Goal: Information Seeking & Learning: Understand process/instructions

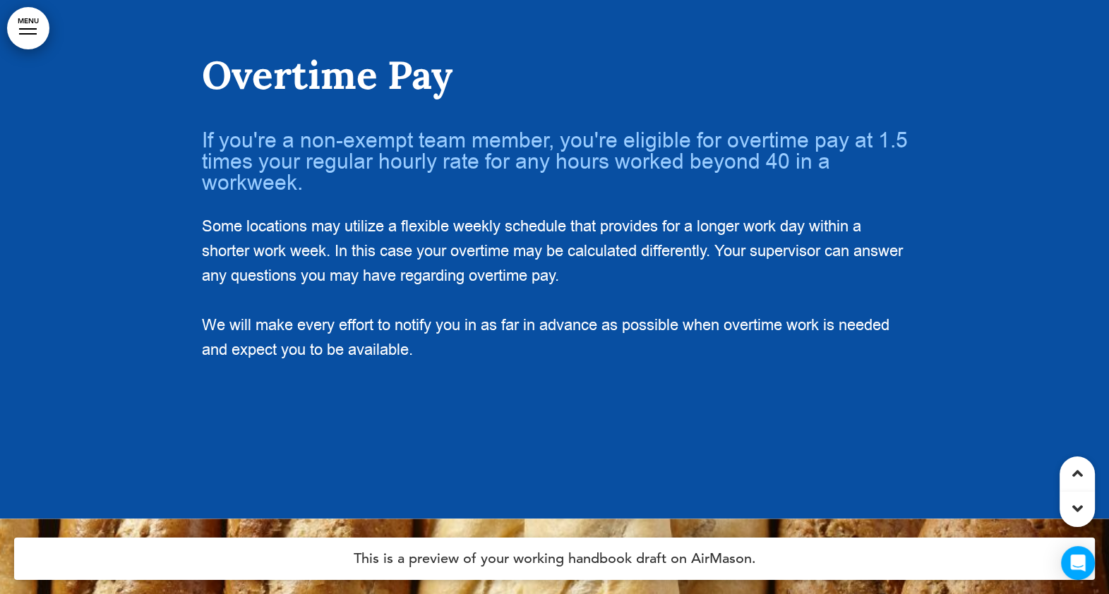
scroll to position [35426, 0]
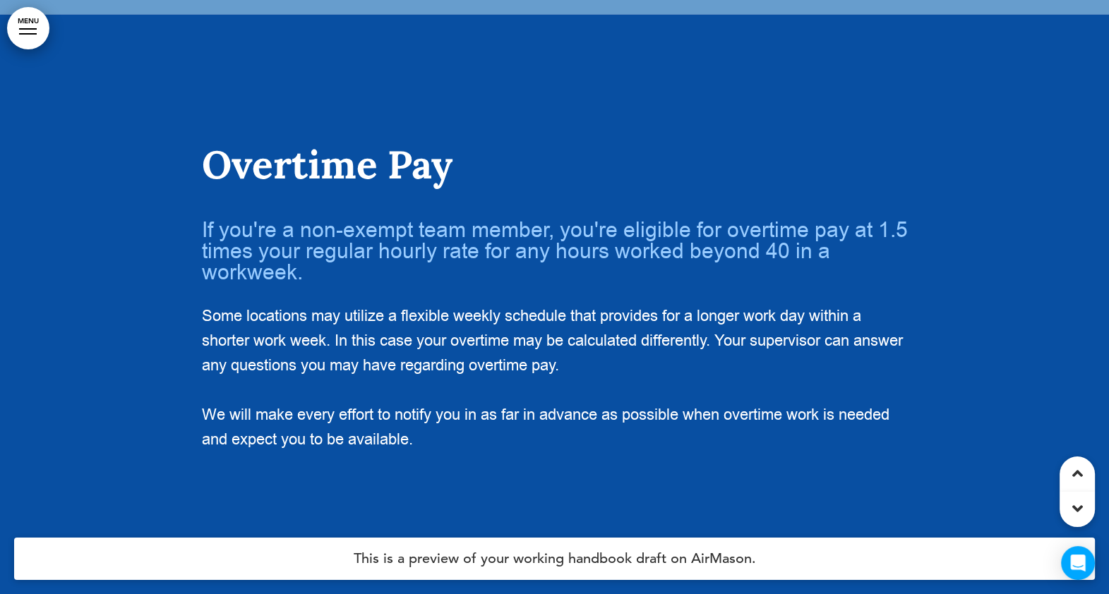
click at [121, 258] on div at bounding box center [554, 311] width 1109 height 594
click at [121, 266] on div at bounding box center [554, 311] width 1109 height 594
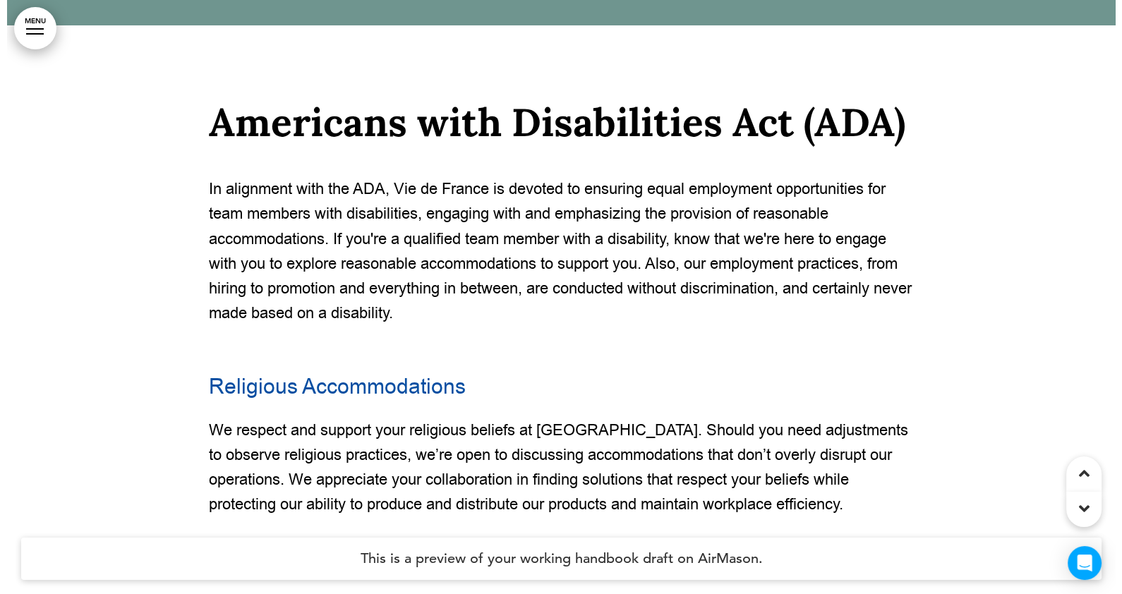
scroll to position [7014, 0]
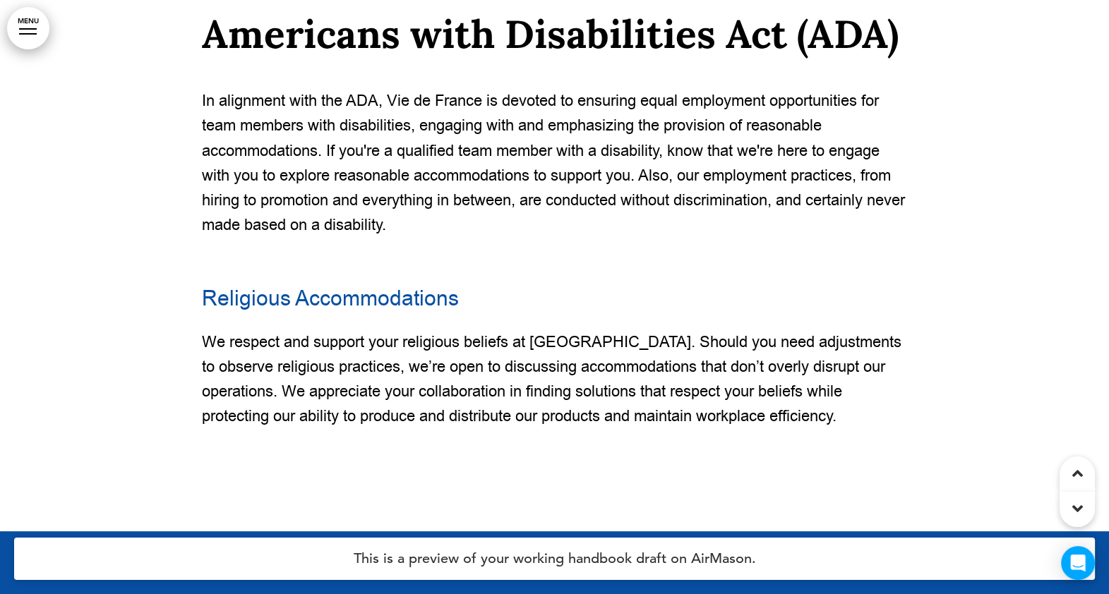
click at [36, 24] on link "MENU" at bounding box center [28, 28] width 42 height 42
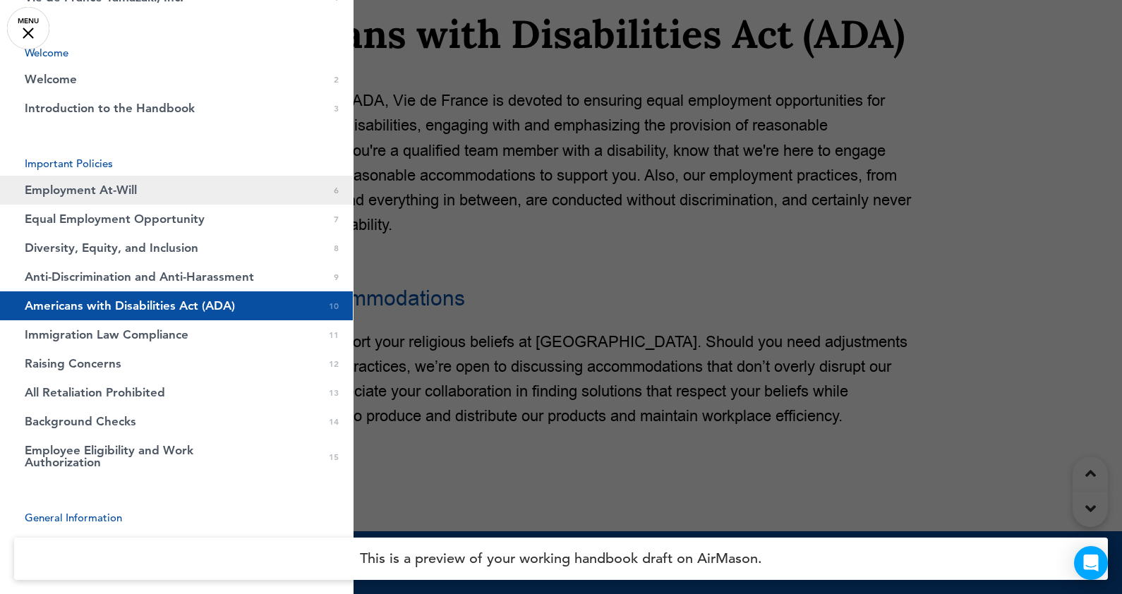
scroll to position [0, 0]
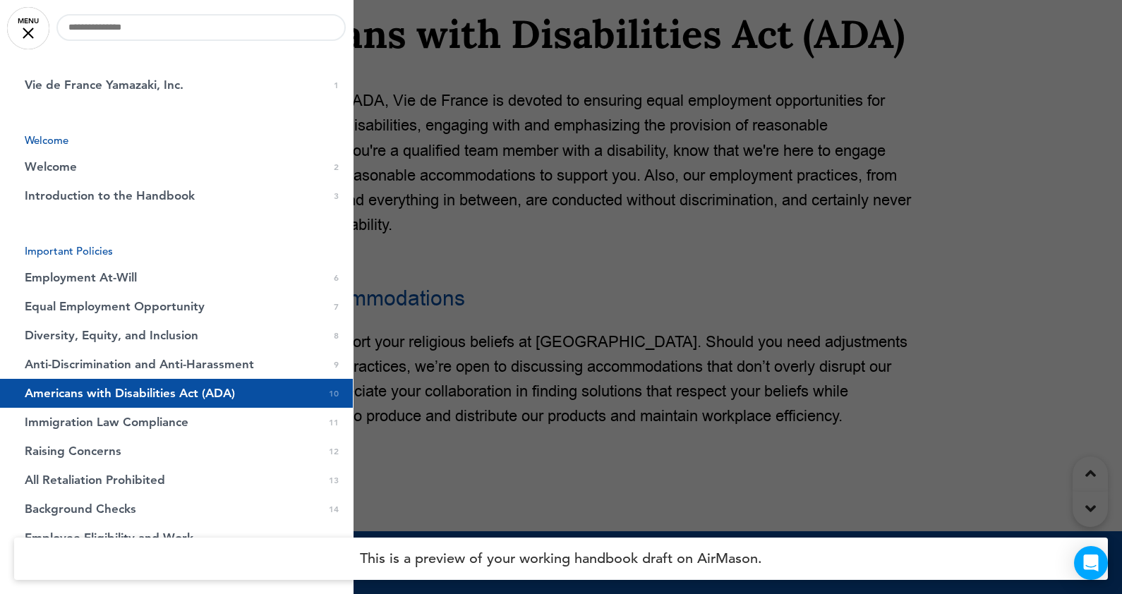
click at [49, 194] on span "Introduction to the Handbook" at bounding box center [110, 196] width 170 height 12
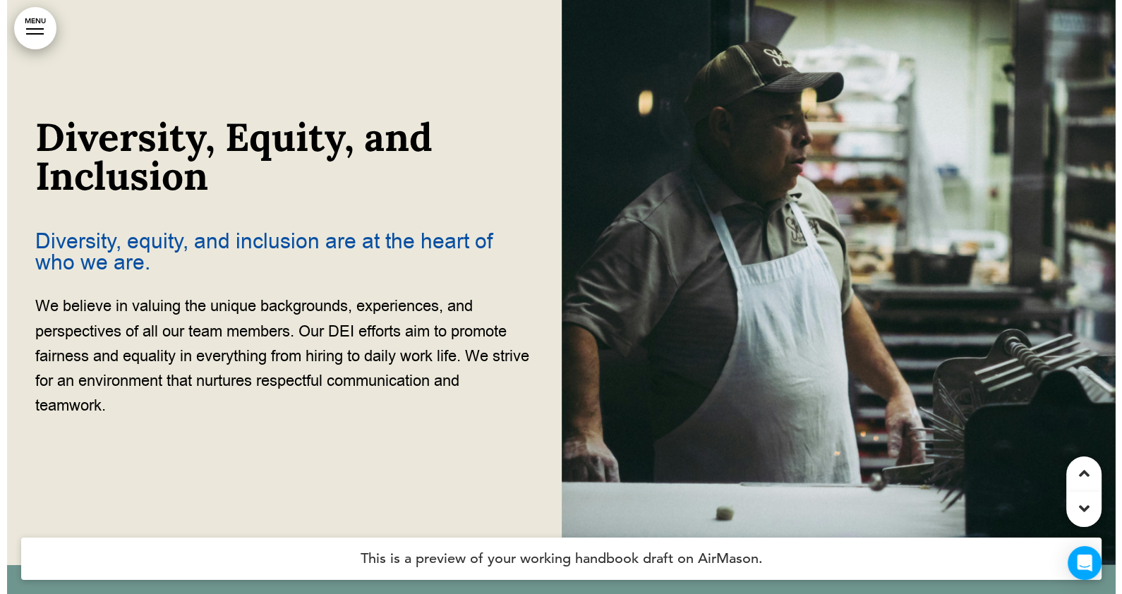
scroll to position [2487, 0]
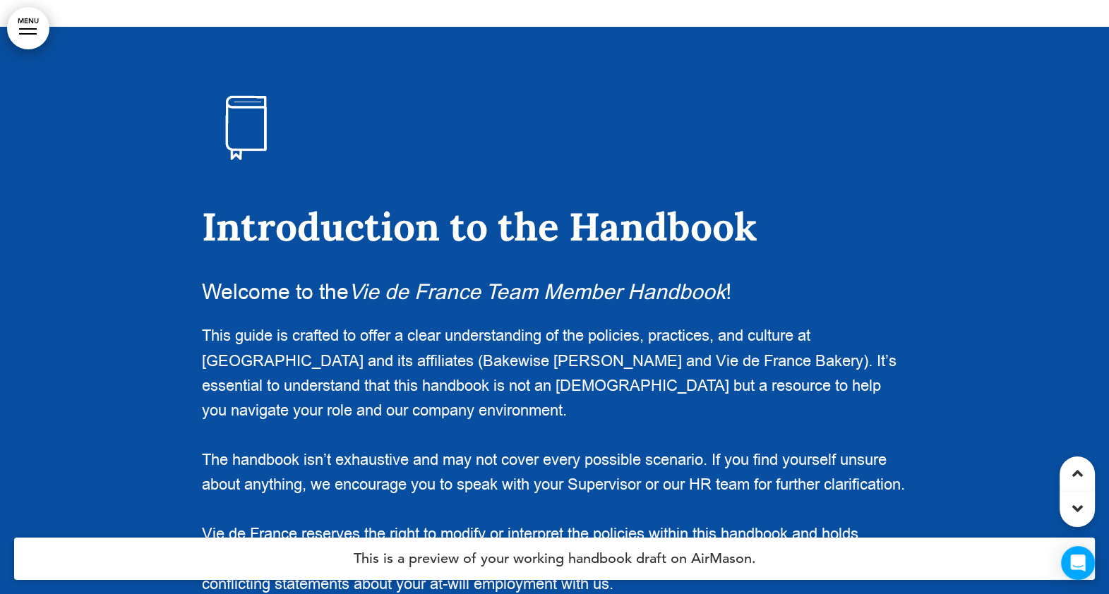
click at [20, 18] on link "MENU" at bounding box center [28, 28] width 42 height 42
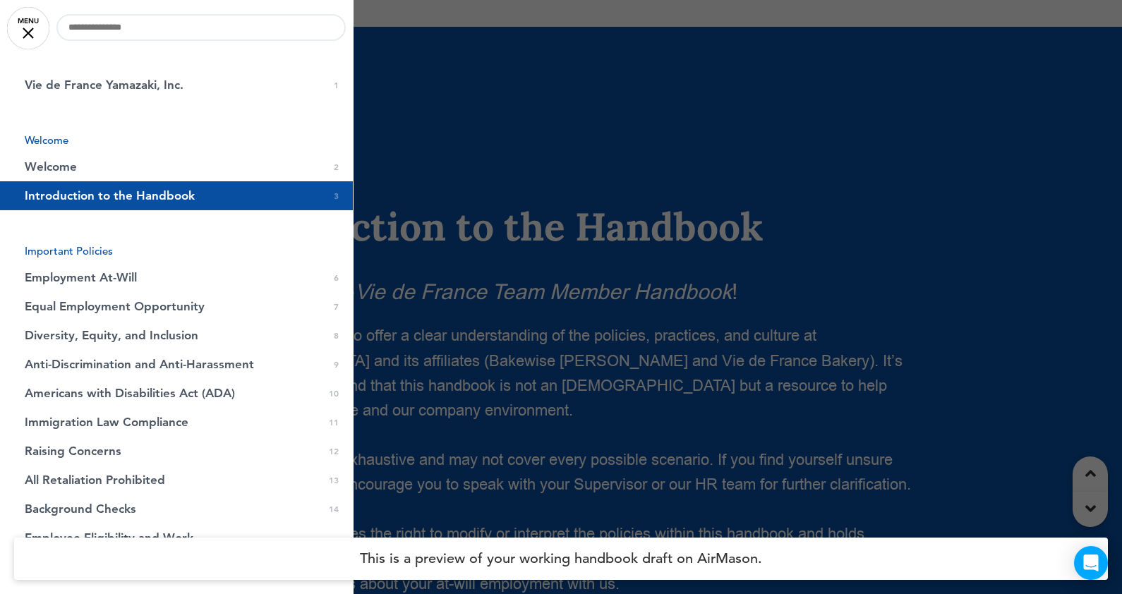
click at [49, 195] on span "Introduction to the Handbook" at bounding box center [110, 196] width 170 height 12
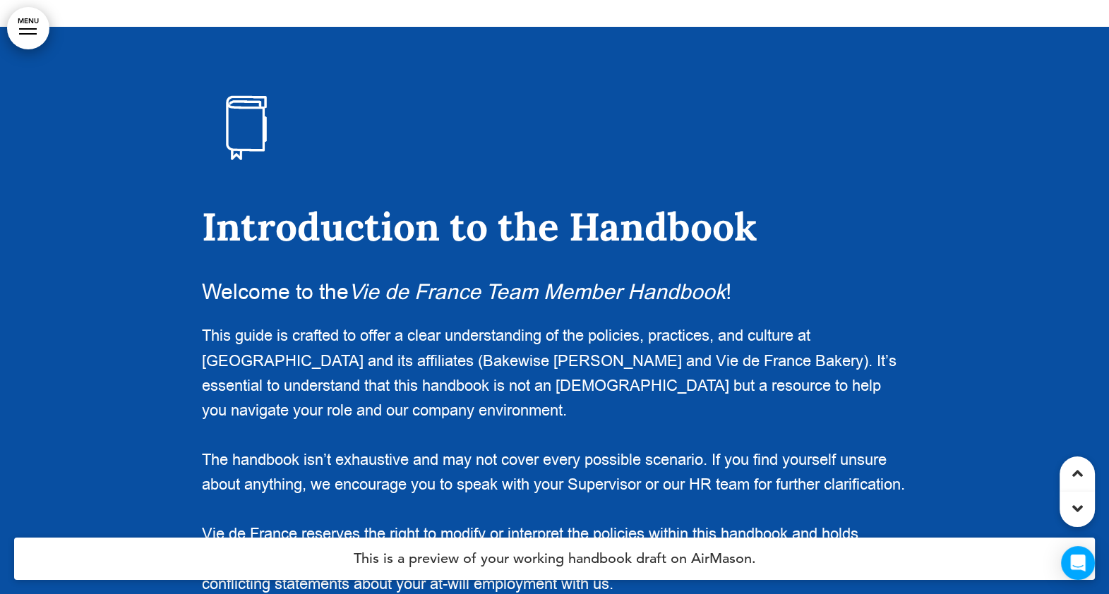
click at [21, 30] on link "MENU" at bounding box center [28, 28] width 42 height 42
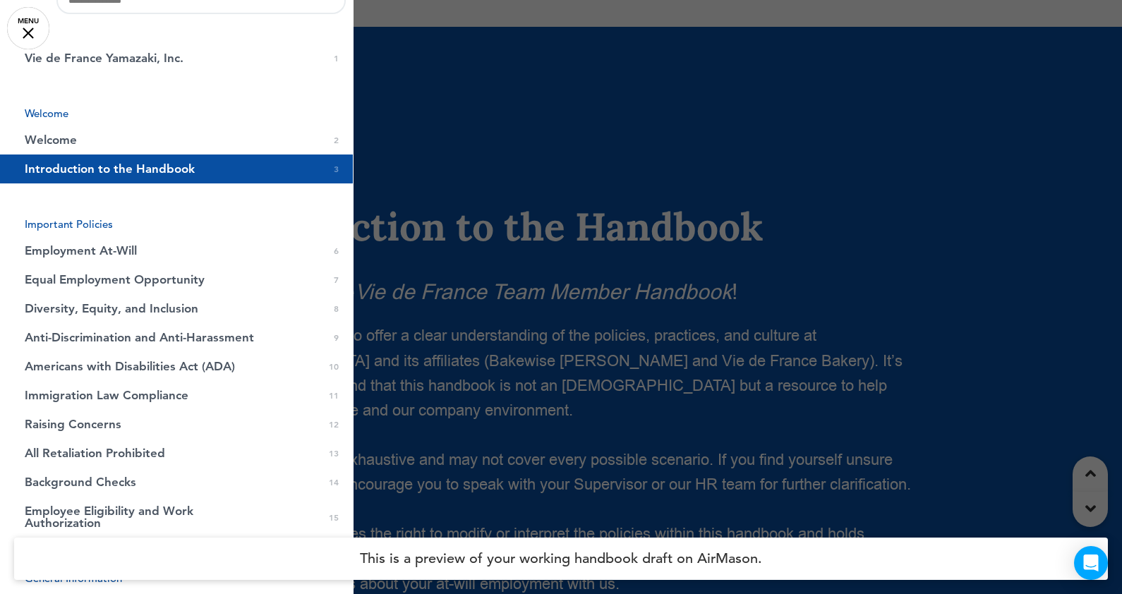
scroll to position [0, 0]
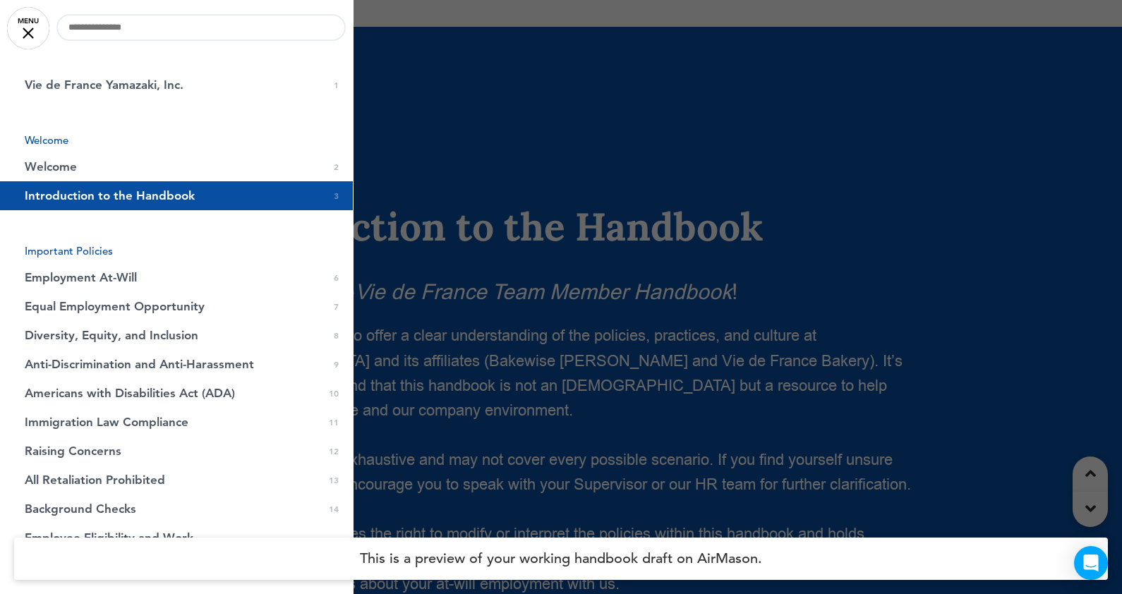
drag, startPoint x: 246, startPoint y: 60, endPoint x: 214, endPoint y: 64, distance: 32.7
click at [238, 64] on div "0 / 0 Vie de France Yamazaki, Inc. 0 1 Welcome Welcome 0 2 0 3 Image 0 4" at bounding box center [176, 297] width 353 height 594
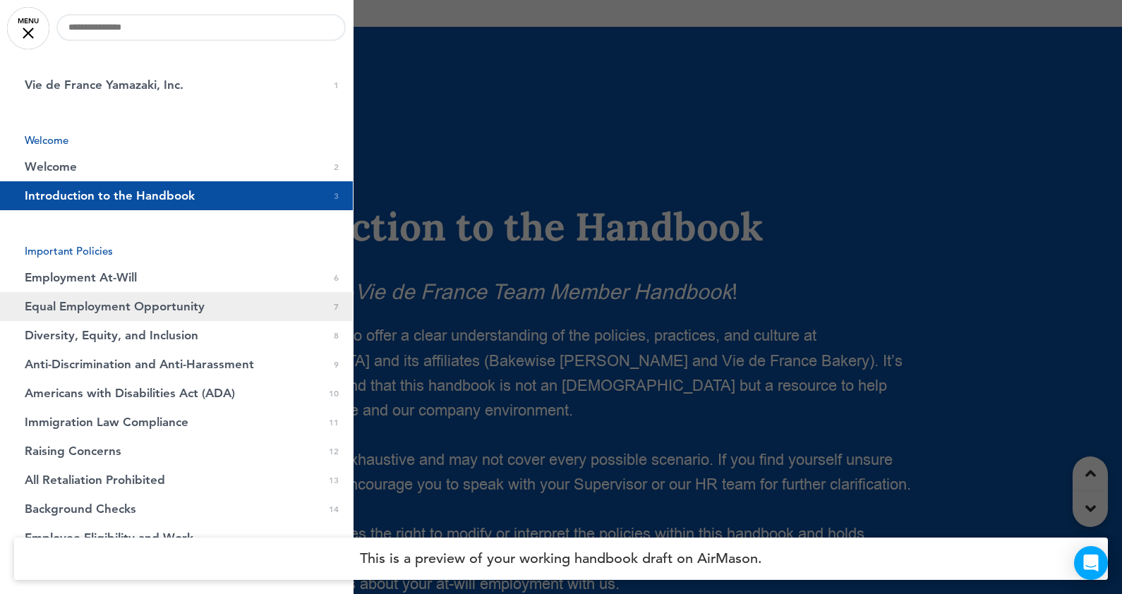
drag, startPoint x: 164, startPoint y: 308, endPoint x: 152, endPoint y: 296, distance: 16.0
click at [164, 308] on span "Equal Employment Opportunity" at bounding box center [115, 307] width 180 height 12
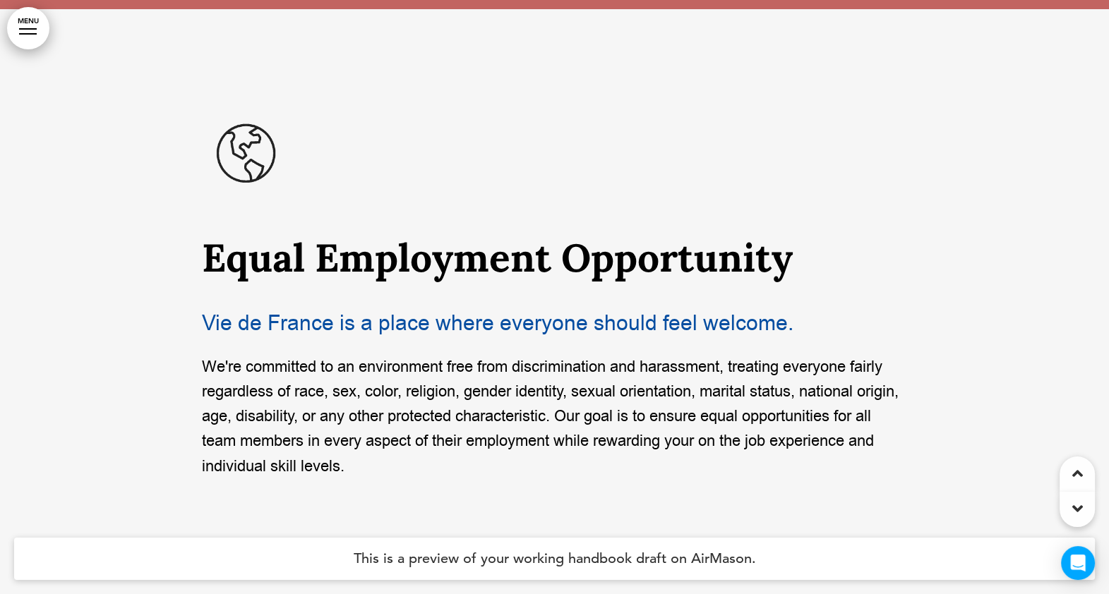
scroll to position [5168, 0]
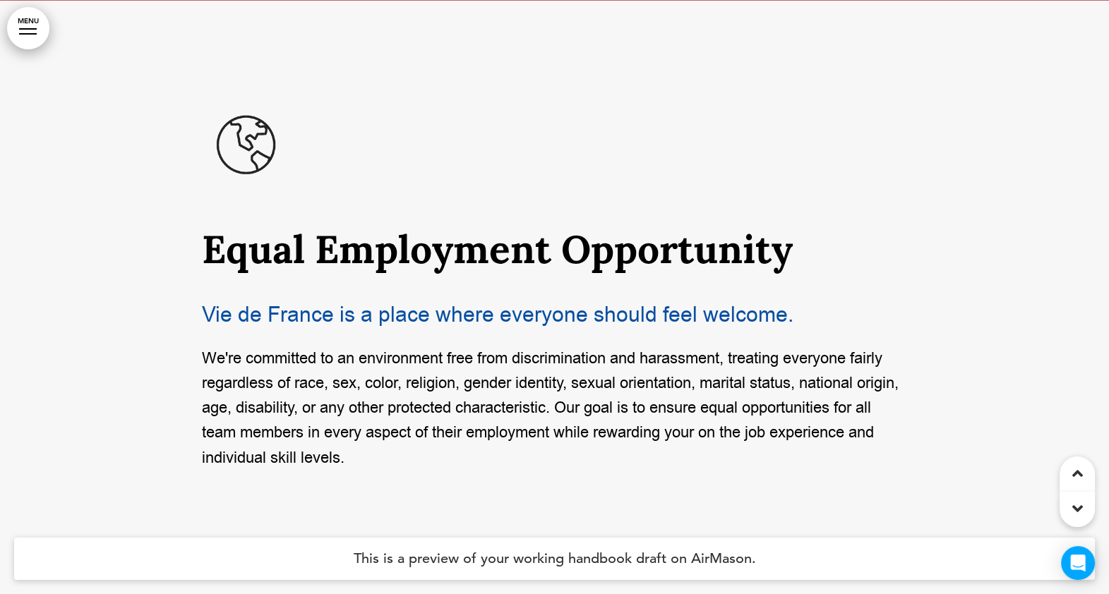
click at [30, 22] on link "MENU" at bounding box center [28, 28] width 42 height 42
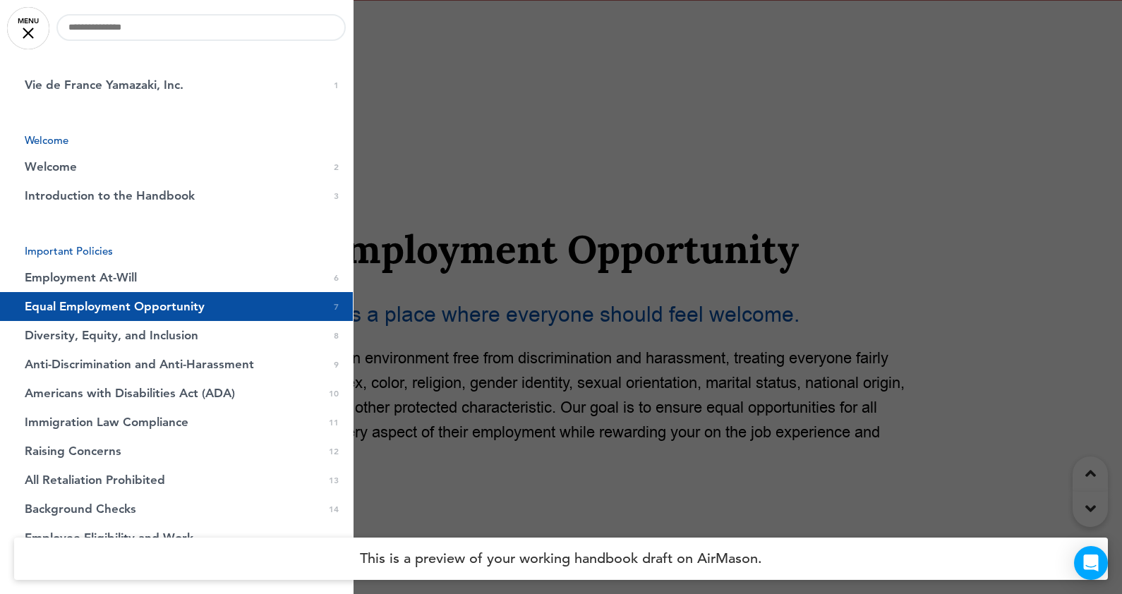
click at [99, 311] on span "Equal Employment Opportunity" at bounding box center [115, 307] width 180 height 12
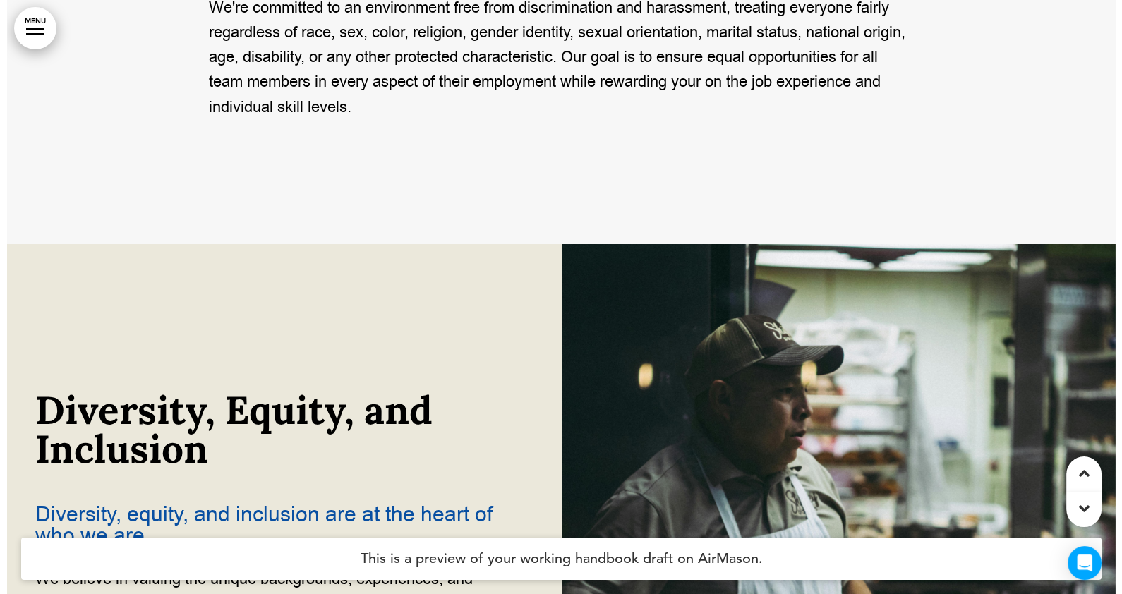
scroll to position [5521, 0]
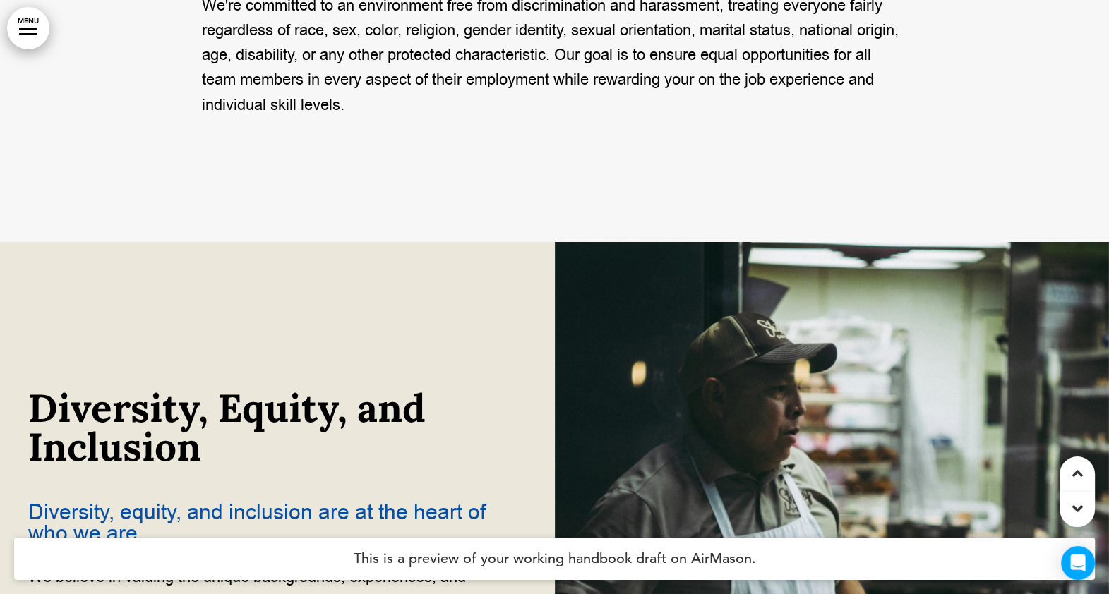
click at [25, 28] on link "MENU" at bounding box center [28, 28] width 42 height 42
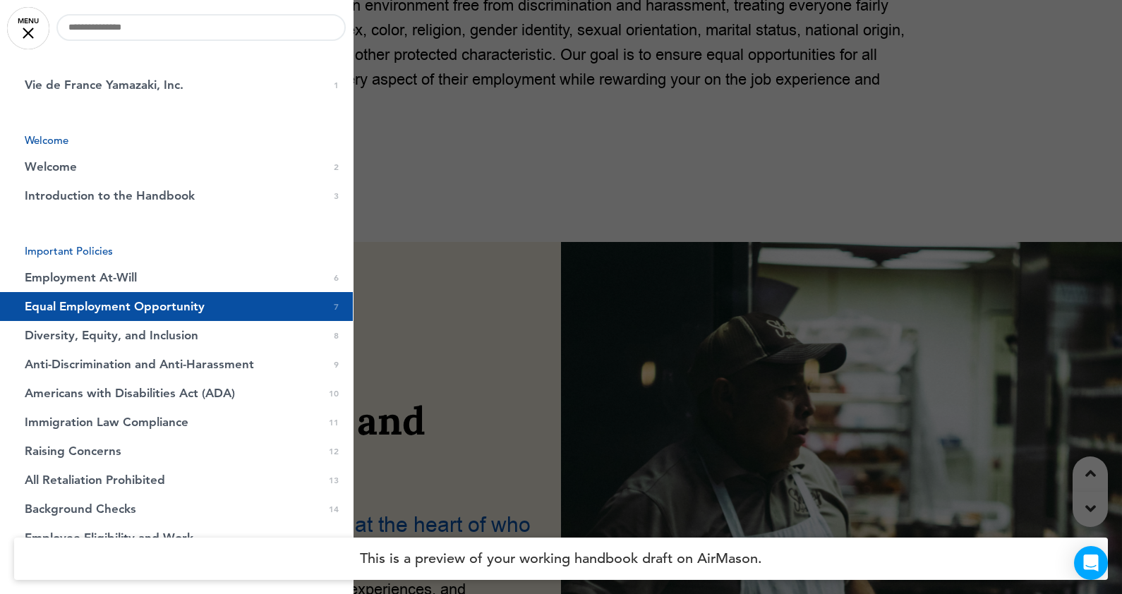
click at [53, 256] on li "Important Policies" at bounding box center [176, 251] width 353 height 11
click at [168, 338] on span "Diversity, Equity, and Inclusion" at bounding box center [112, 336] width 174 height 12
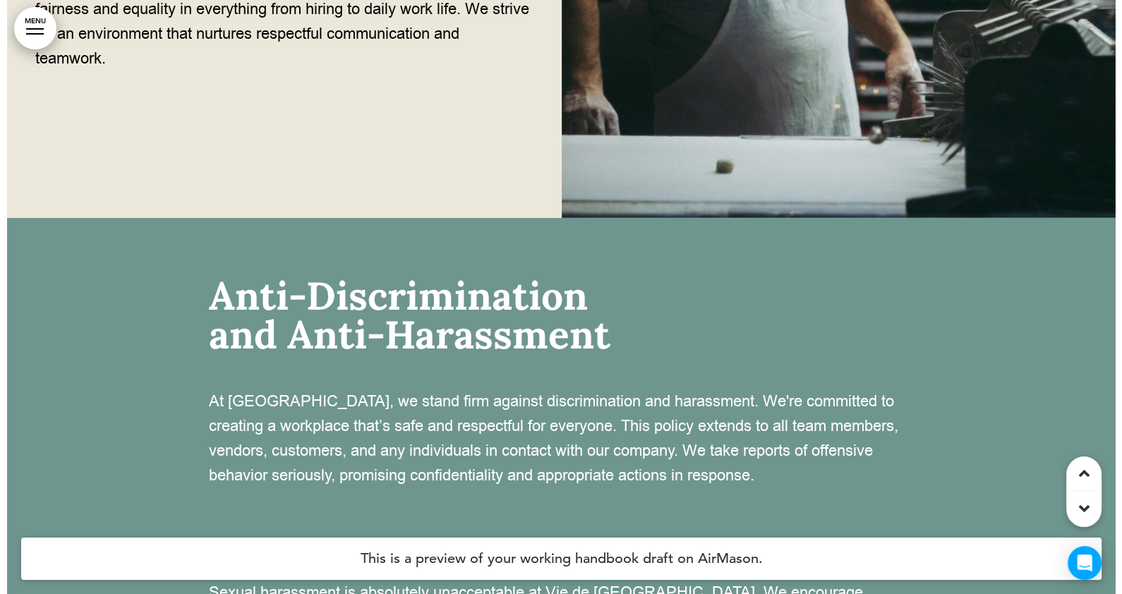
scroll to position [6116, 0]
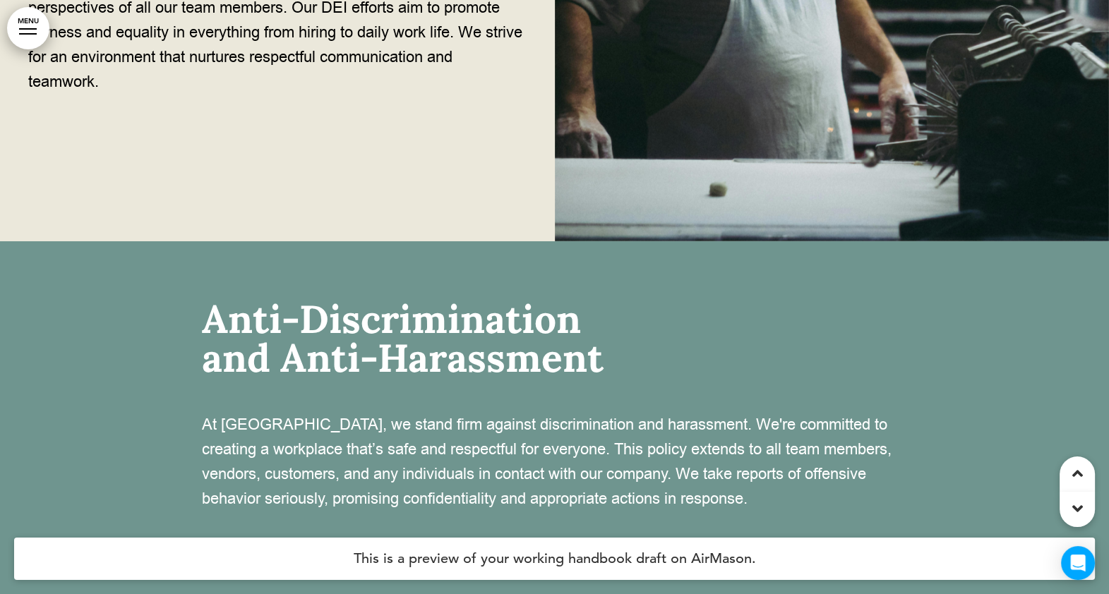
click at [33, 17] on link "MENU" at bounding box center [28, 28] width 42 height 42
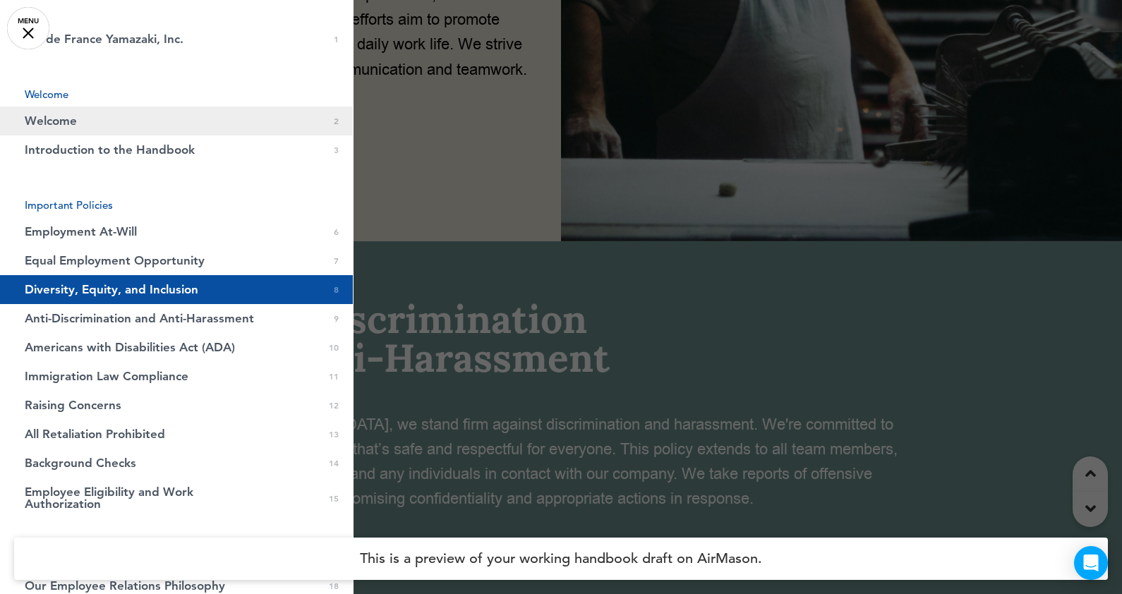
scroll to position [88, 0]
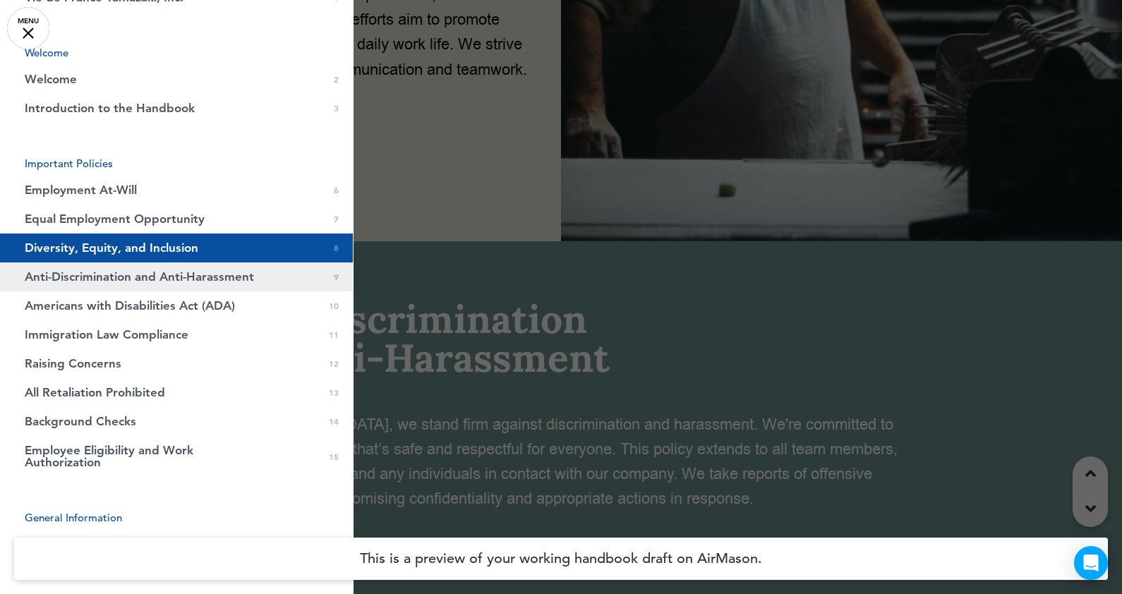
click at [118, 274] on span "Anti-Discrimination and Anti-Harassment" at bounding box center [139, 277] width 229 height 12
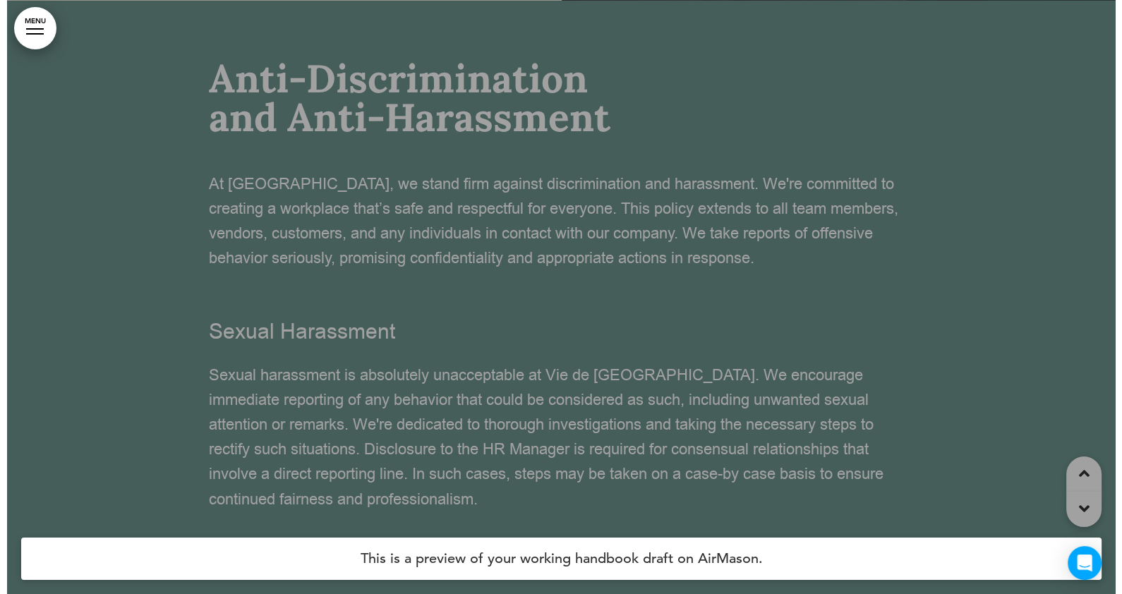
scroll to position [6357, 0]
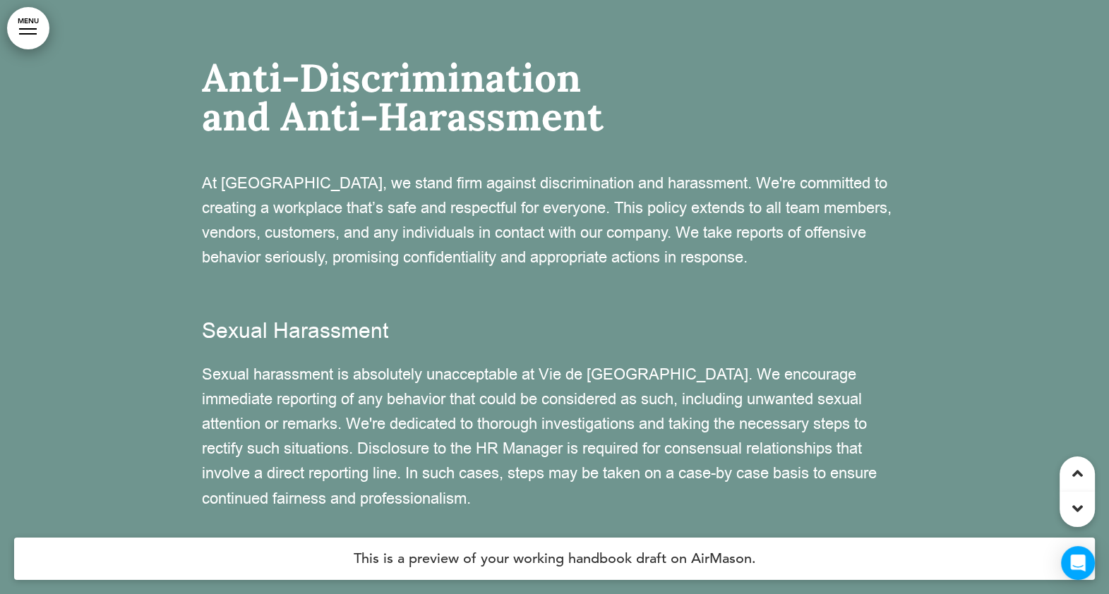
click at [25, 28] on div at bounding box center [28, 28] width 18 height 1
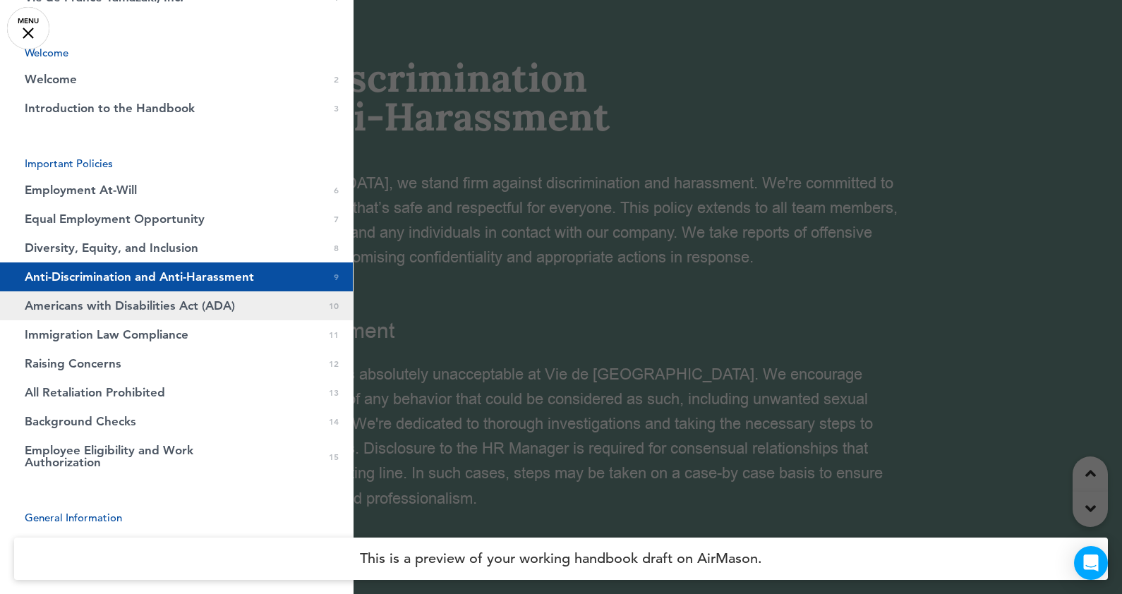
click at [81, 307] on span "Americans with Disabilities Act (ADA)" at bounding box center [130, 306] width 210 height 12
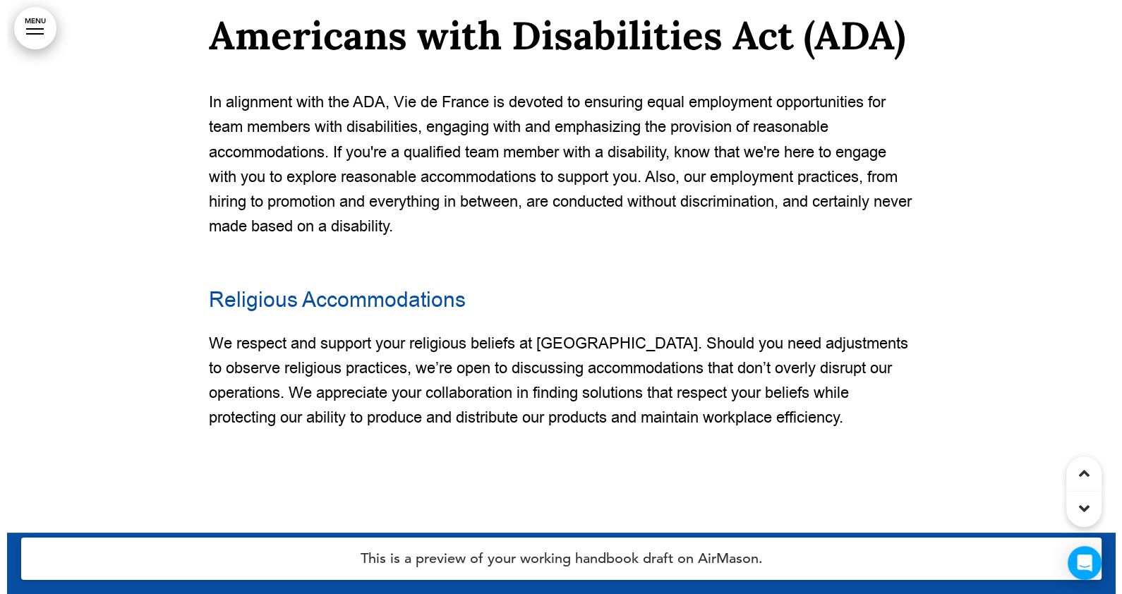
scroll to position [7040, 0]
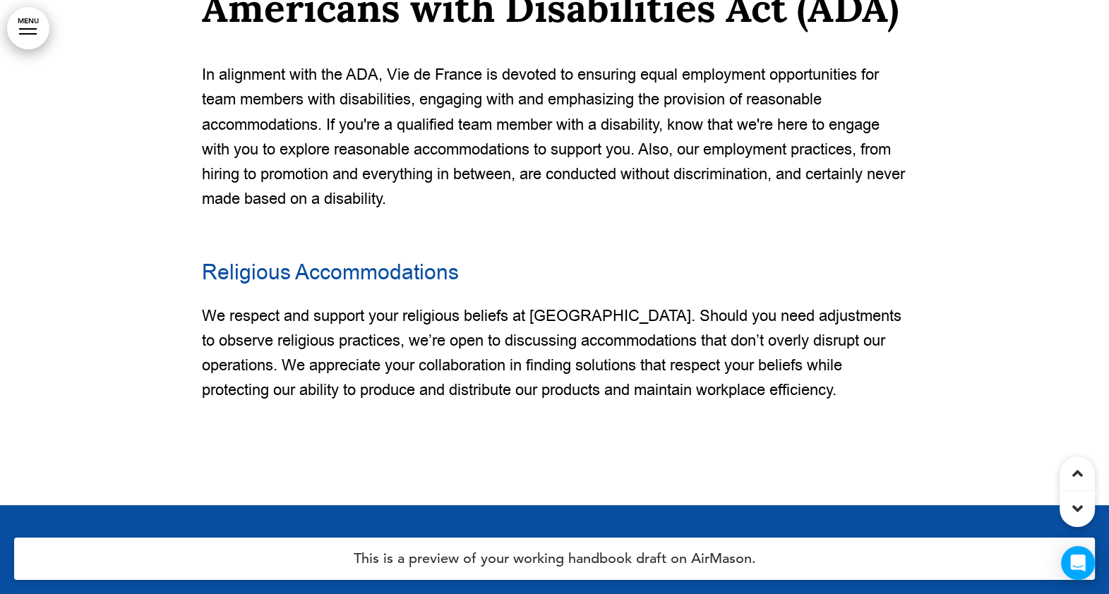
click at [33, 32] on link "MENU" at bounding box center [28, 28] width 42 height 42
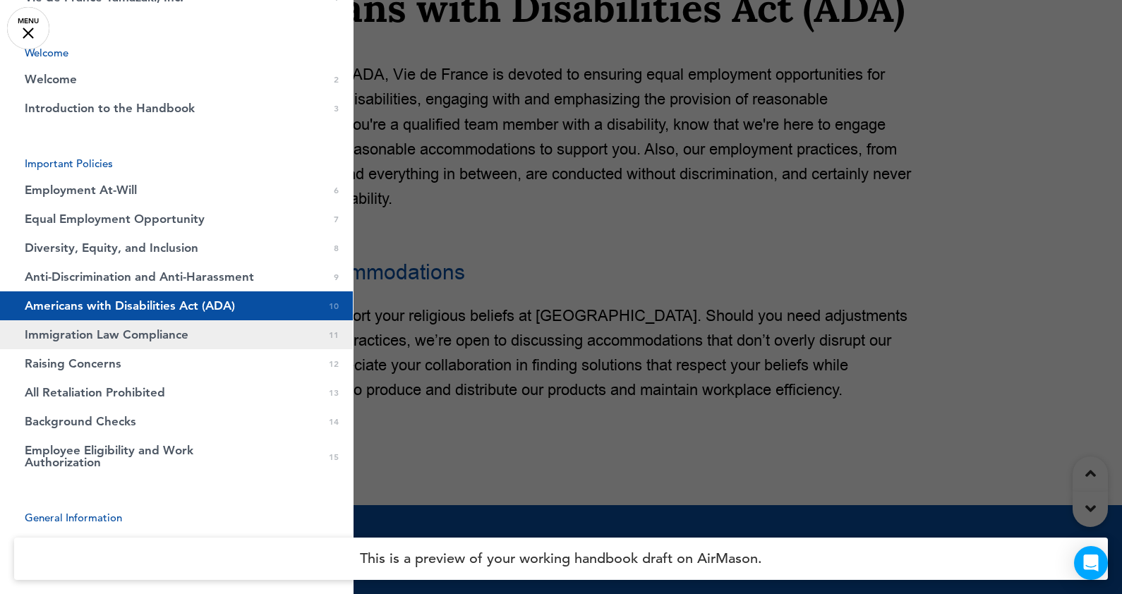
click at [91, 335] on span "Immigration Law Compliance" at bounding box center [107, 335] width 164 height 12
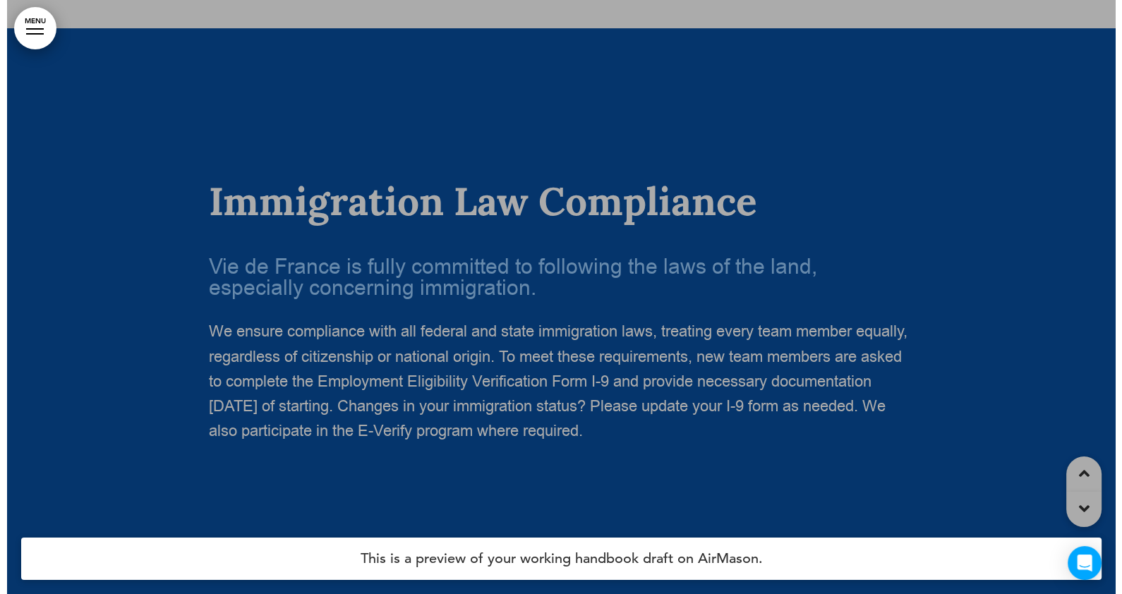
scroll to position [7546, 0]
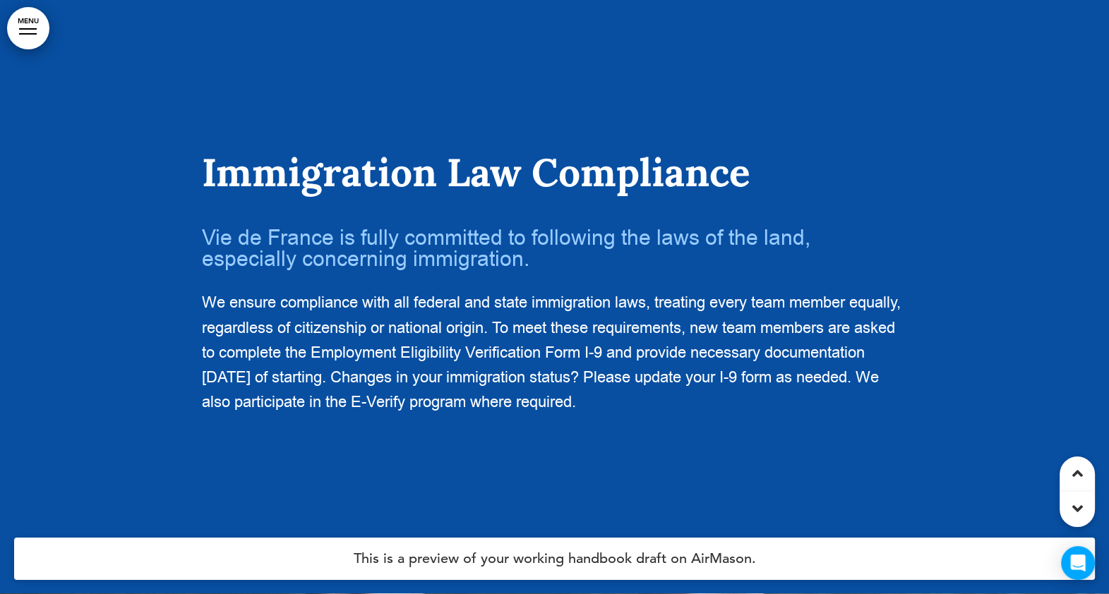
click at [32, 26] on link "MENU" at bounding box center [28, 28] width 42 height 42
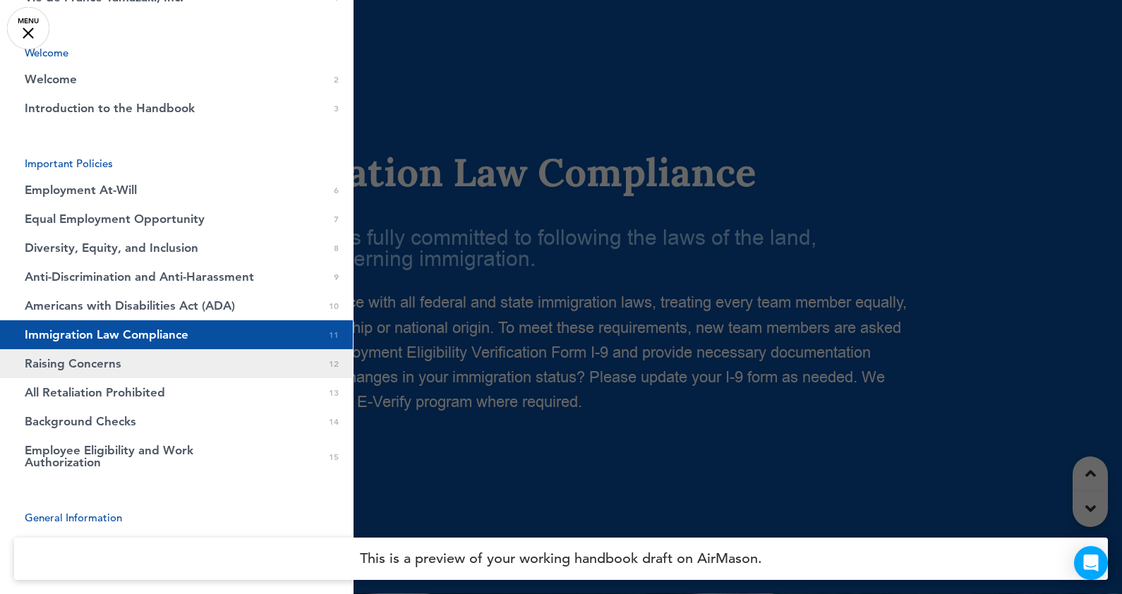
click at [88, 361] on span "Raising Concerns" at bounding box center [73, 364] width 97 height 12
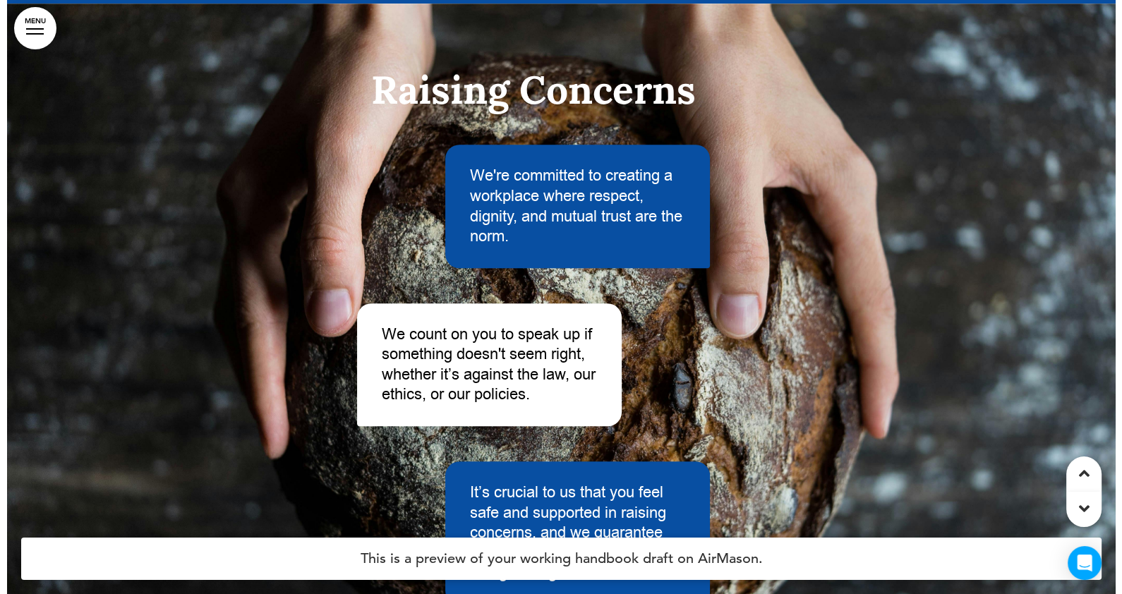
scroll to position [8142, 0]
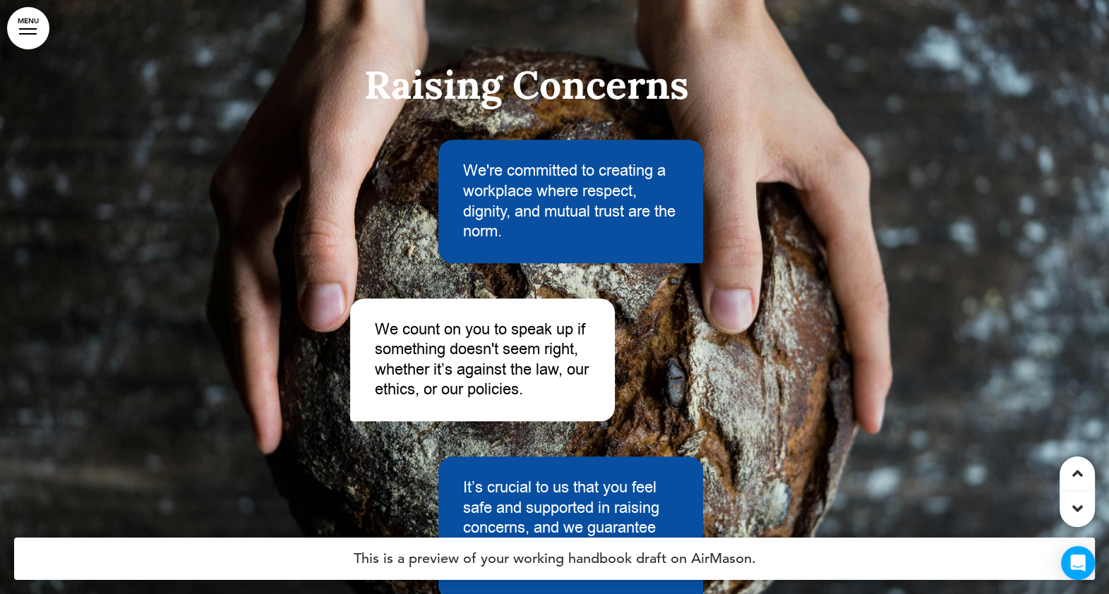
click at [23, 22] on link "MENU" at bounding box center [28, 28] width 42 height 42
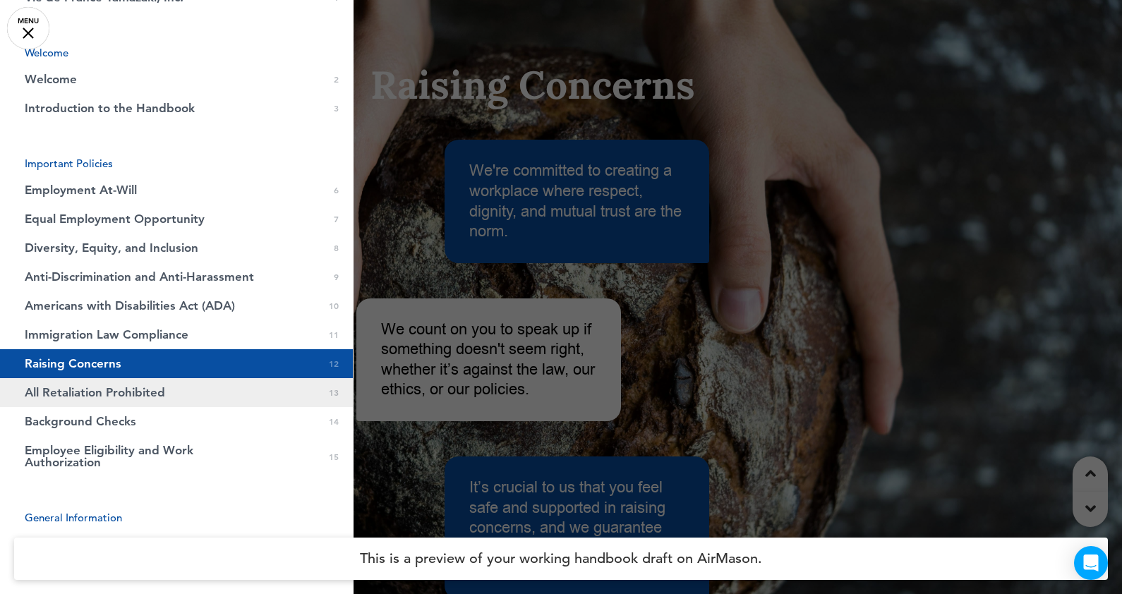
click at [124, 390] on span "All Retaliation Prohibited" at bounding box center [95, 393] width 140 height 12
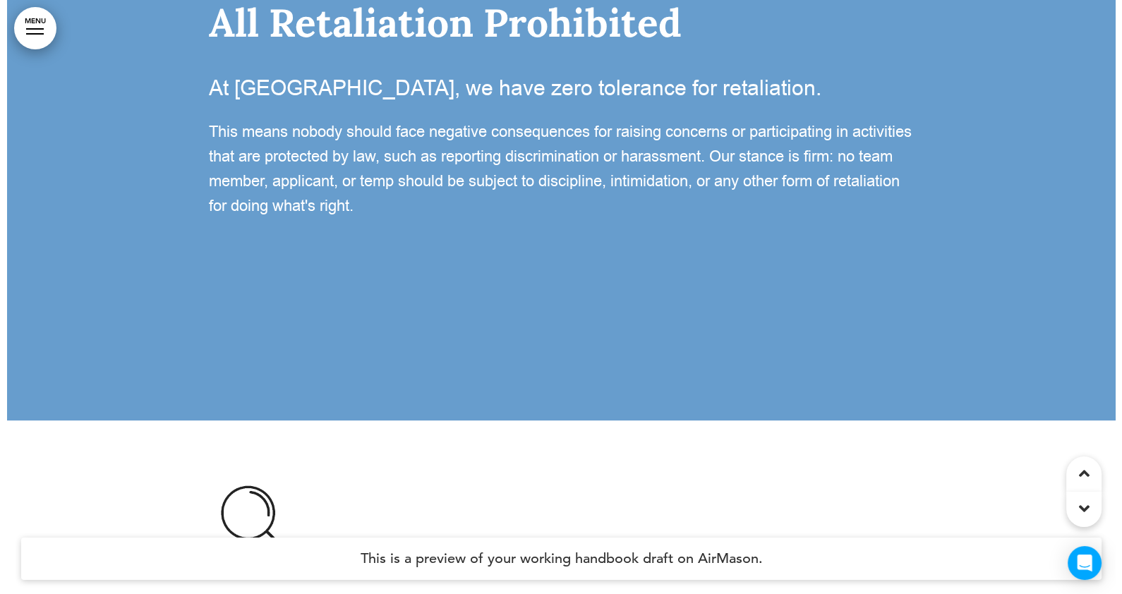
scroll to position [9014, 0]
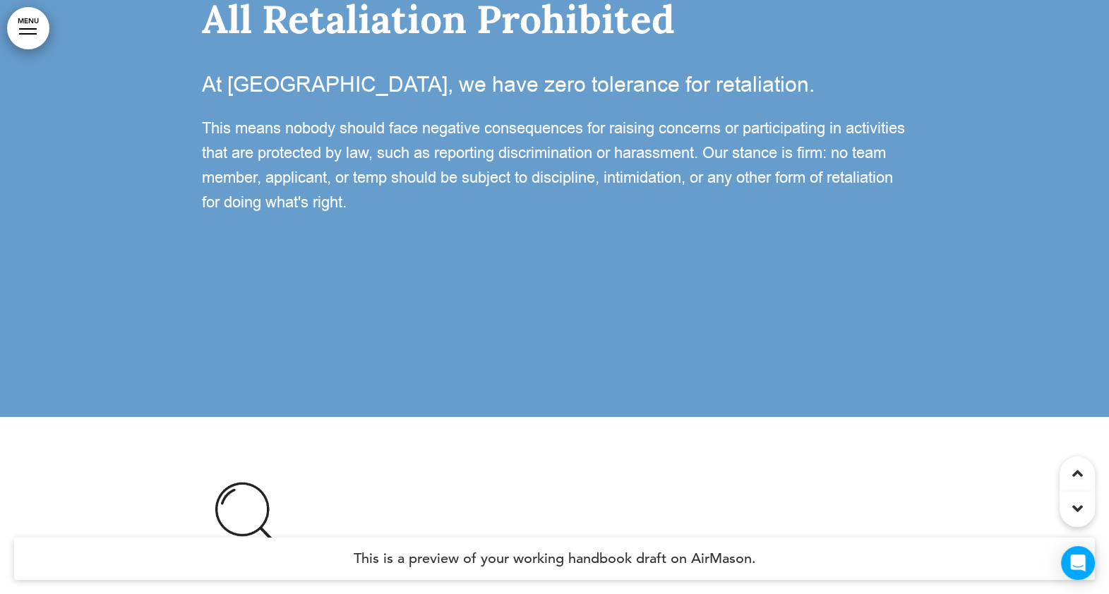
click at [30, 21] on link "MENU" at bounding box center [28, 28] width 42 height 42
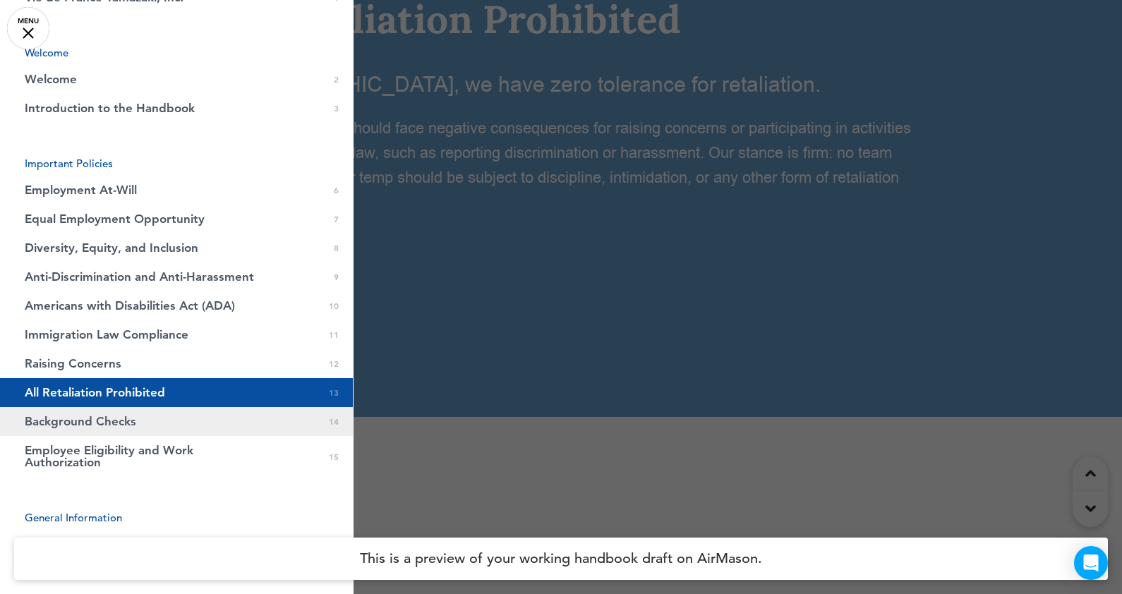
click at [64, 417] on span "Background Checks" at bounding box center [81, 422] width 112 height 12
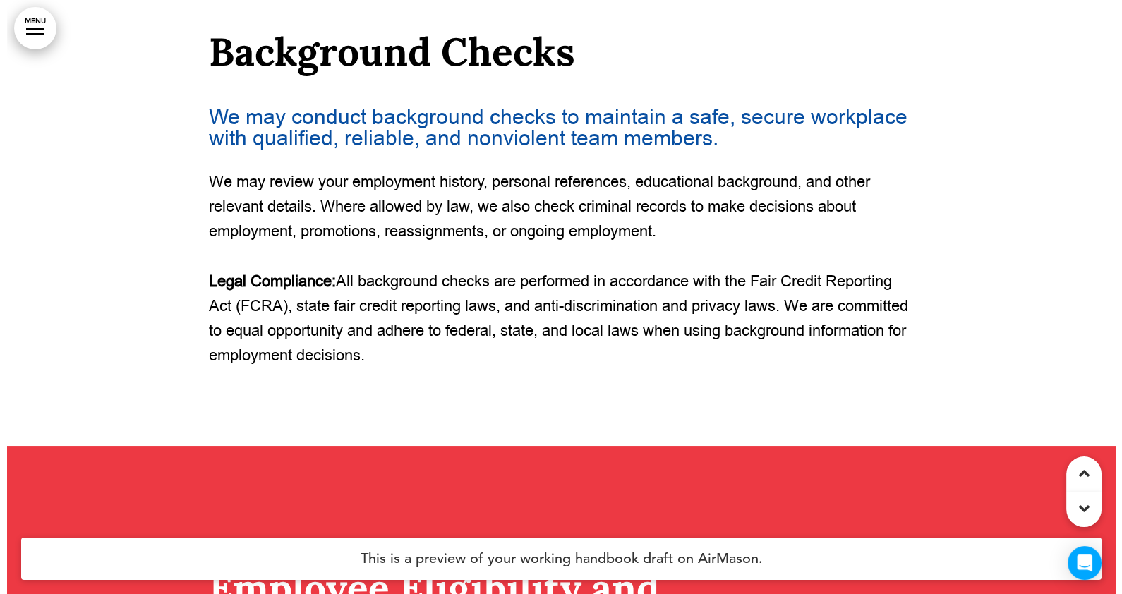
scroll to position [9609, 0]
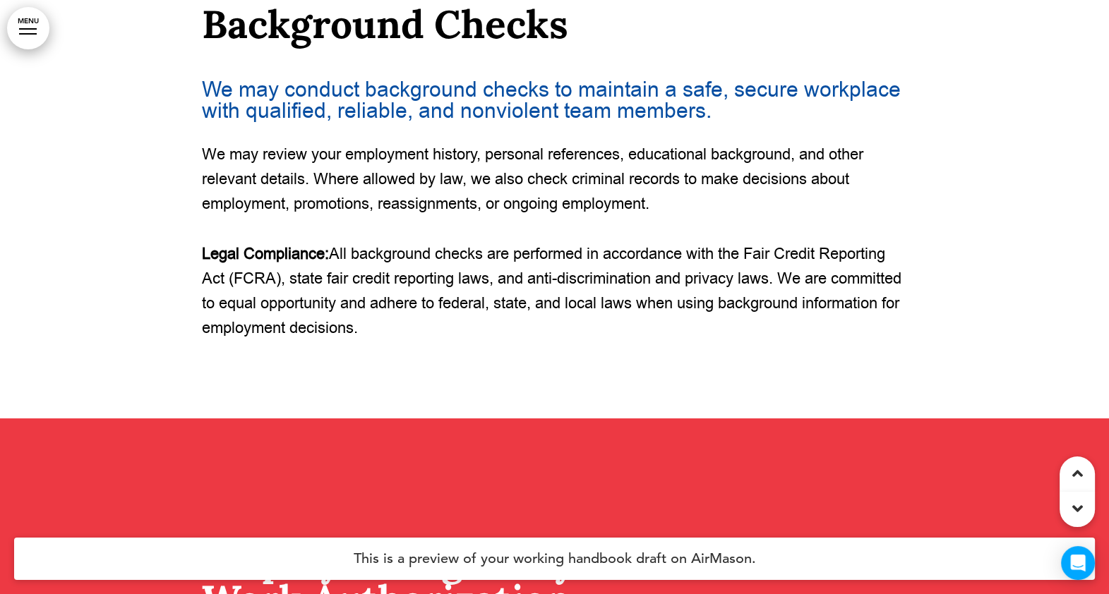
click at [21, 28] on link "MENU" at bounding box center [28, 28] width 42 height 42
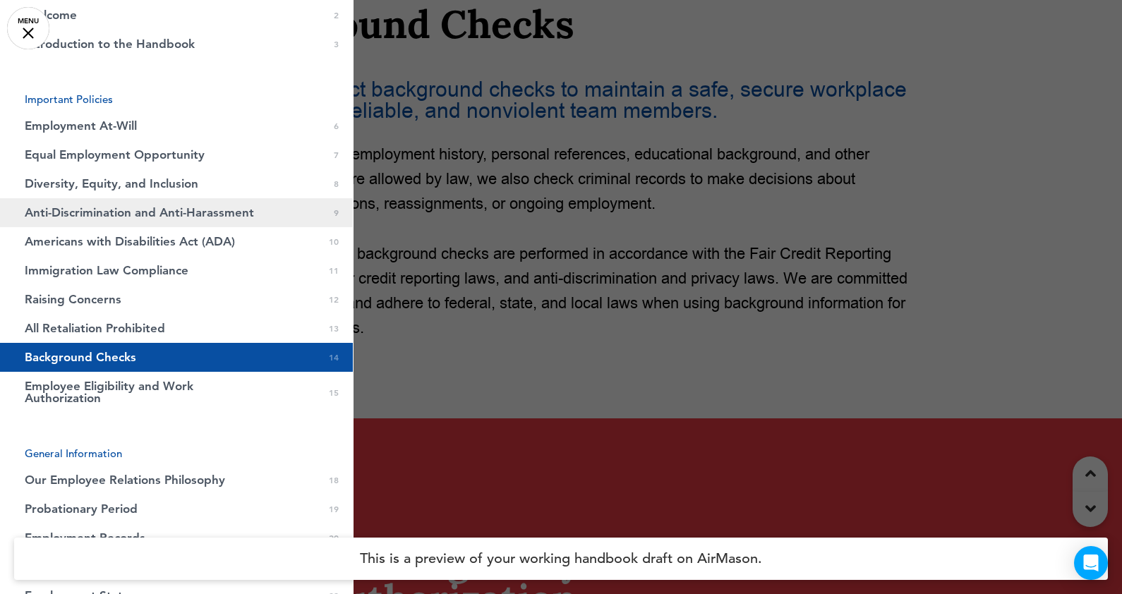
scroll to position [176, 0]
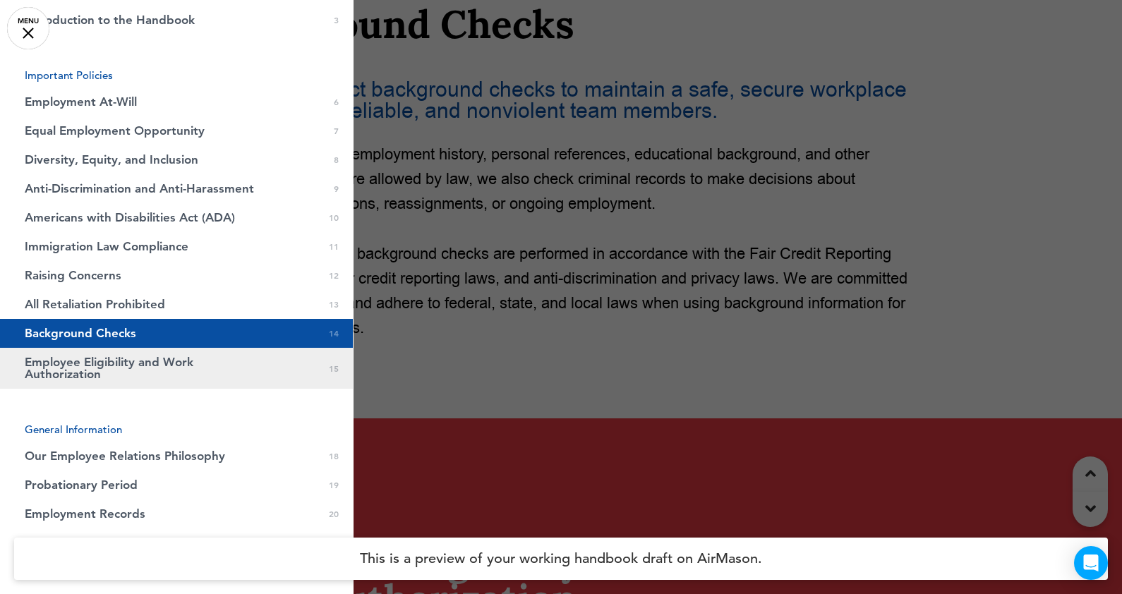
click at [114, 366] on span "Employee Eligibility and Work Authorization" at bounding box center [141, 368] width 233 height 24
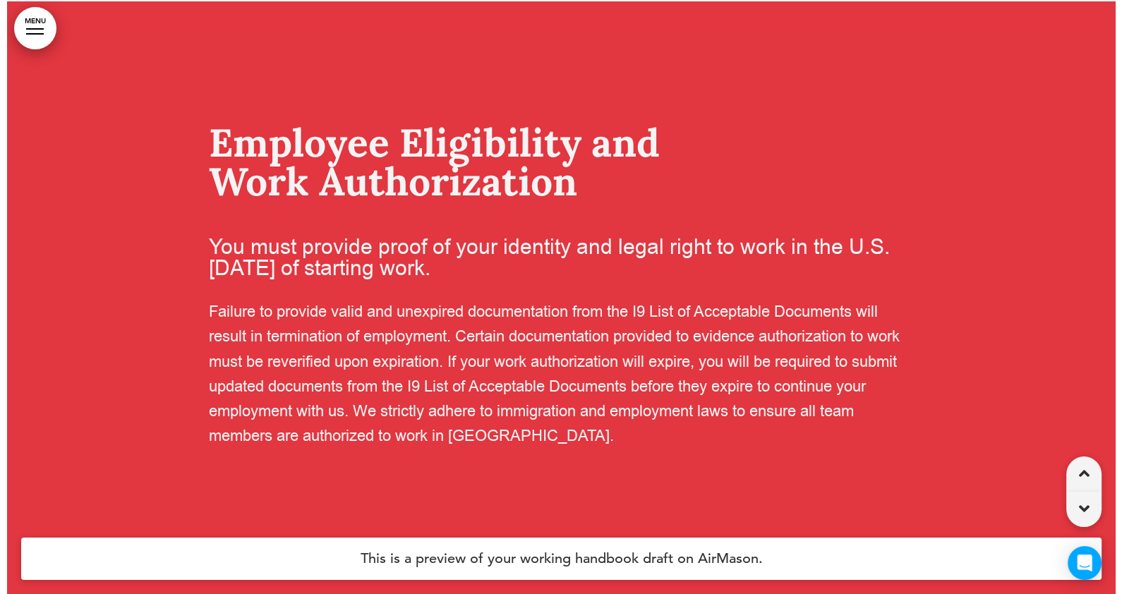
scroll to position [10029, 0]
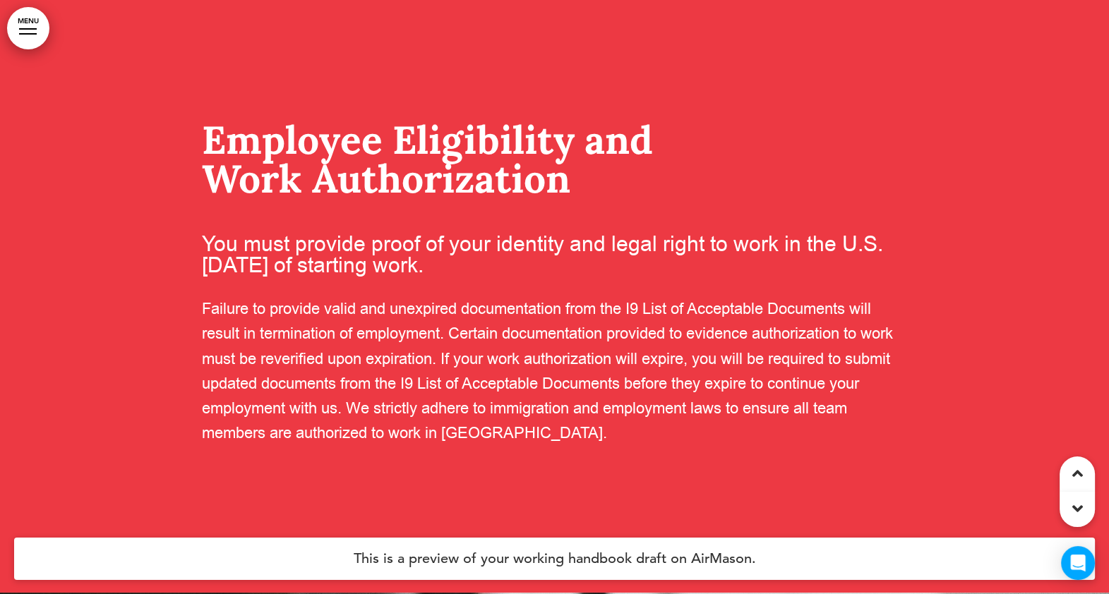
click at [28, 30] on link "MENU" at bounding box center [28, 28] width 42 height 42
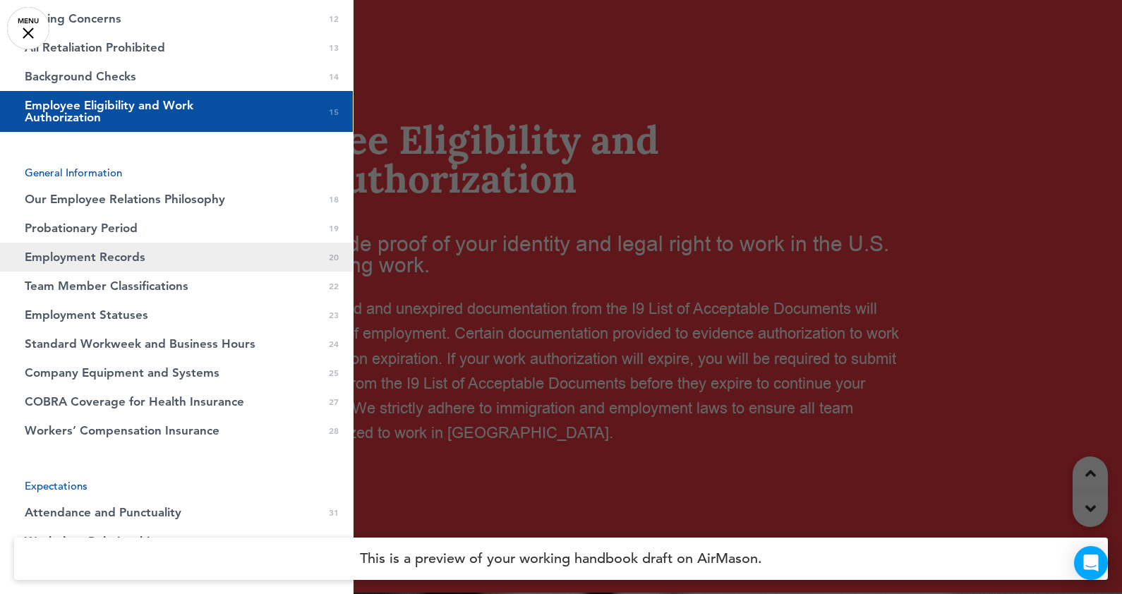
scroll to position [441, 0]
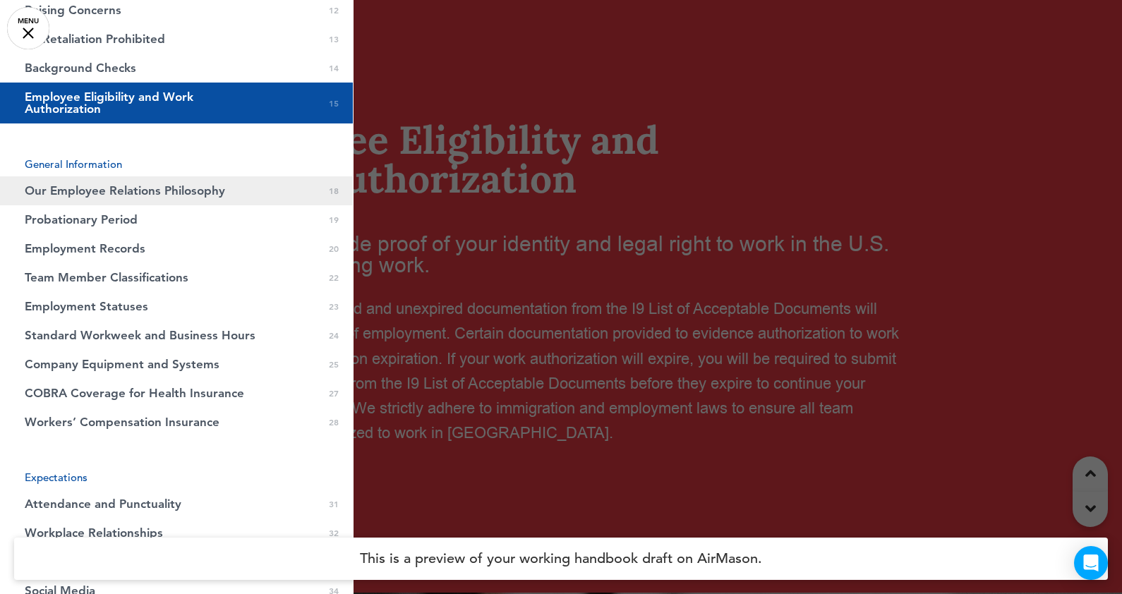
click at [100, 191] on span "Our Employee Relations Philosophy" at bounding box center [125, 191] width 200 height 12
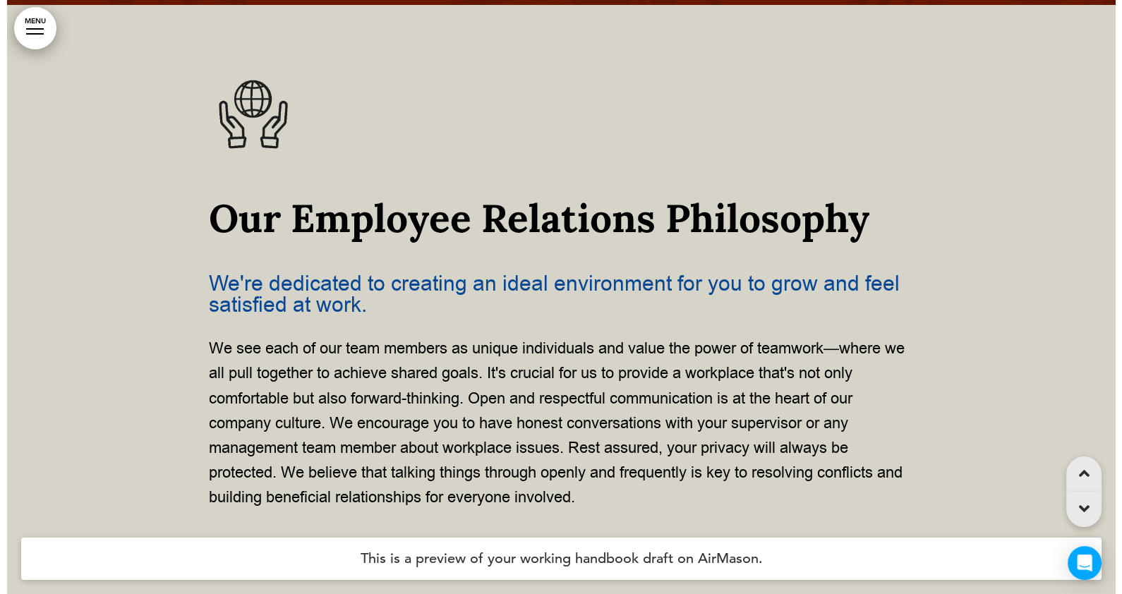
scroll to position [11813, 0]
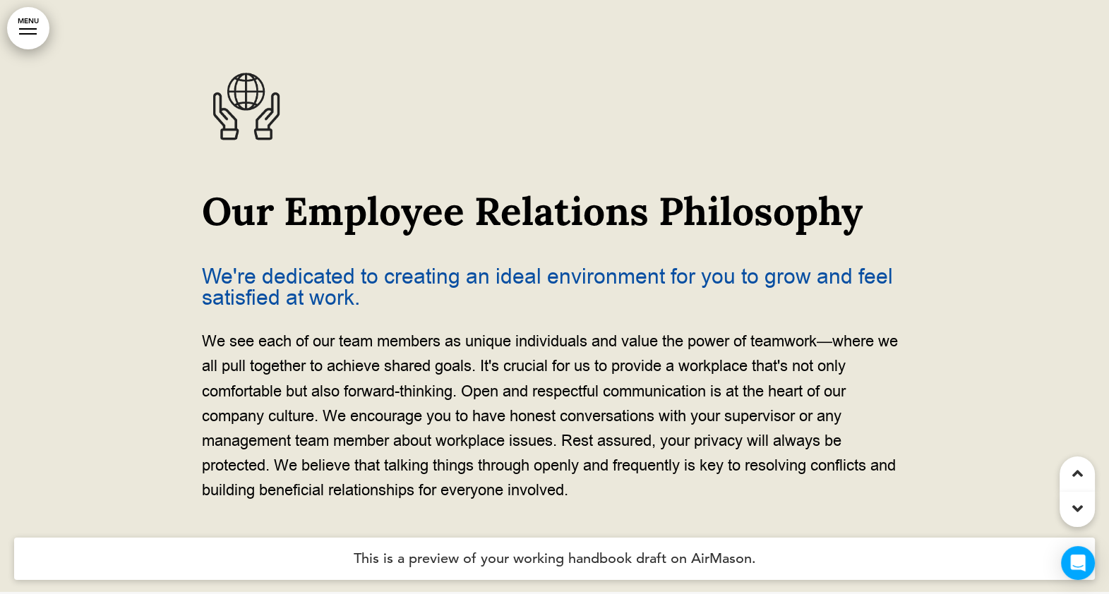
click at [14, 25] on link "MENU" at bounding box center [28, 28] width 42 height 42
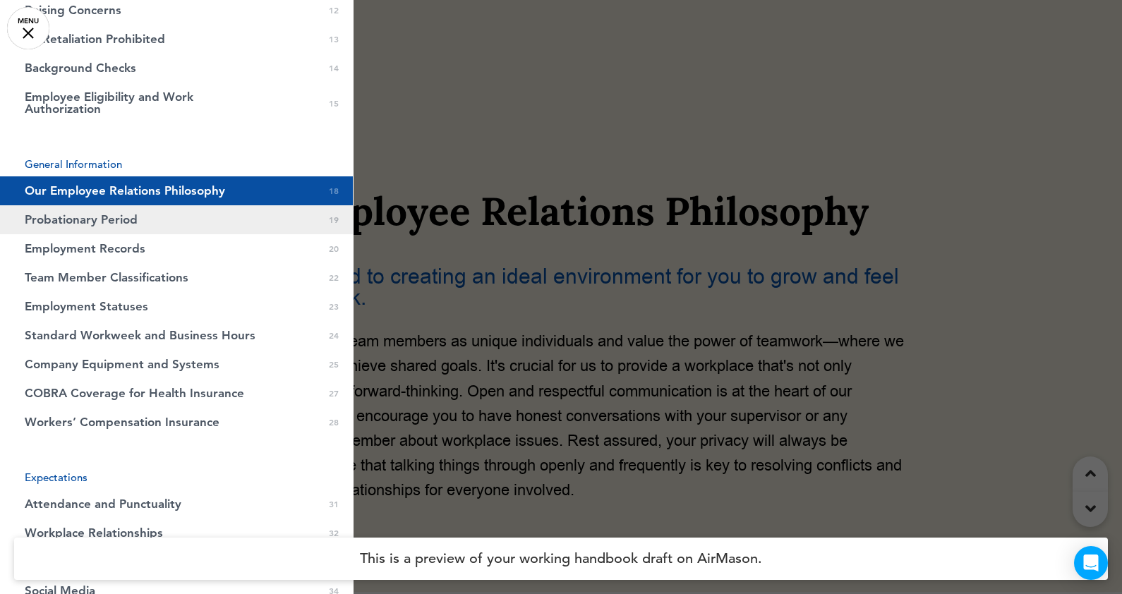
click at [96, 219] on span "Probationary Period" at bounding box center [81, 220] width 113 height 12
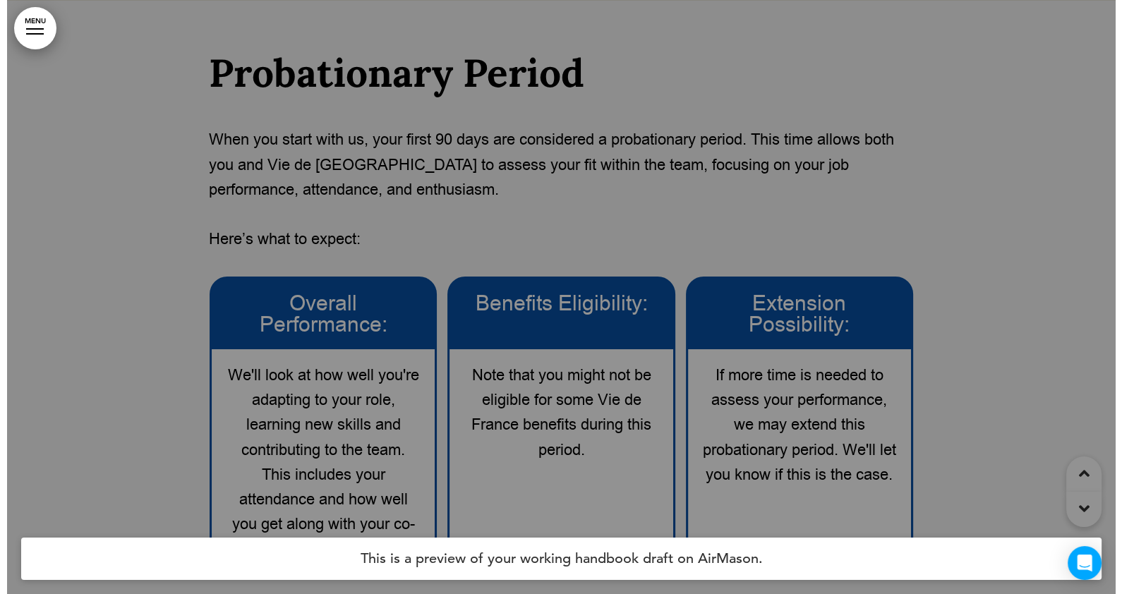
scroll to position [12408, 0]
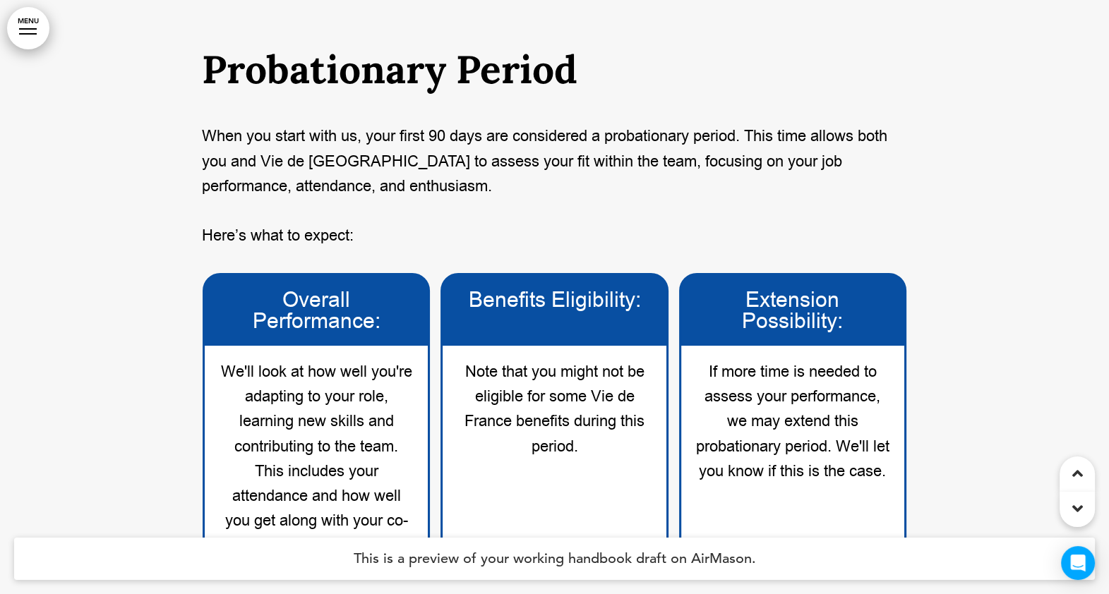
click at [24, 32] on link "MENU" at bounding box center [28, 28] width 42 height 42
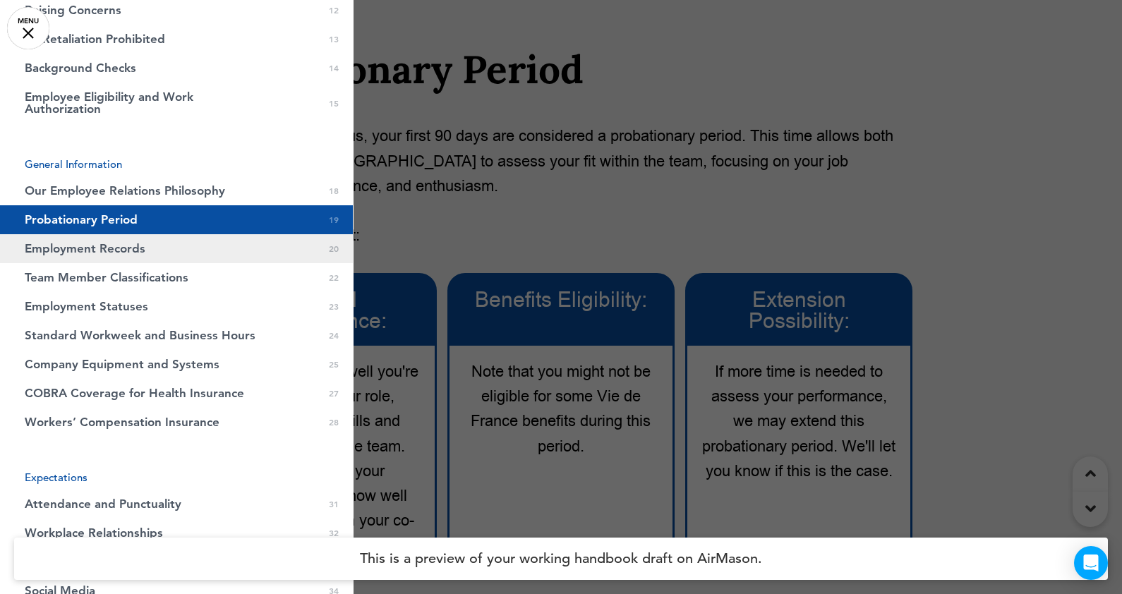
click at [83, 250] on span "Employment Records" at bounding box center [85, 249] width 121 height 12
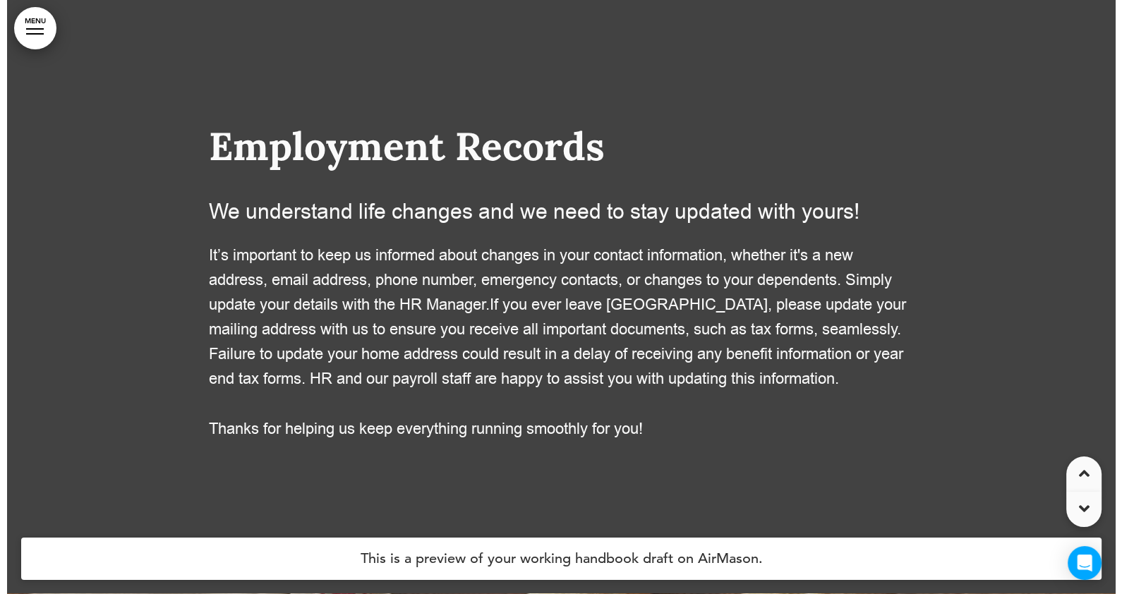
scroll to position [13176, 0]
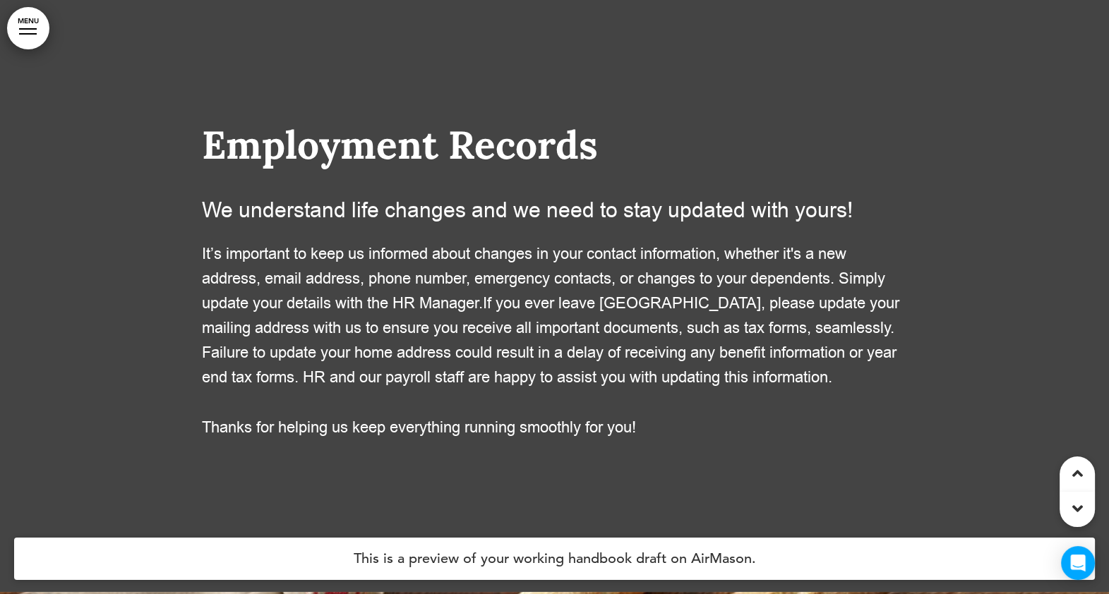
click at [35, 28] on div at bounding box center [28, 28] width 18 height 1
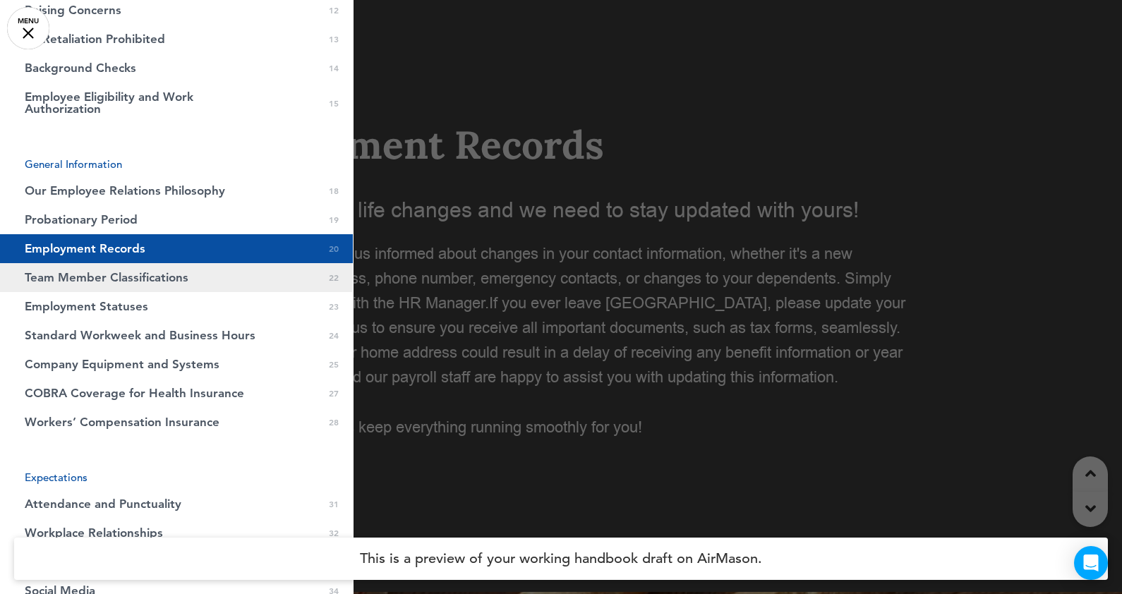
click at [68, 276] on span "Team Member Classifications" at bounding box center [107, 278] width 164 height 12
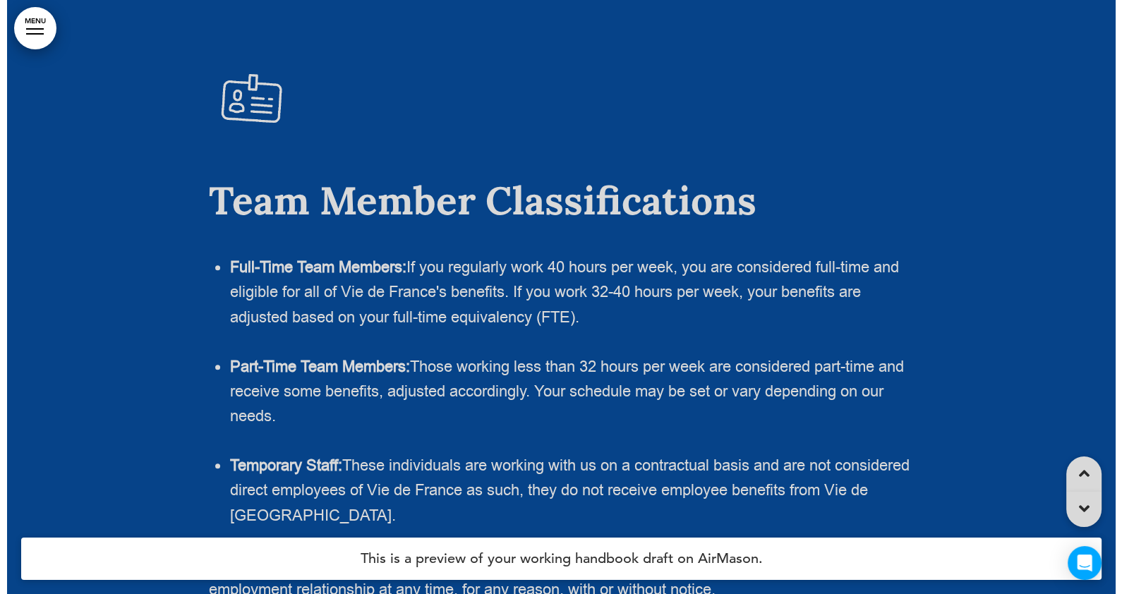
scroll to position [14365, 0]
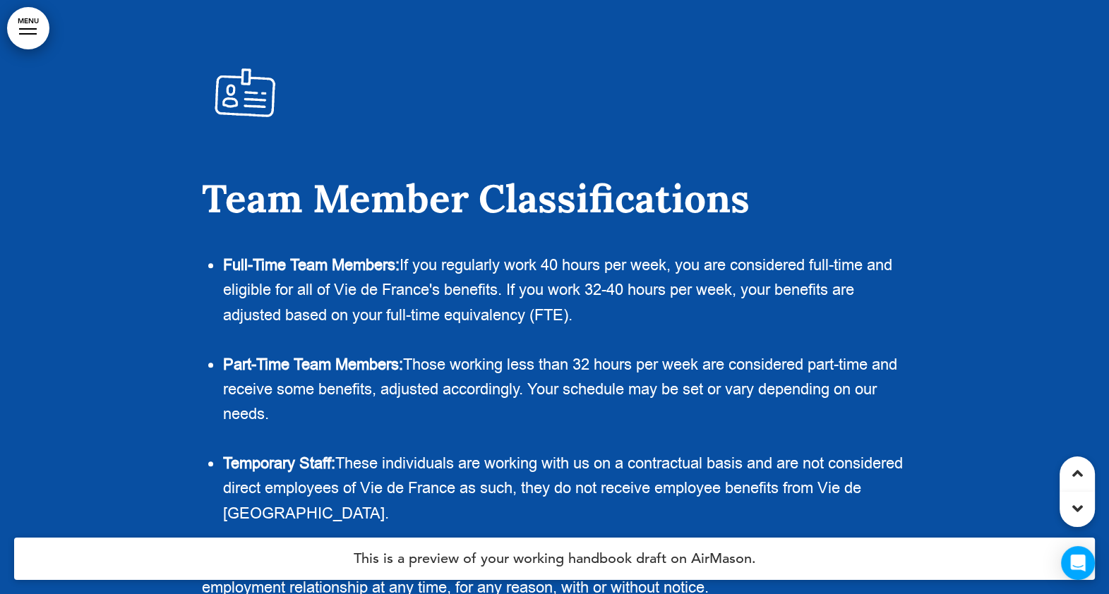
click at [18, 30] on link "MENU" at bounding box center [28, 28] width 42 height 42
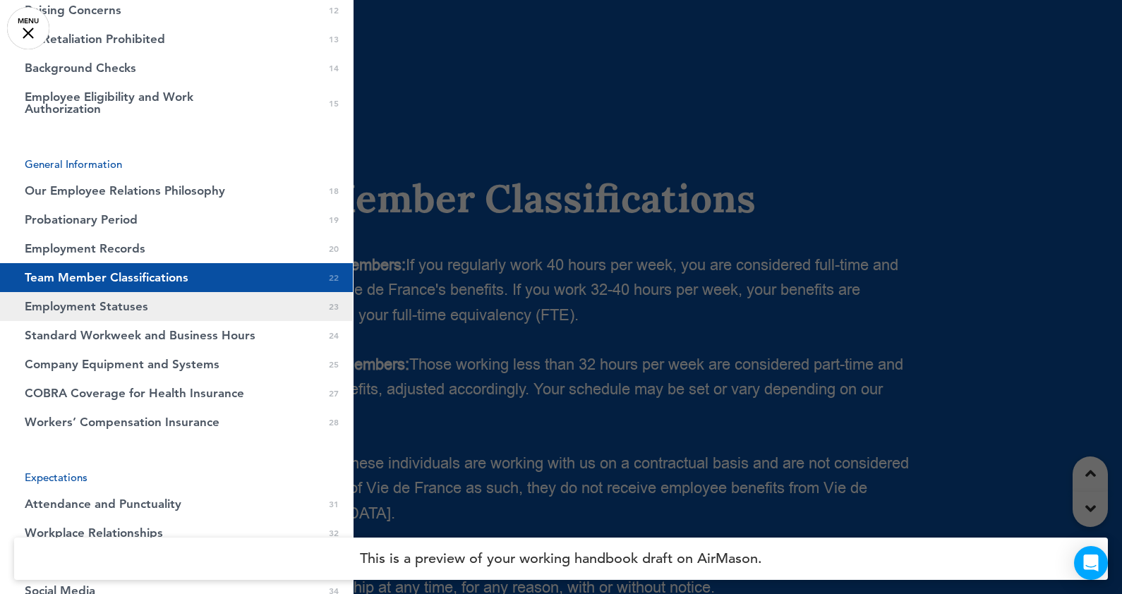
click at [78, 301] on span "Employment Statuses" at bounding box center [87, 307] width 124 height 12
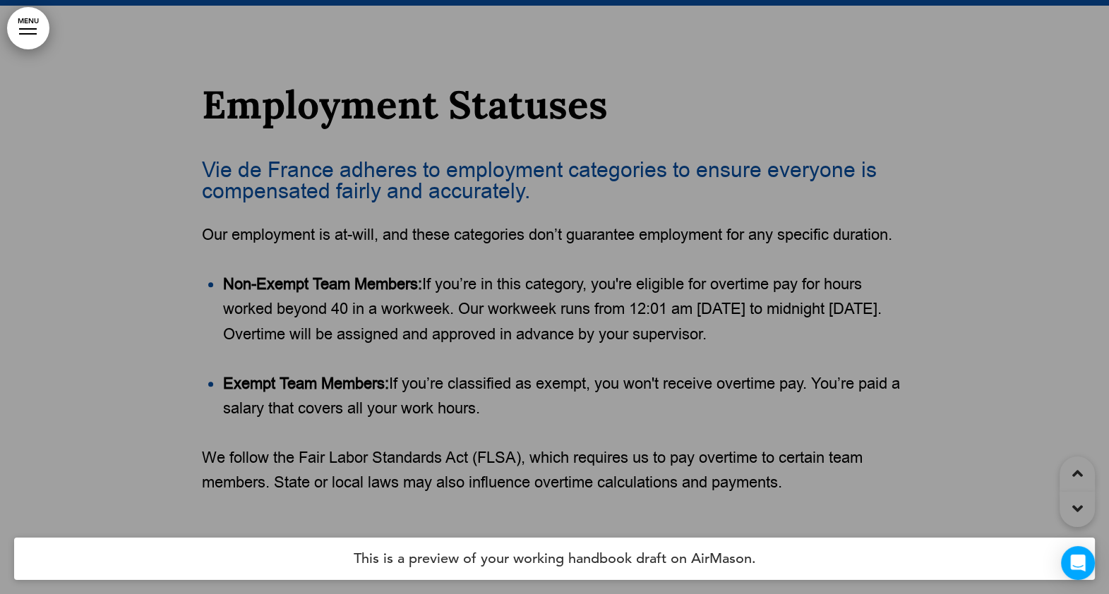
scroll to position [15046, 0]
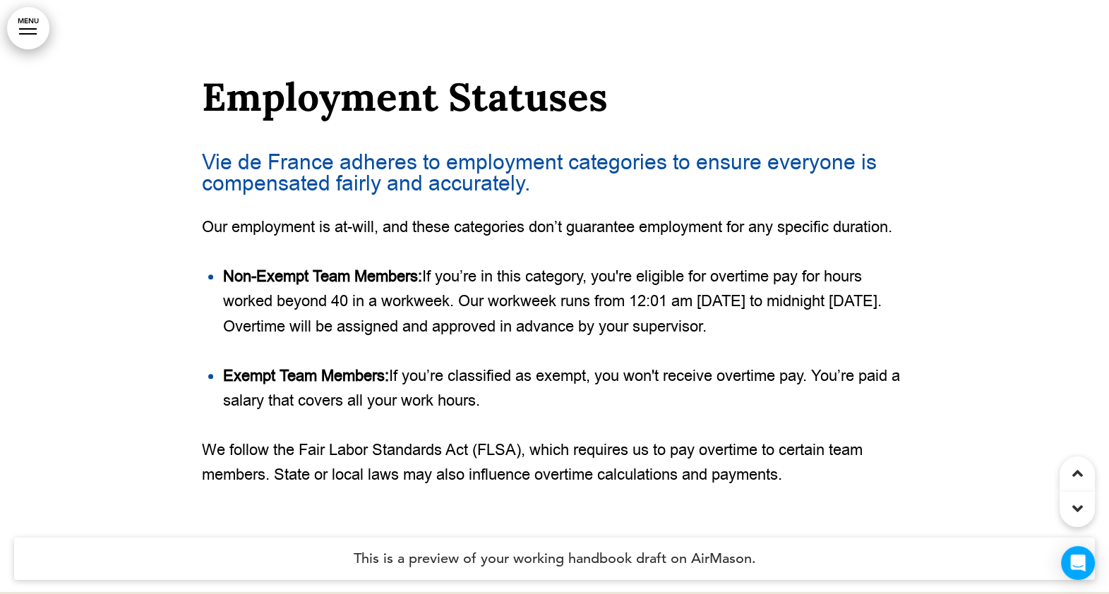
click at [21, 28] on div at bounding box center [28, 28] width 18 height 1
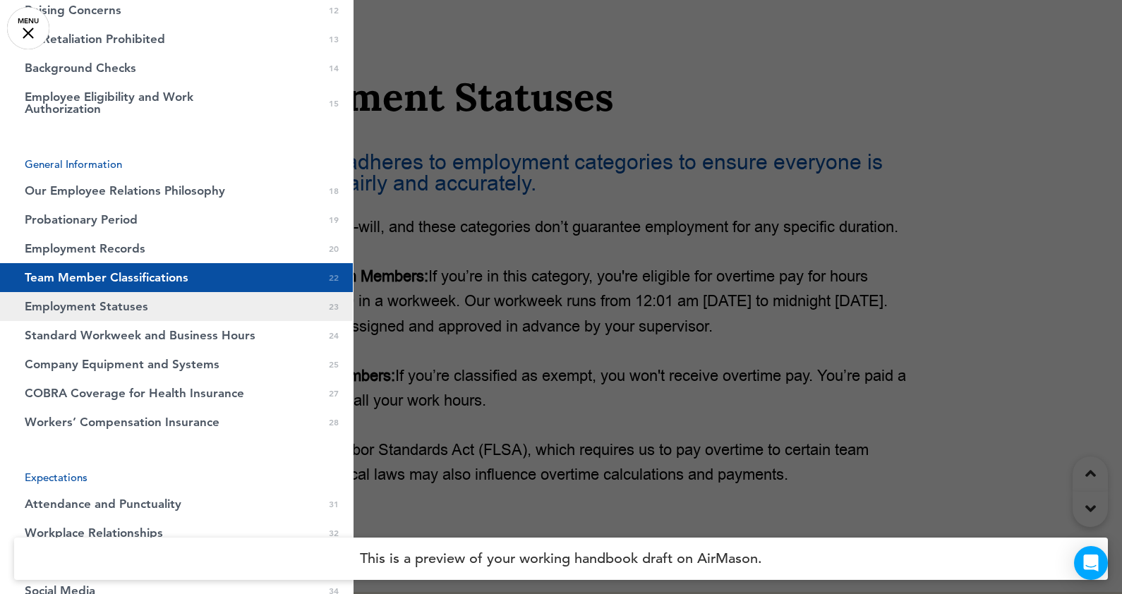
click at [97, 305] on span "Employment Statuses" at bounding box center [87, 307] width 124 height 12
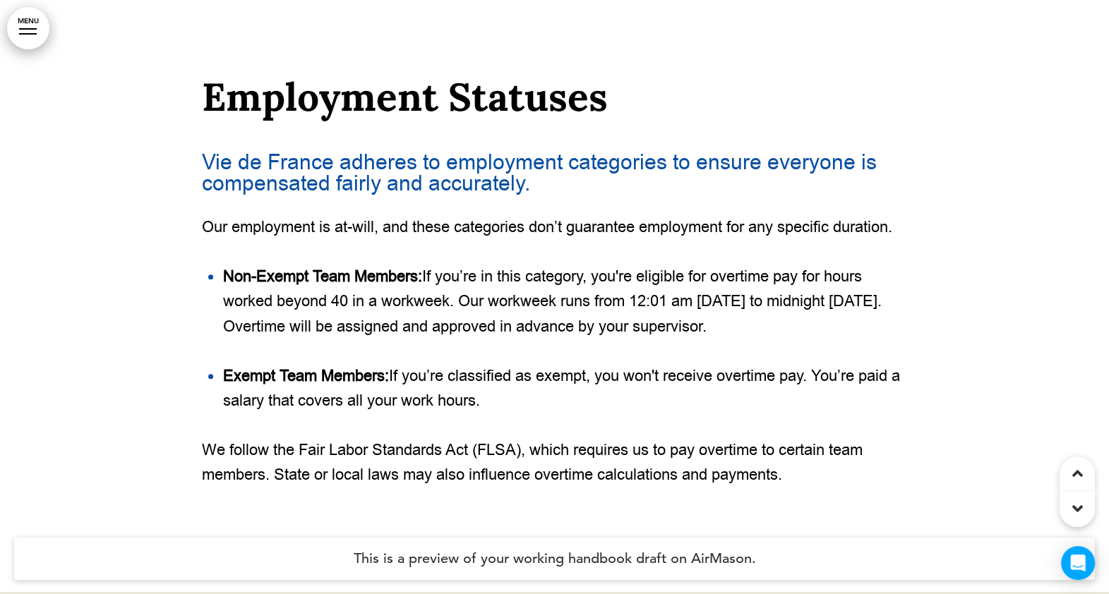
click at [24, 30] on link "MENU" at bounding box center [28, 28] width 42 height 42
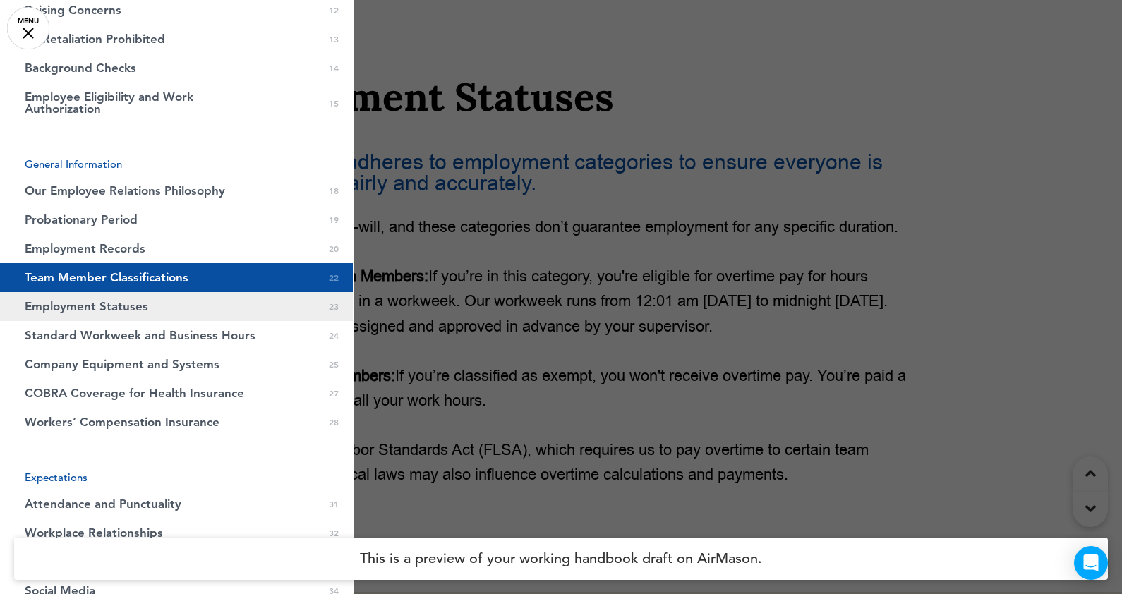
click at [85, 306] on span "Employment Statuses" at bounding box center [87, 307] width 124 height 12
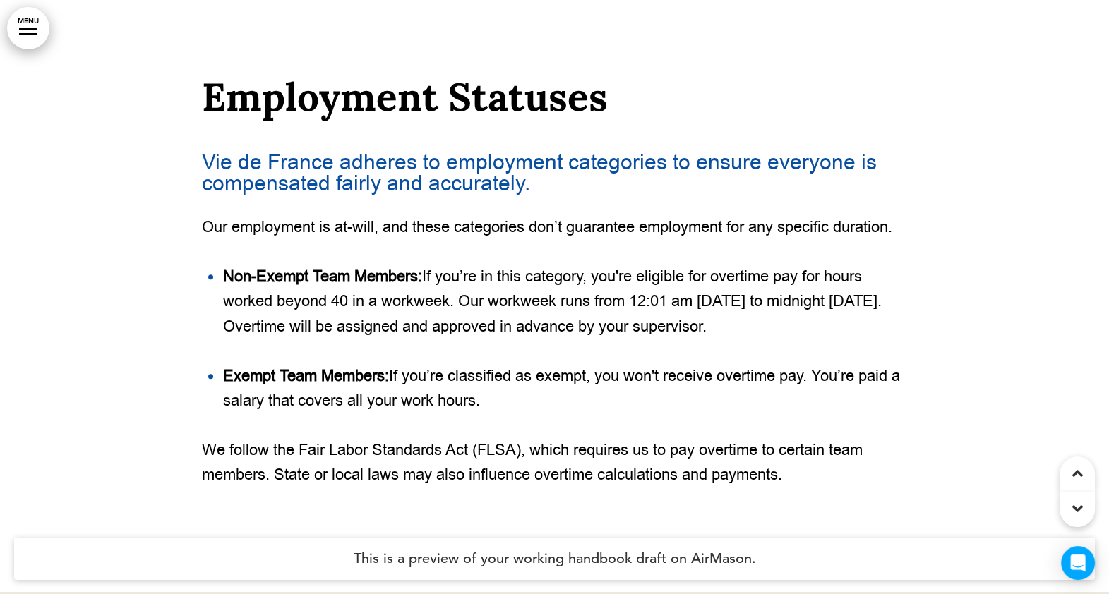
click at [21, 26] on link "MENU" at bounding box center [28, 28] width 42 height 42
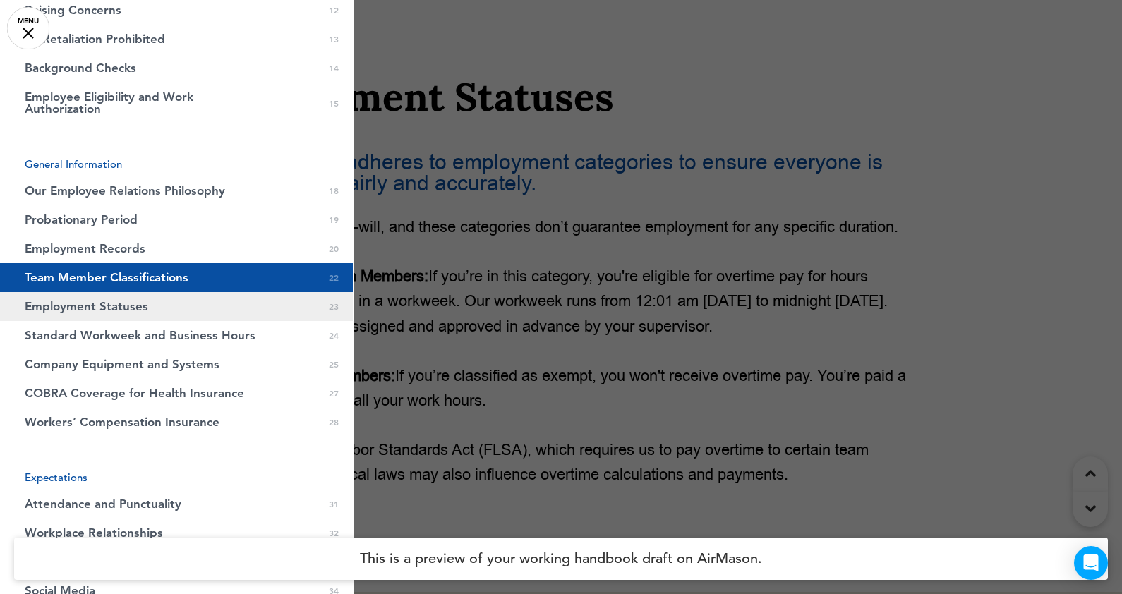
click at [63, 304] on span "Employment Statuses" at bounding box center [87, 307] width 124 height 12
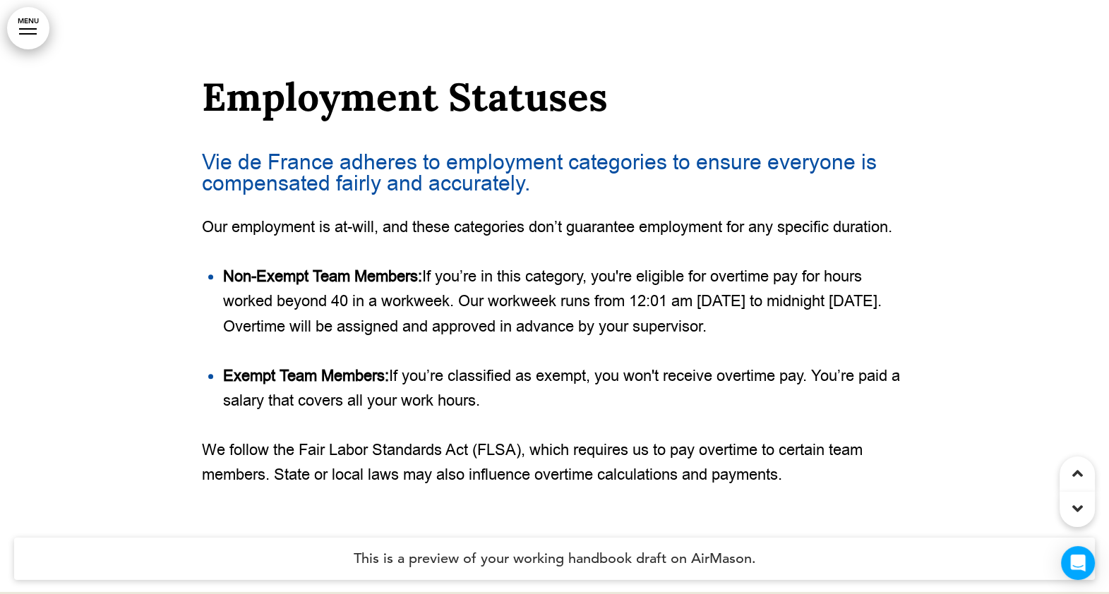
click at [25, 32] on link "MENU" at bounding box center [28, 28] width 42 height 42
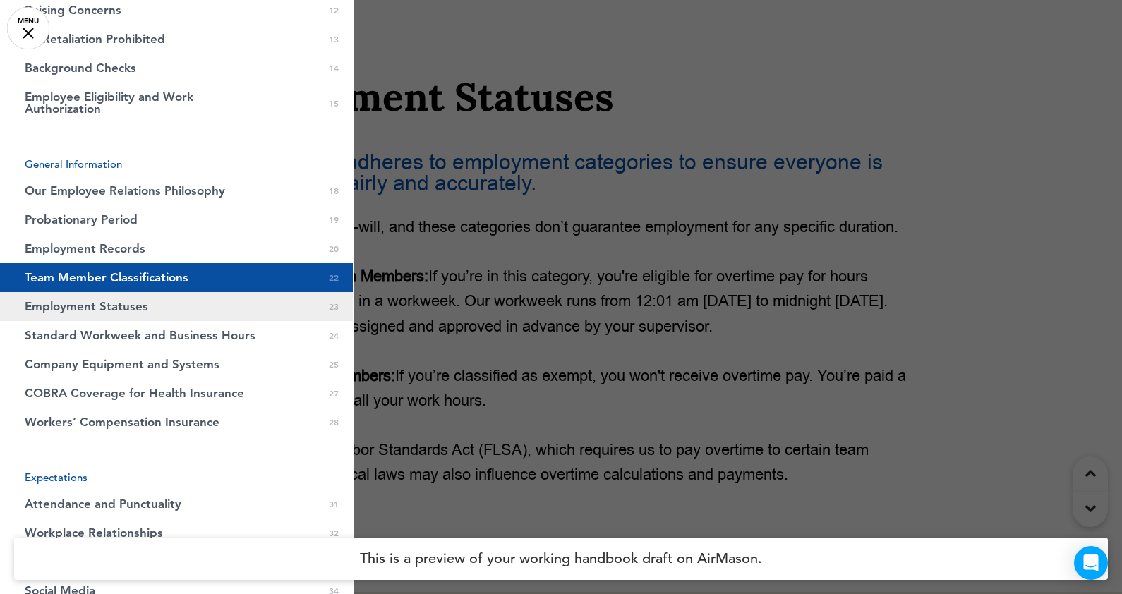
click at [37, 311] on span "Employment Statuses" at bounding box center [87, 307] width 124 height 12
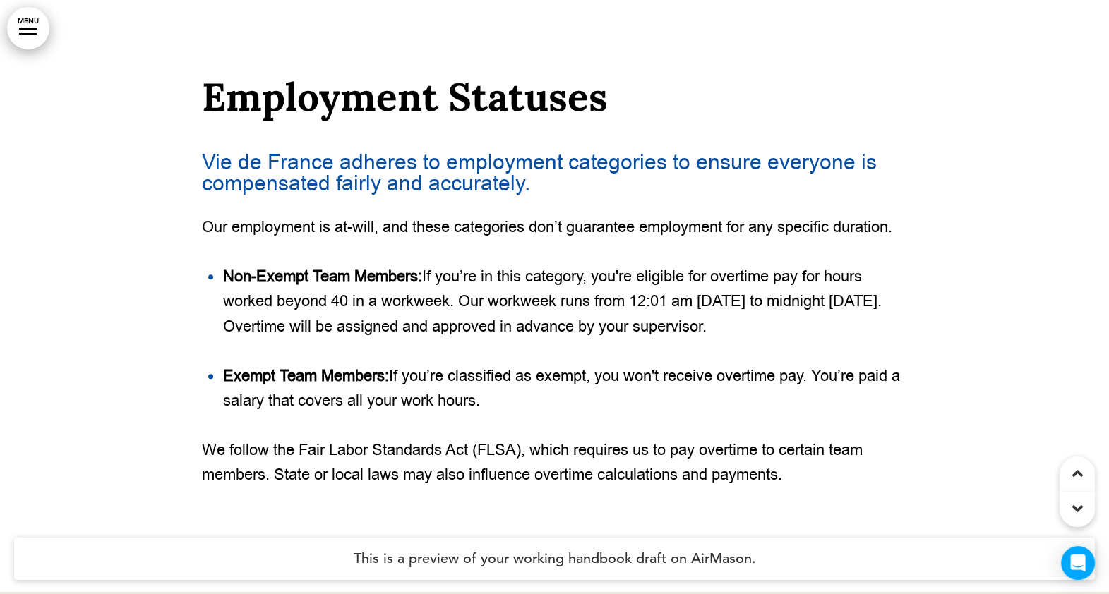
click at [28, 33] on div at bounding box center [28, 33] width 18 height 1
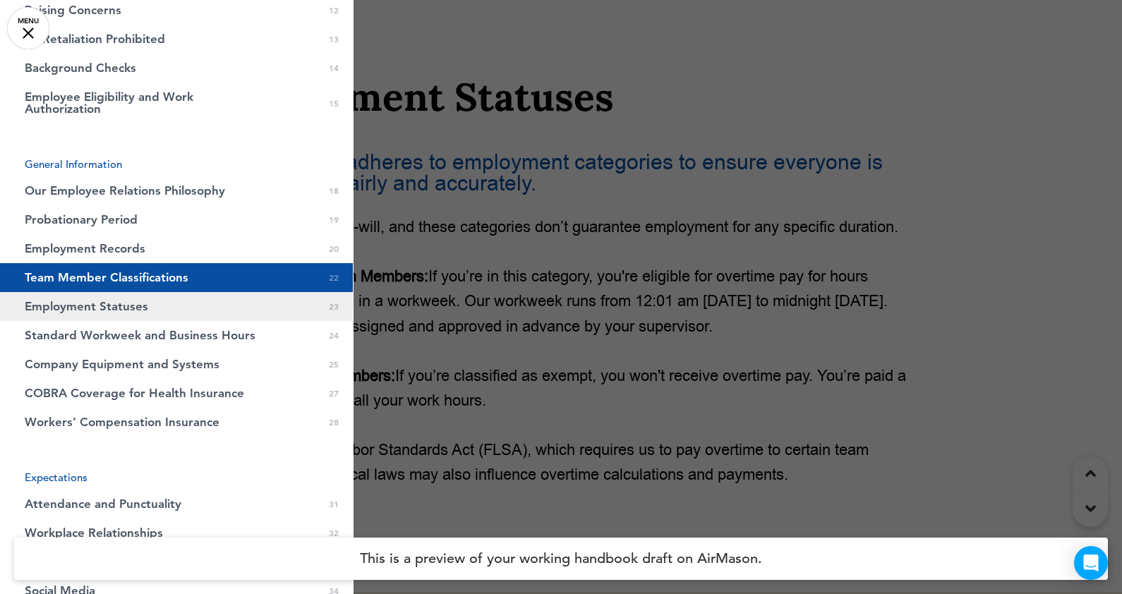
click at [61, 310] on span "Employment Statuses" at bounding box center [87, 307] width 124 height 12
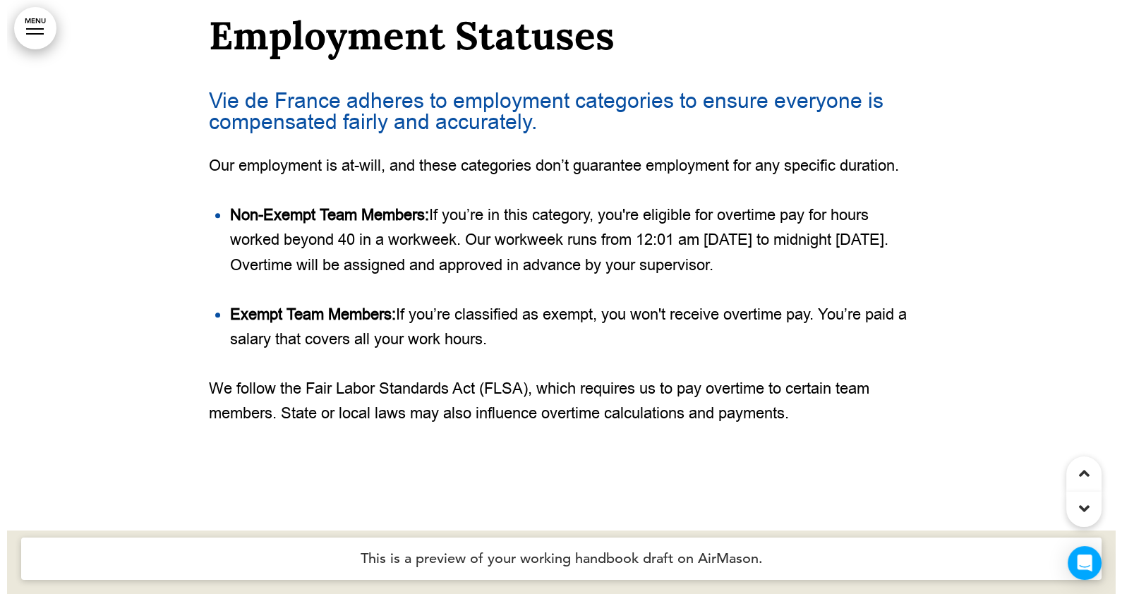
scroll to position [15222, 0]
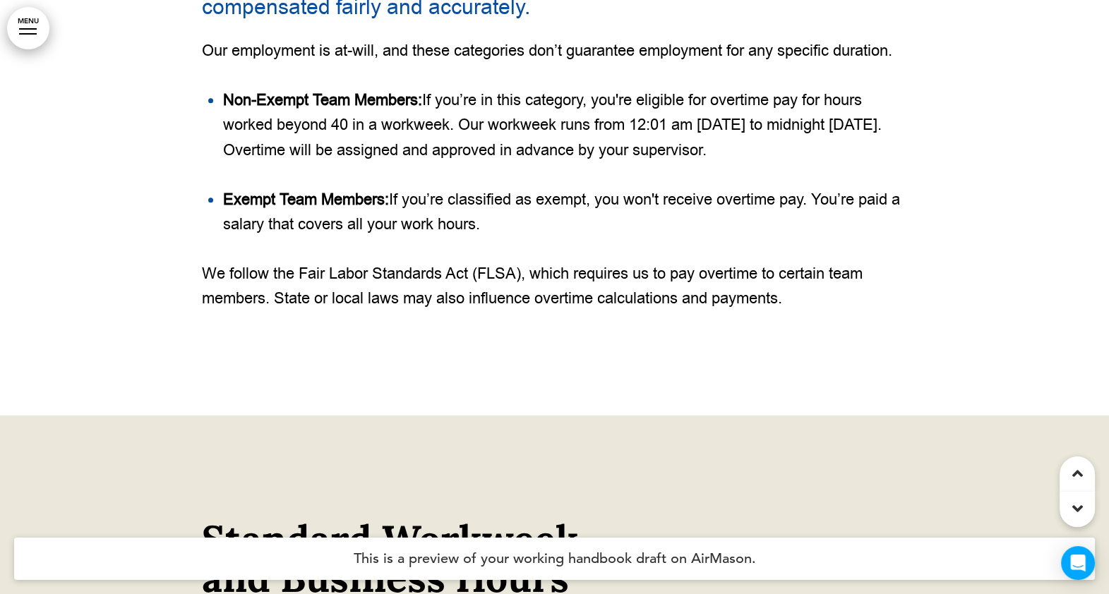
click at [31, 29] on div at bounding box center [28, 28] width 18 height 1
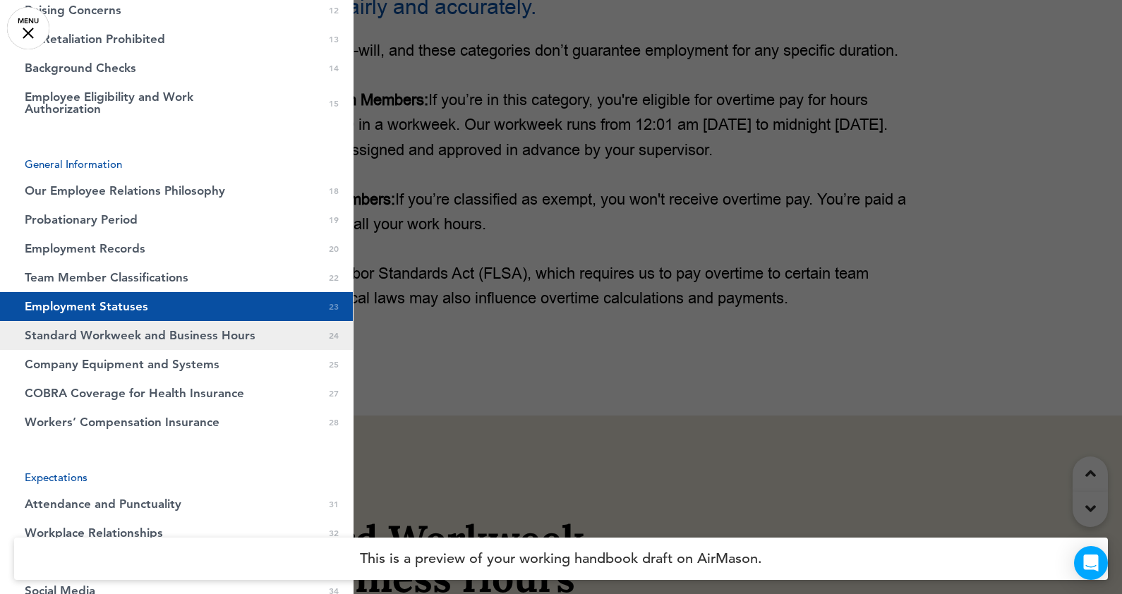
click at [50, 332] on span "Standard Workweek and Business Hours" at bounding box center [140, 336] width 231 height 12
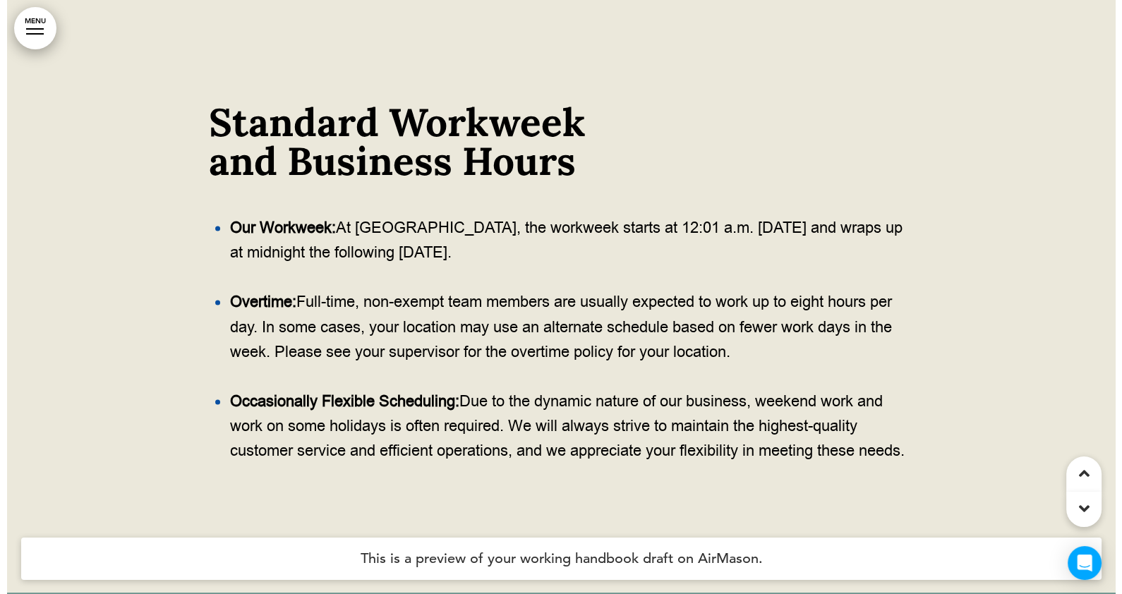
scroll to position [15641, 0]
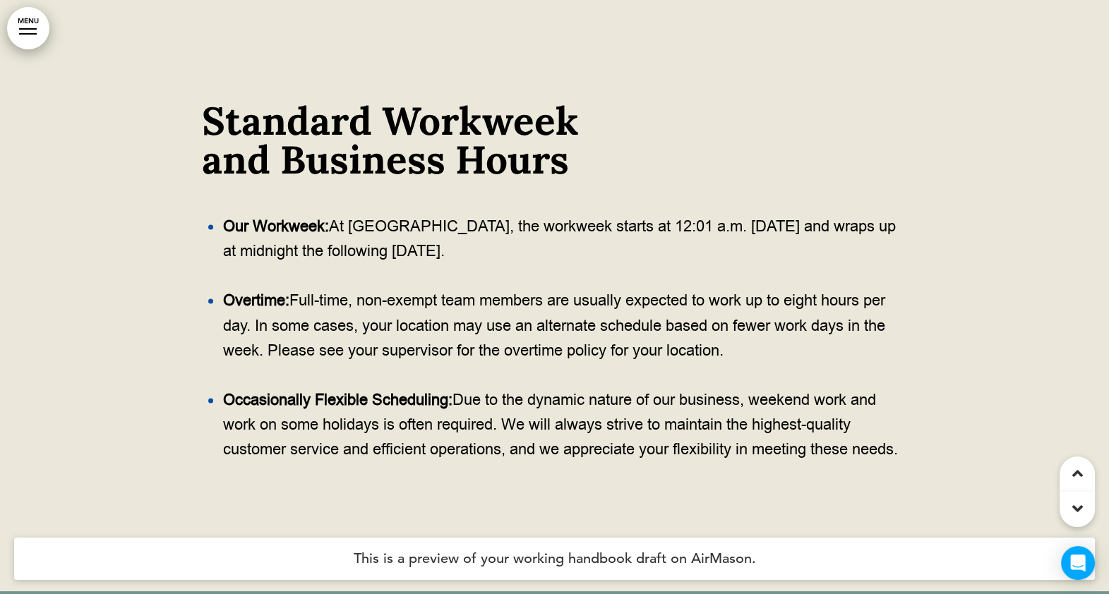
click at [21, 29] on div at bounding box center [28, 28] width 18 height 1
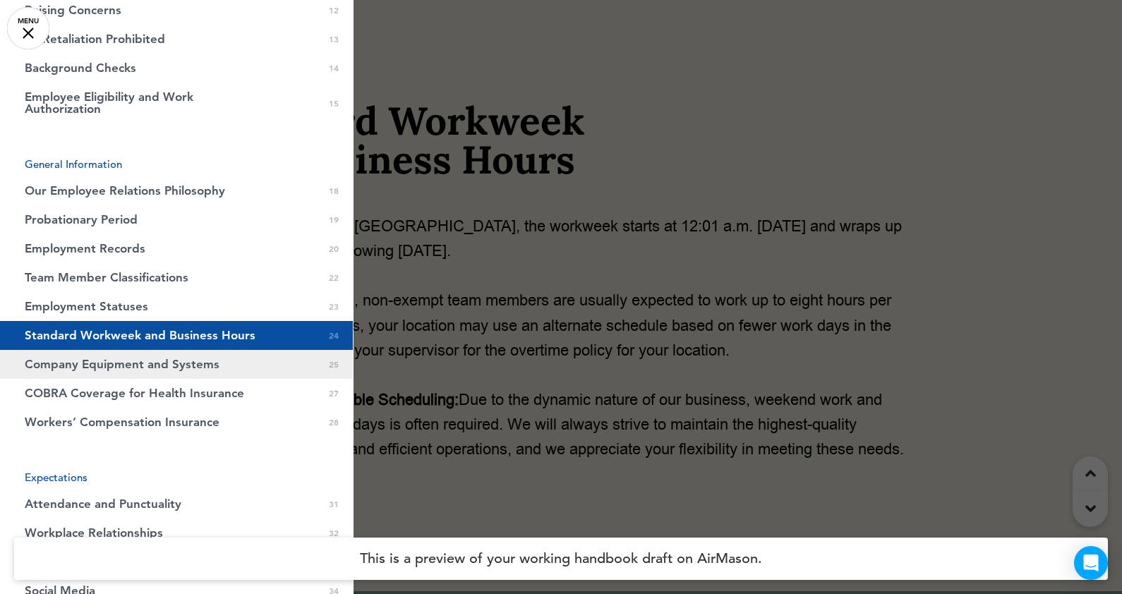
click at [23, 363] on link "Company Equipment and Systems 0 25" at bounding box center [176, 364] width 353 height 29
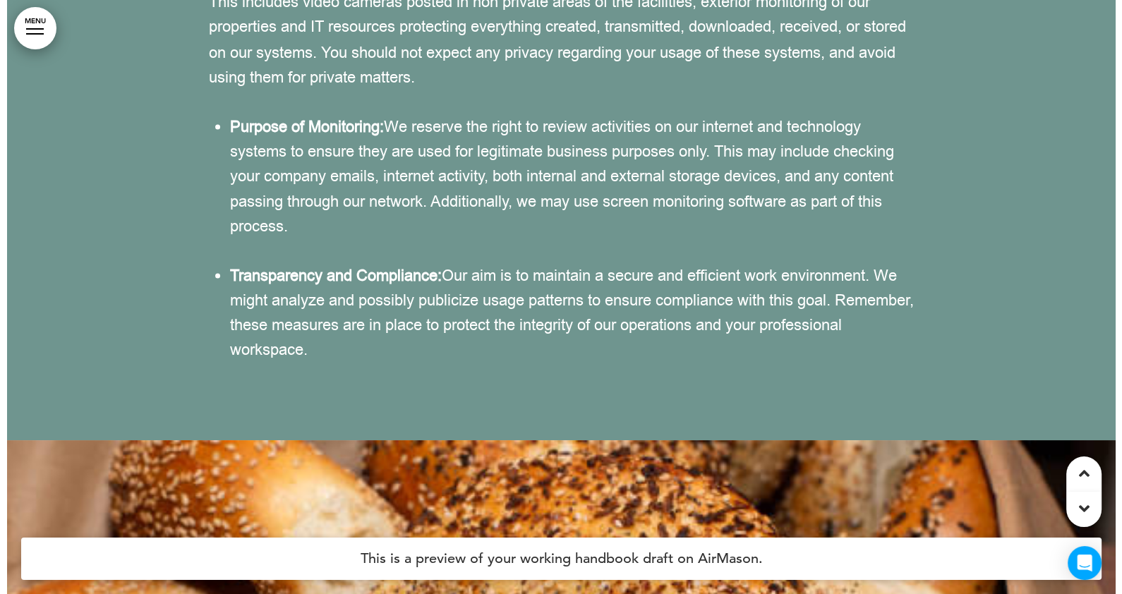
scroll to position [16588, 0]
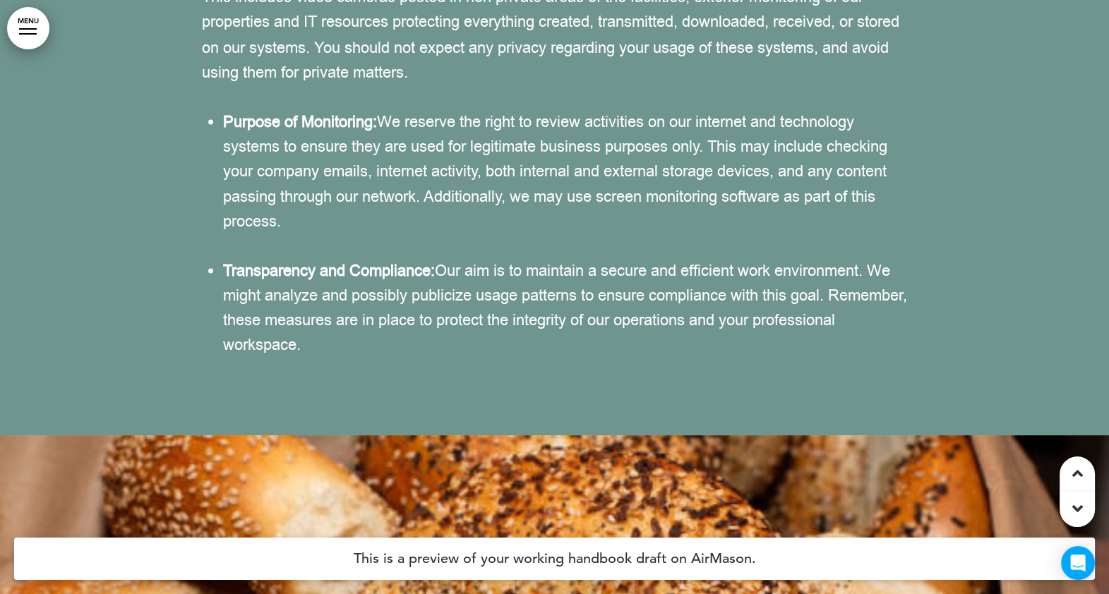
click at [25, 28] on div at bounding box center [28, 28] width 18 height 1
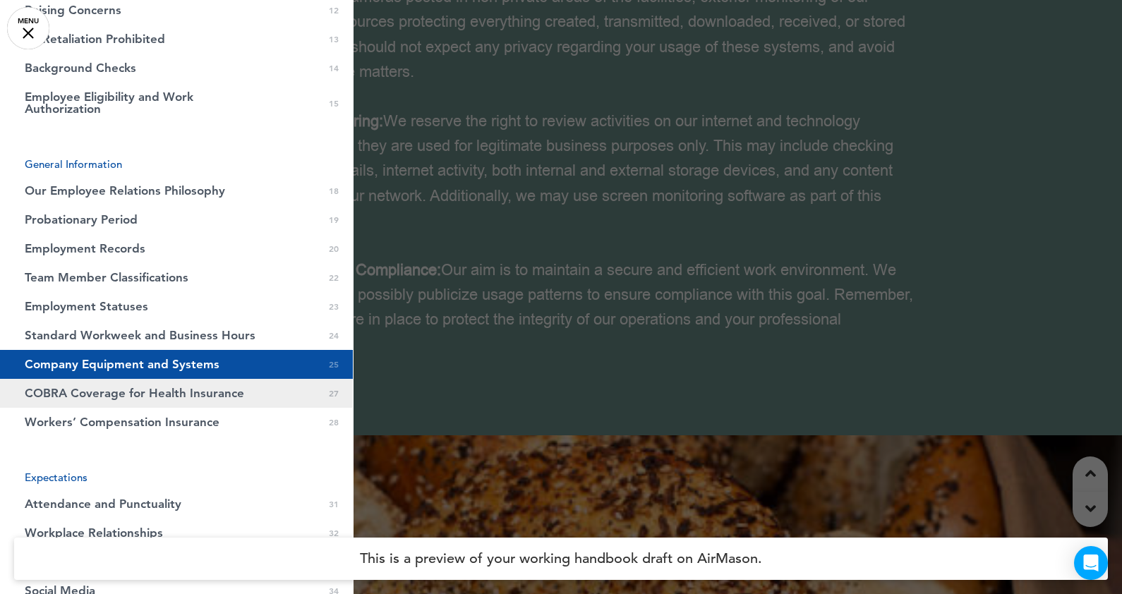
click at [71, 393] on span "COBRA Coverage for Health Insurance" at bounding box center [135, 394] width 220 height 12
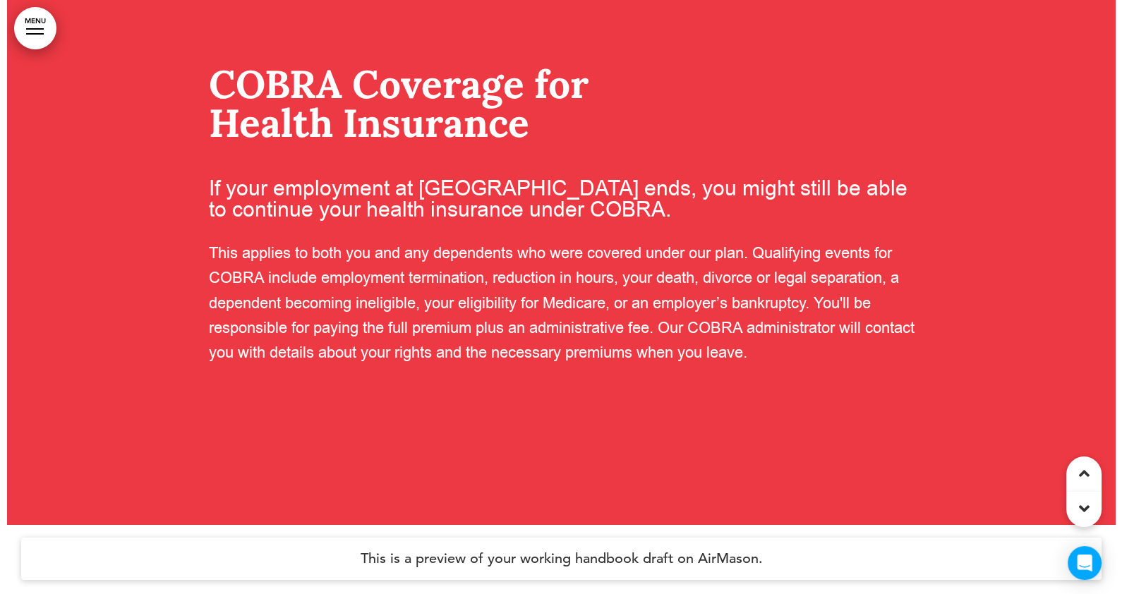
scroll to position [17621, 0]
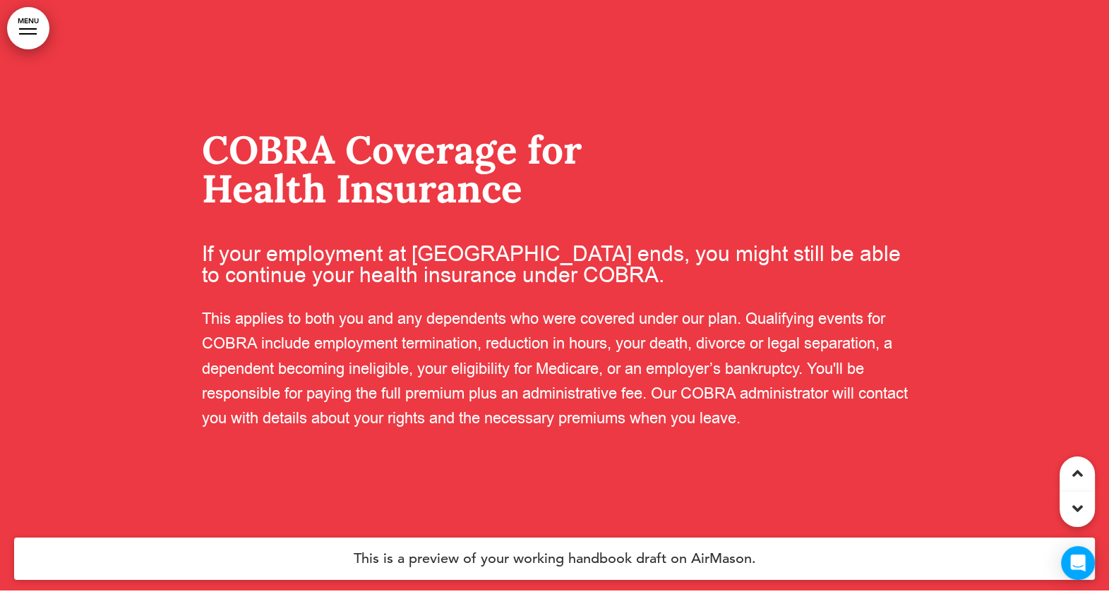
click at [24, 35] on link "MENU" at bounding box center [28, 28] width 42 height 42
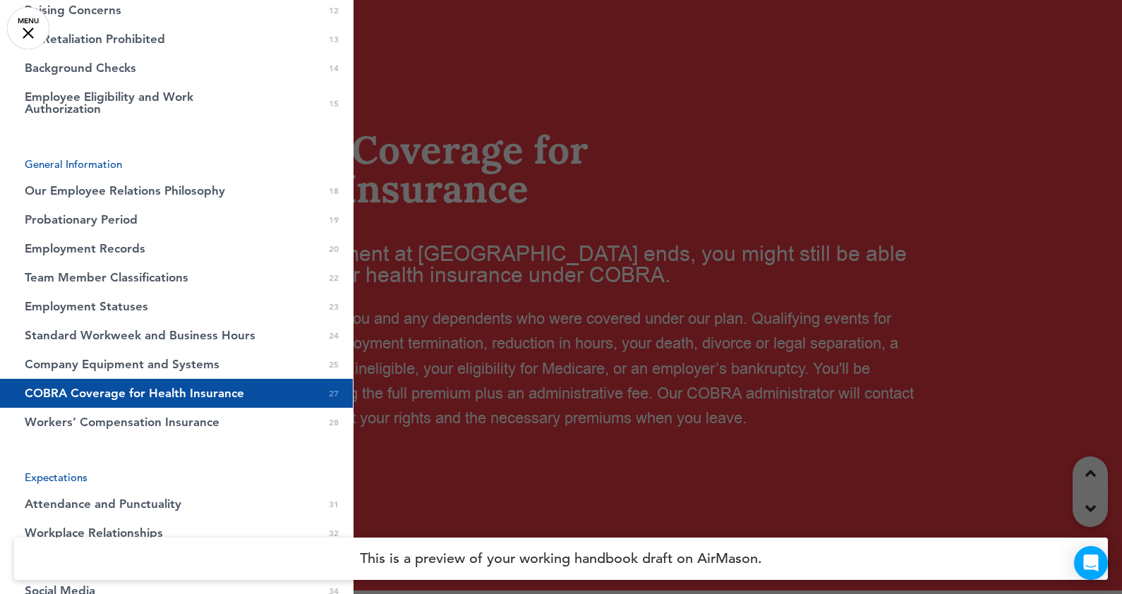
scroll to position [529, 0]
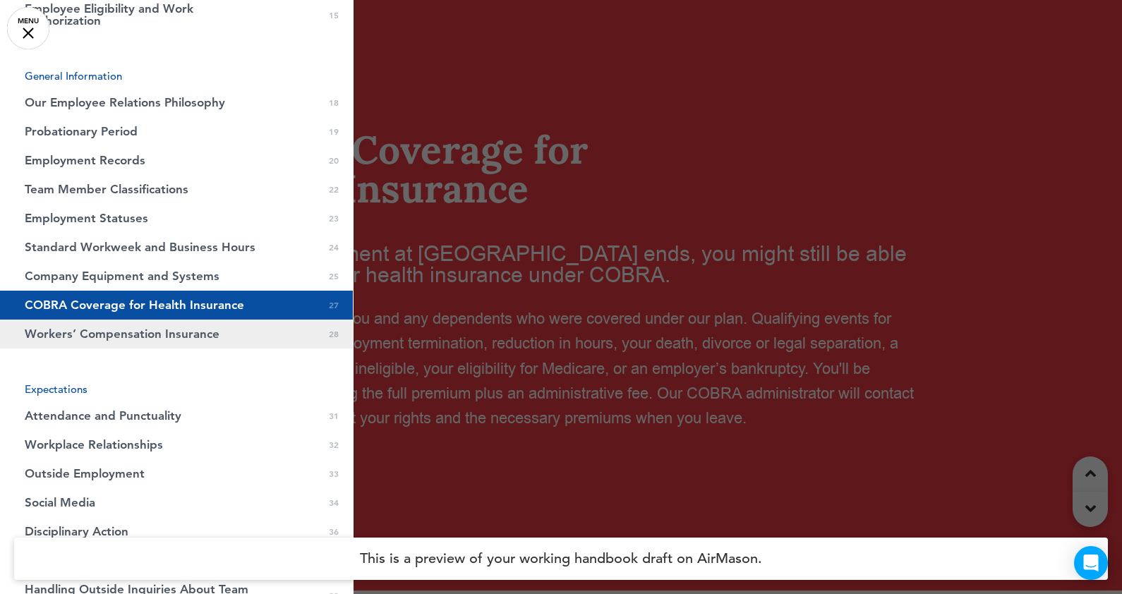
click at [103, 332] on span "Workers’ Compensation Insurance" at bounding box center [122, 334] width 195 height 12
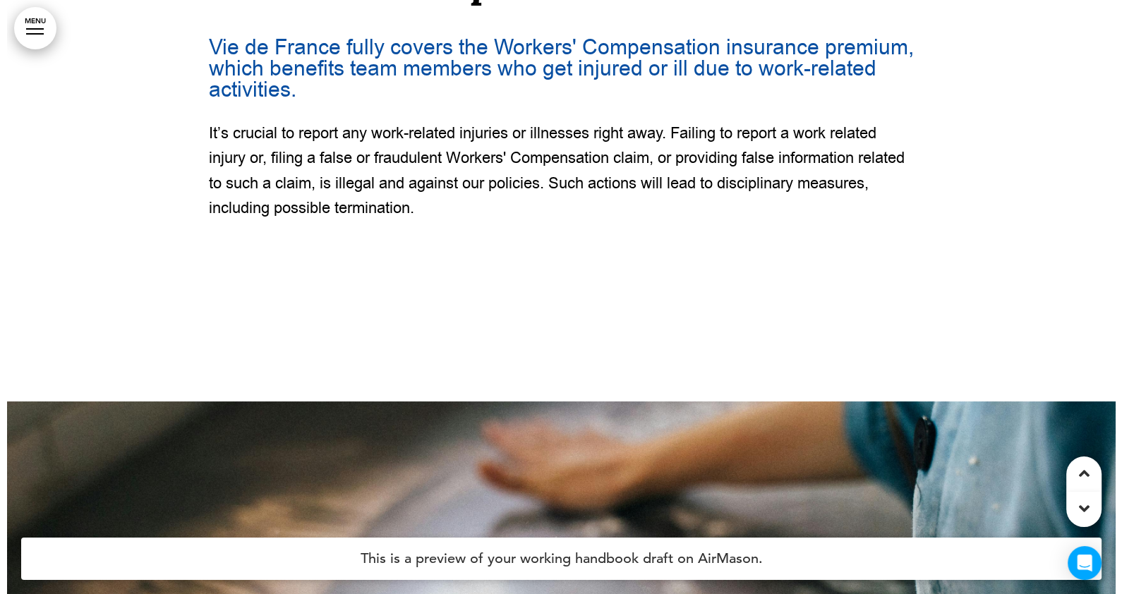
scroll to position [18304, 0]
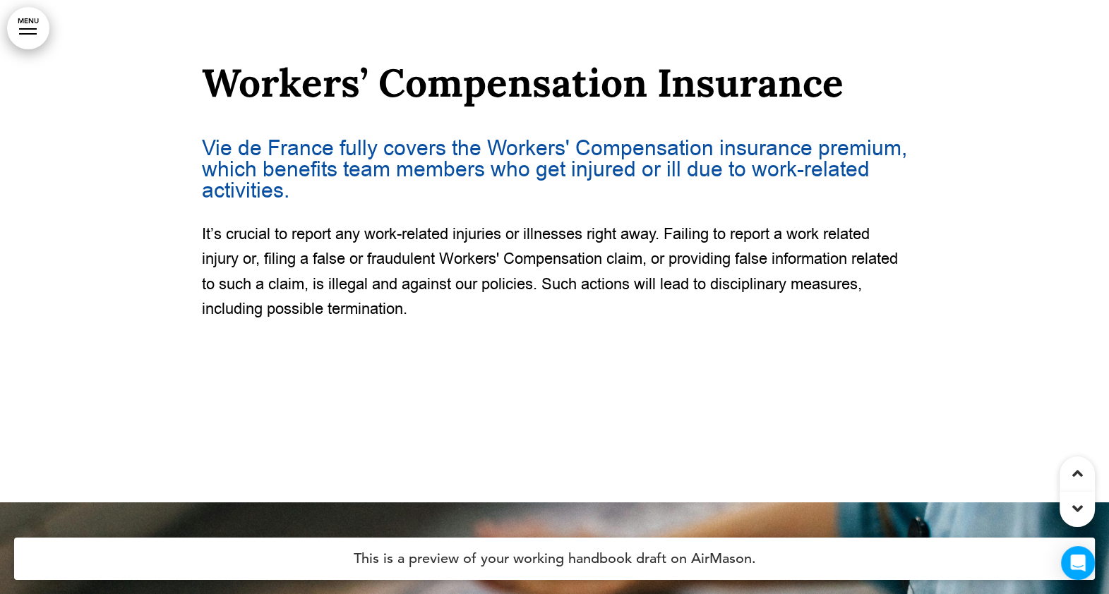
click at [17, 34] on link "MENU" at bounding box center [28, 28] width 42 height 42
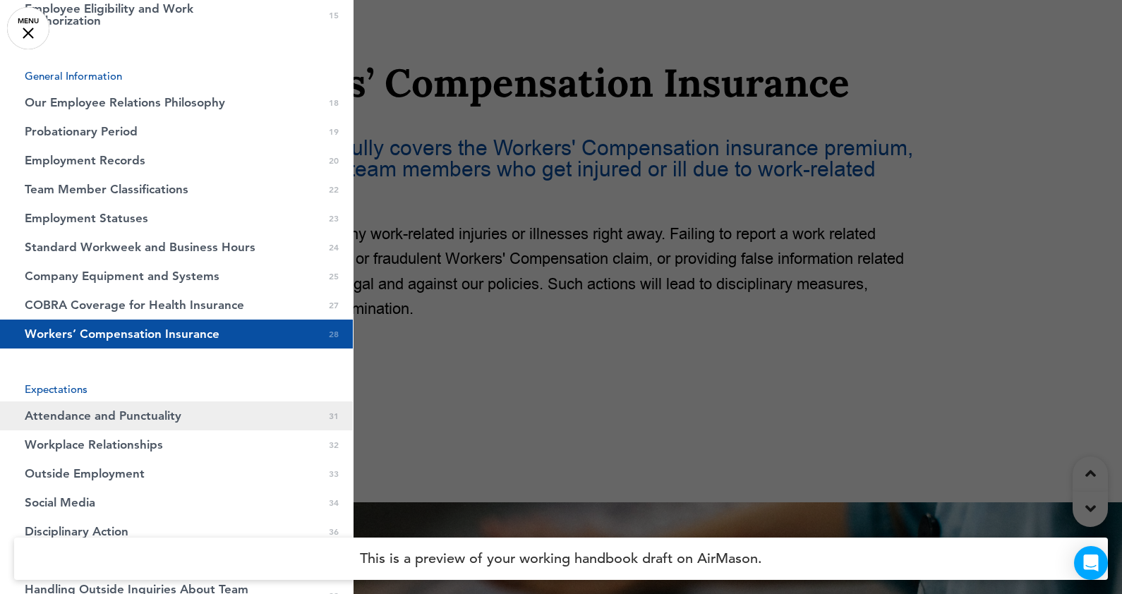
click at [61, 413] on span "Attendance and Punctuality" at bounding box center [103, 416] width 157 height 12
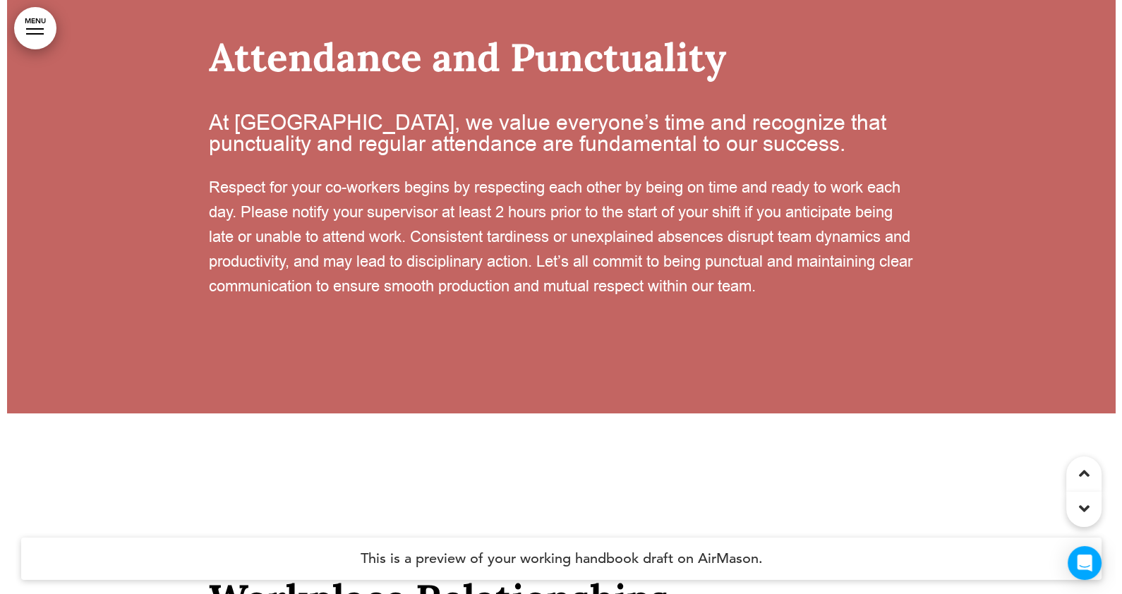
scroll to position [20177, 0]
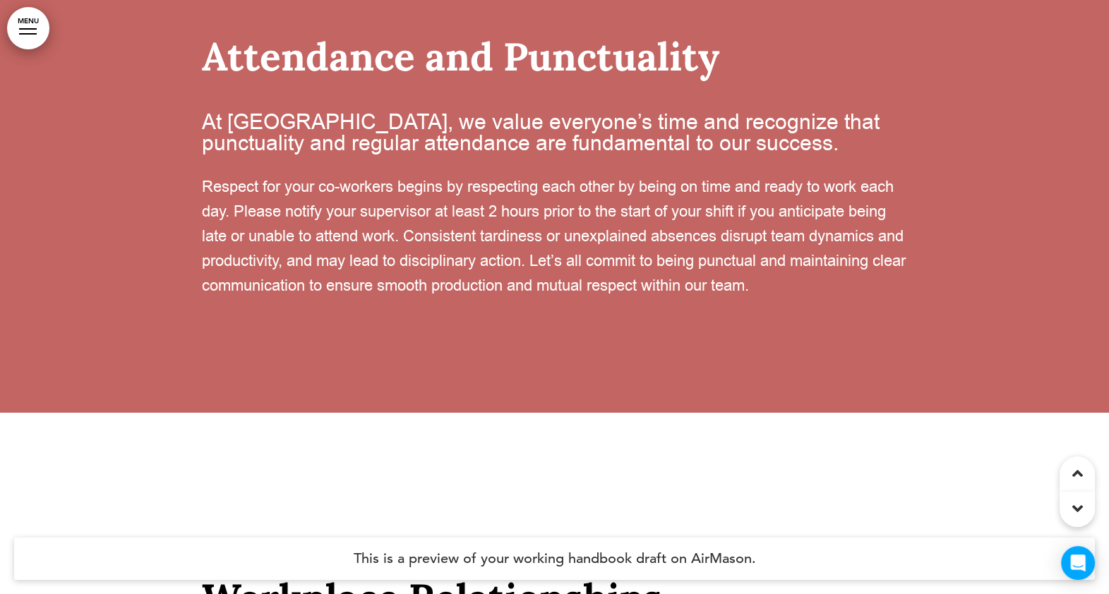
click at [23, 18] on link "MENU" at bounding box center [28, 28] width 42 height 42
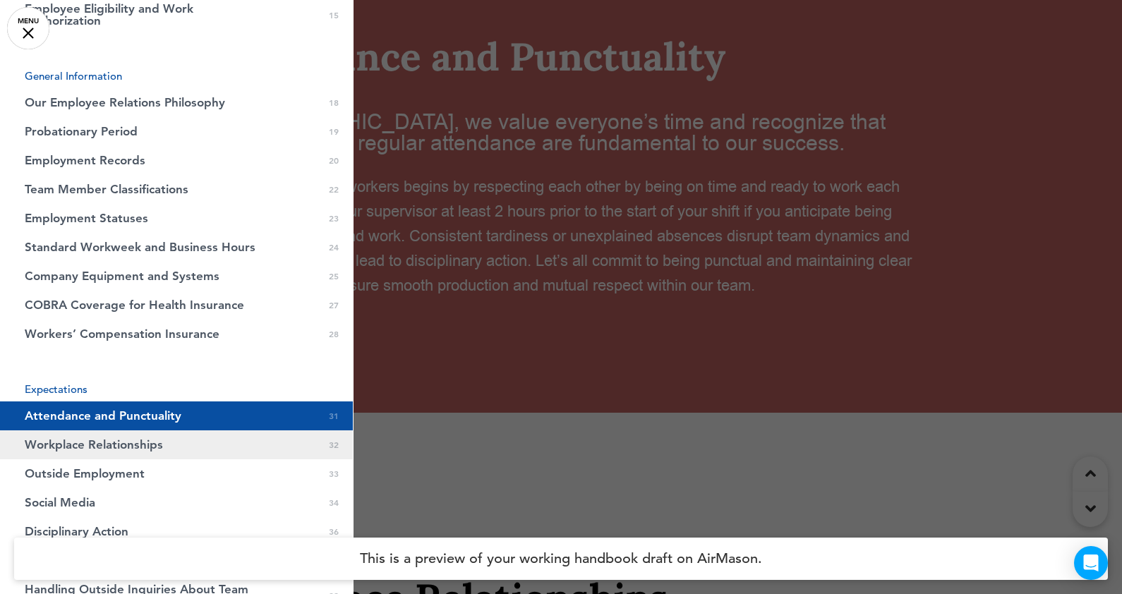
click at [64, 445] on span "Workplace Relationships" at bounding box center [94, 445] width 138 height 12
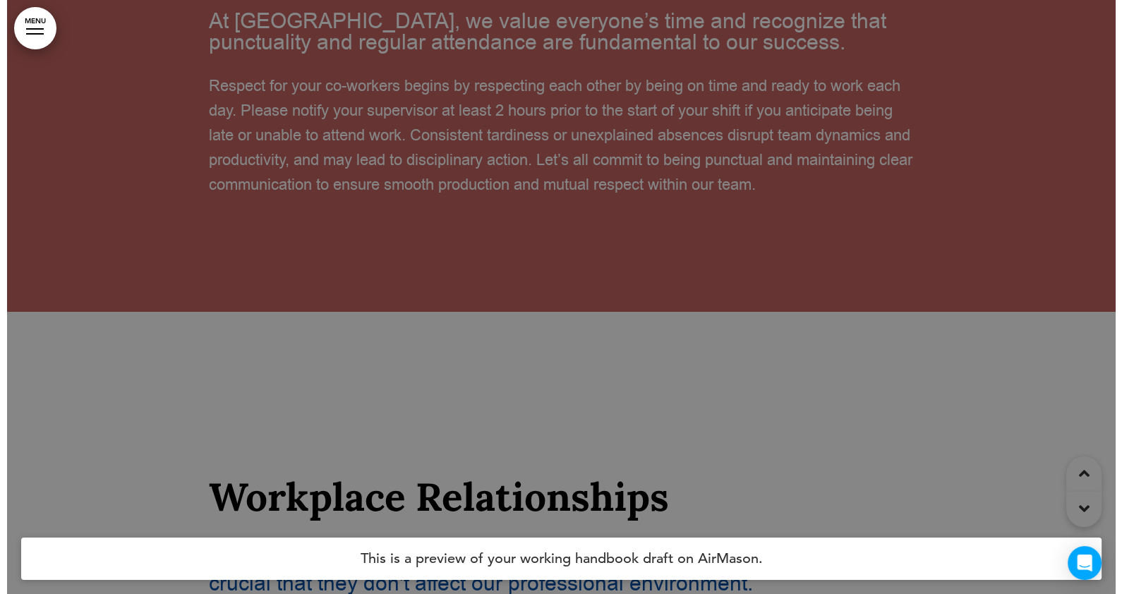
scroll to position [20595, 0]
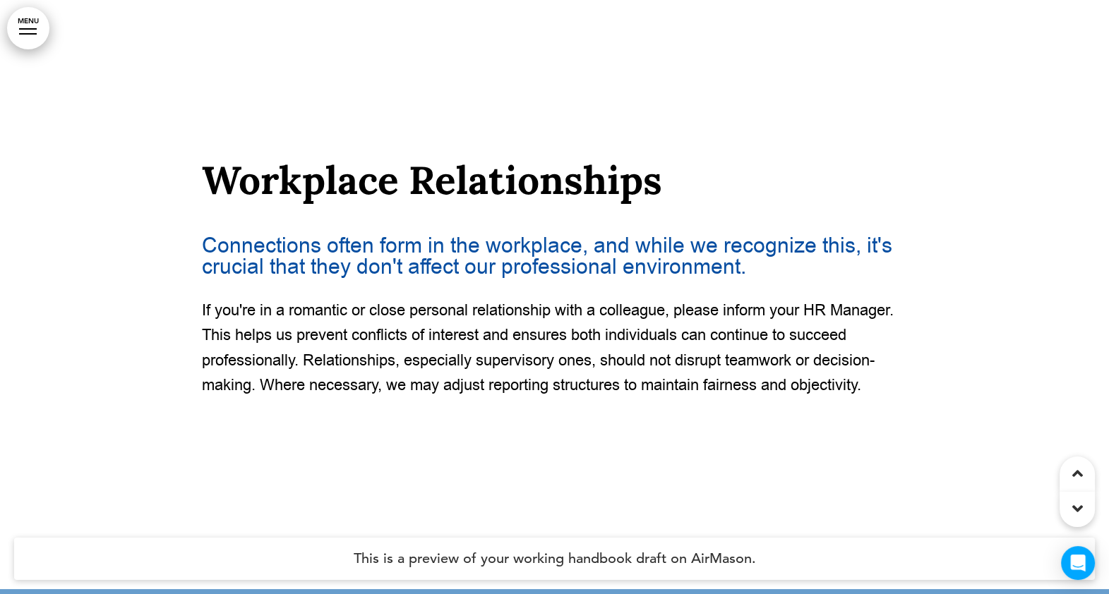
click at [22, 35] on link "MENU" at bounding box center [28, 28] width 42 height 42
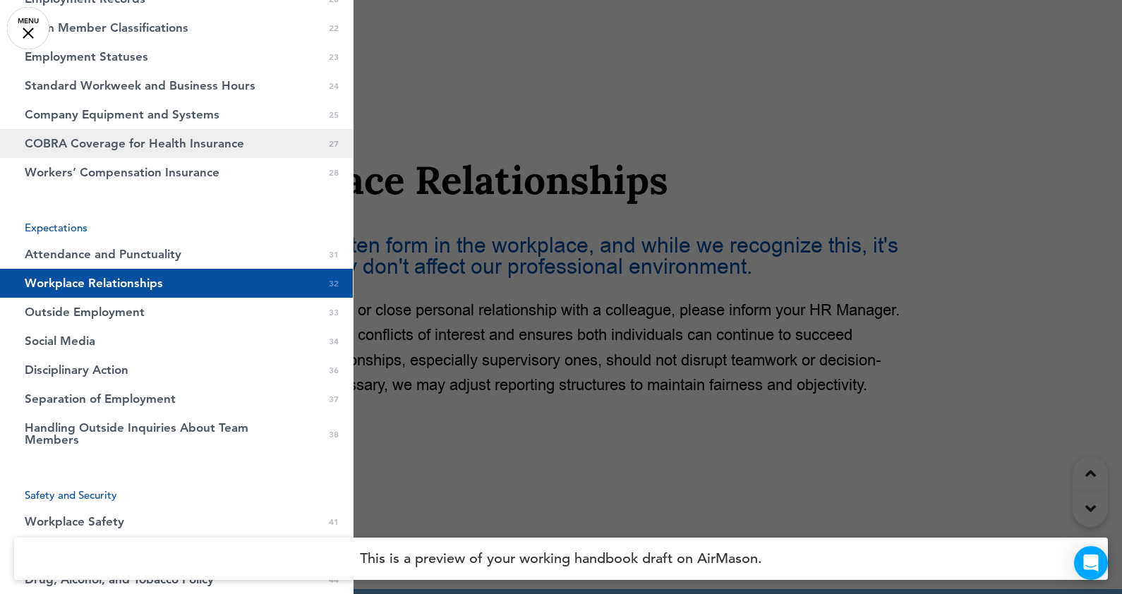
scroll to position [705, 0]
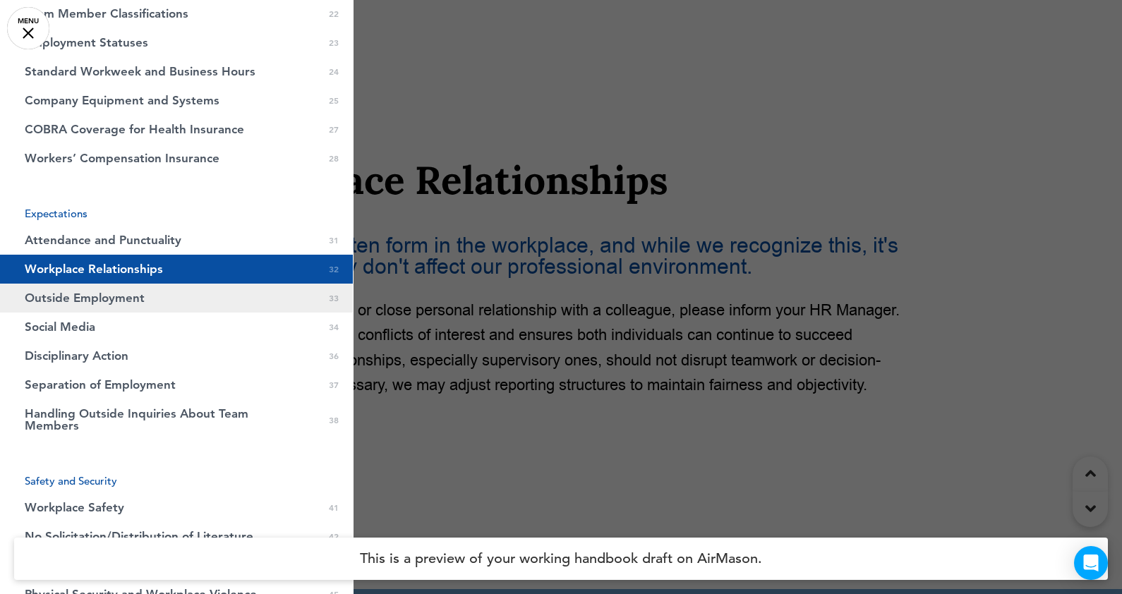
click at [49, 300] on span "Outside Employment" at bounding box center [85, 298] width 120 height 12
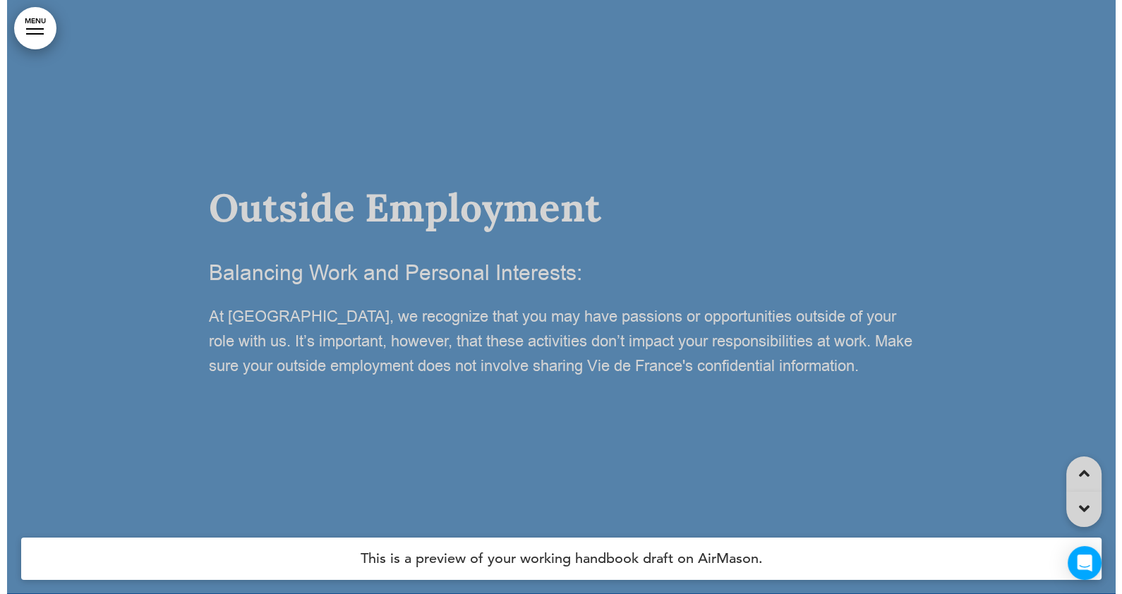
scroll to position [21190, 0]
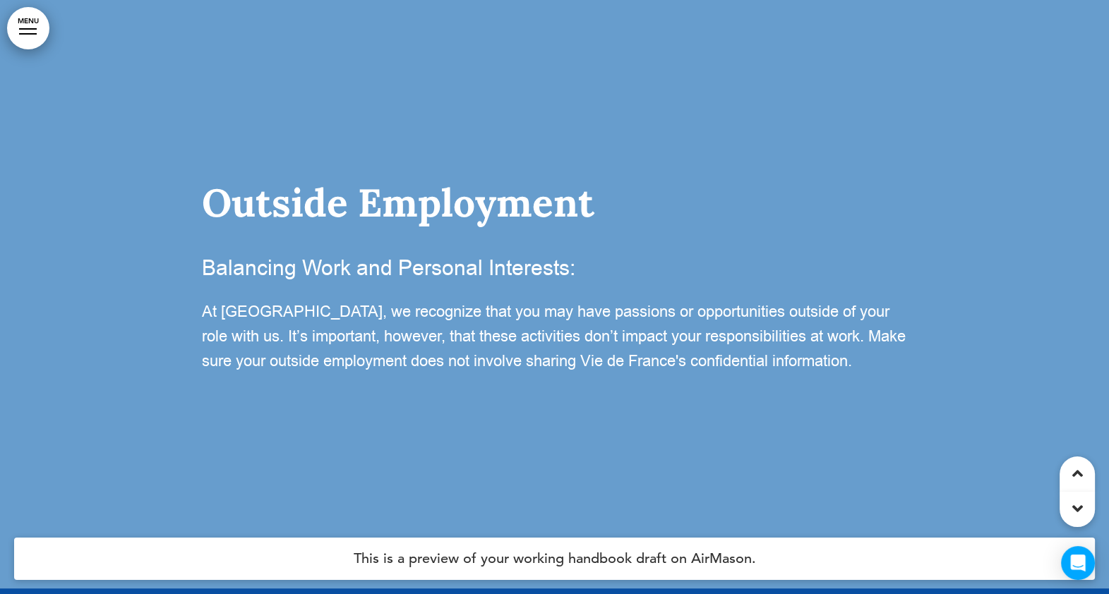
click at [25, 31] on link "MENU" at bounding box center [28, 28] width 42 height 42
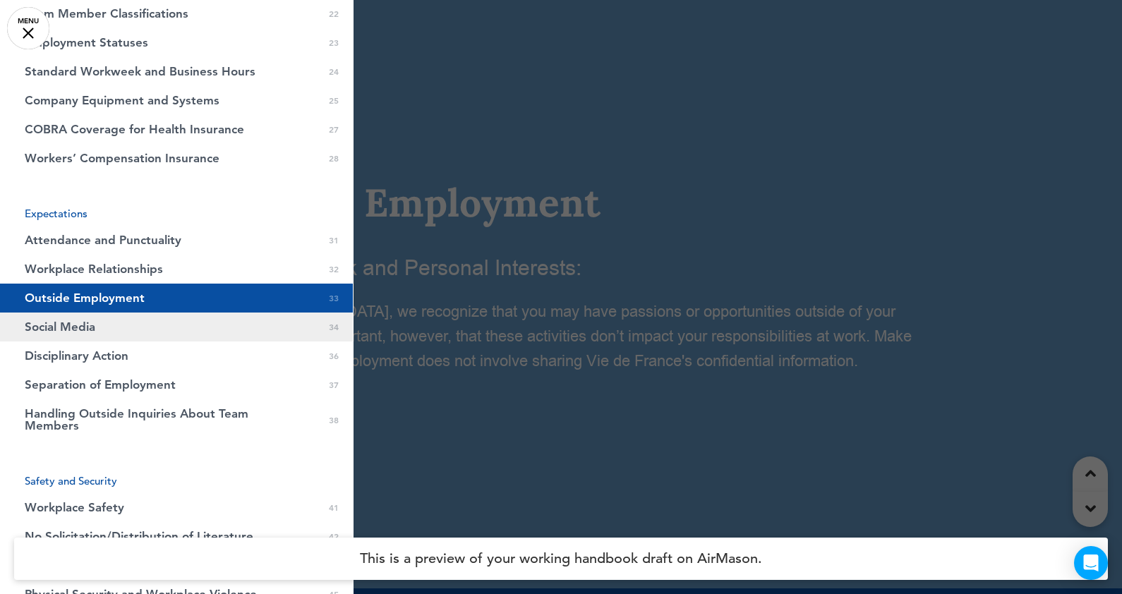
click at [92, 329] on span "Social Media" at bounding box center [60, 327] width 71 height 12
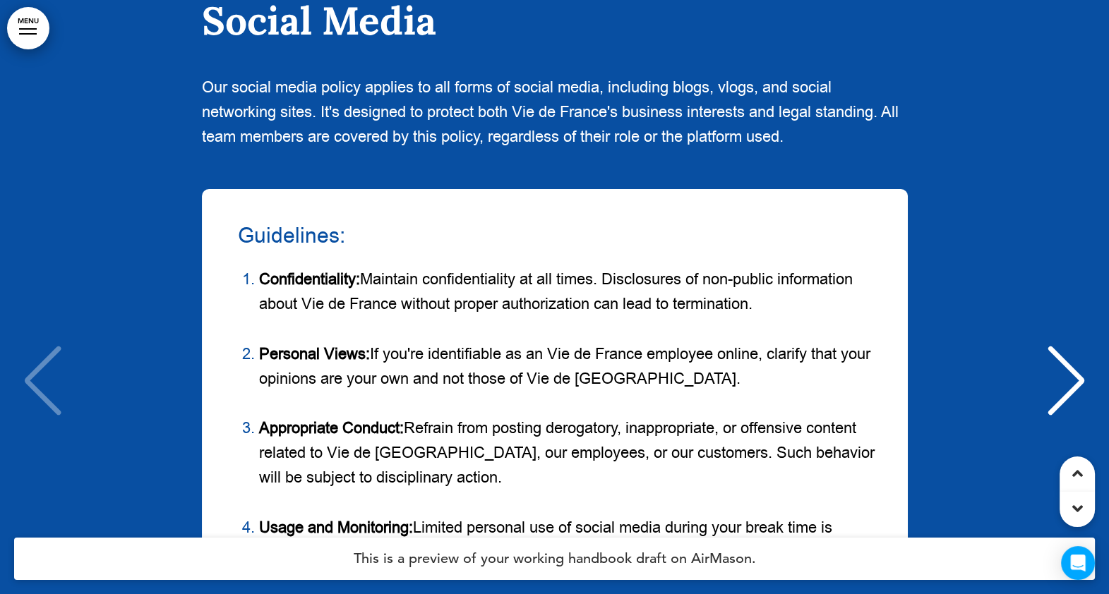
scroll to position [22049, 0]
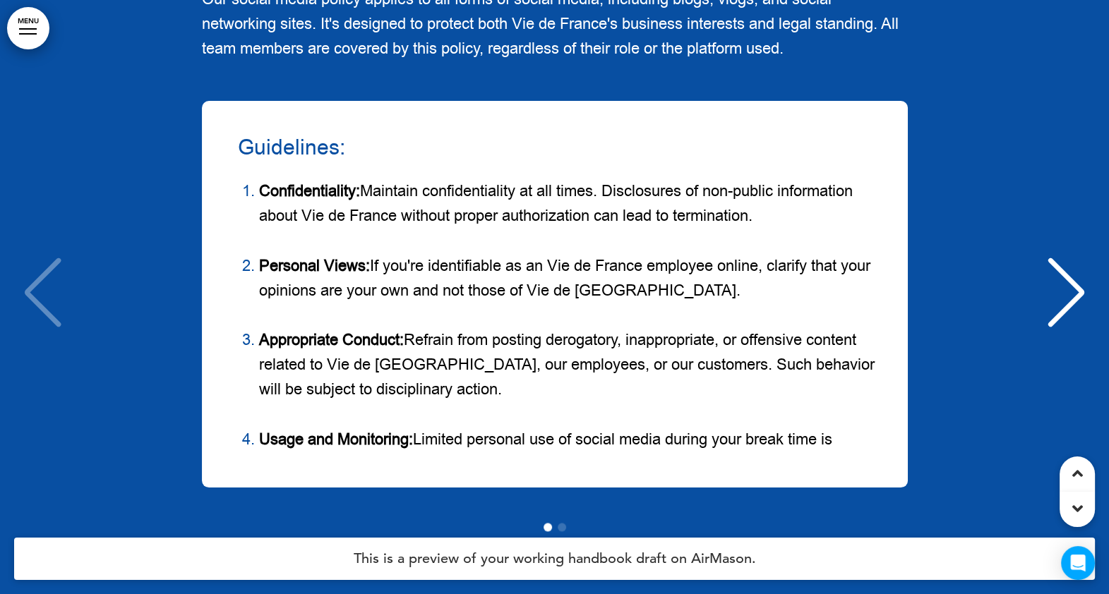
click at [1077, 296] on div "Next slide" at bounding box center [1066, 293] width 43 height 71
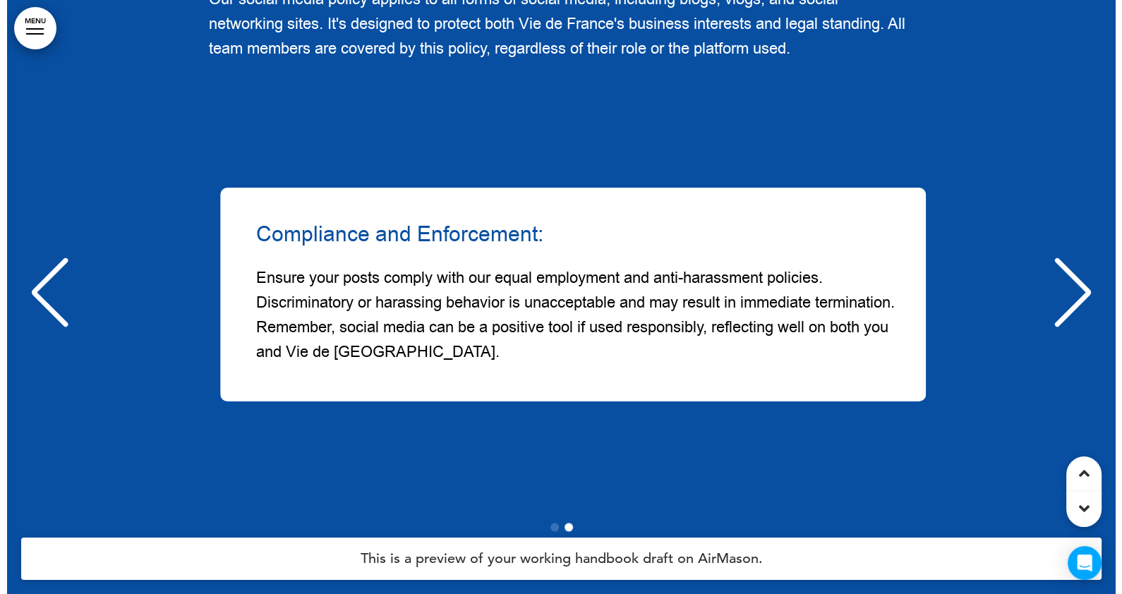
scroll to position [0, 1087]
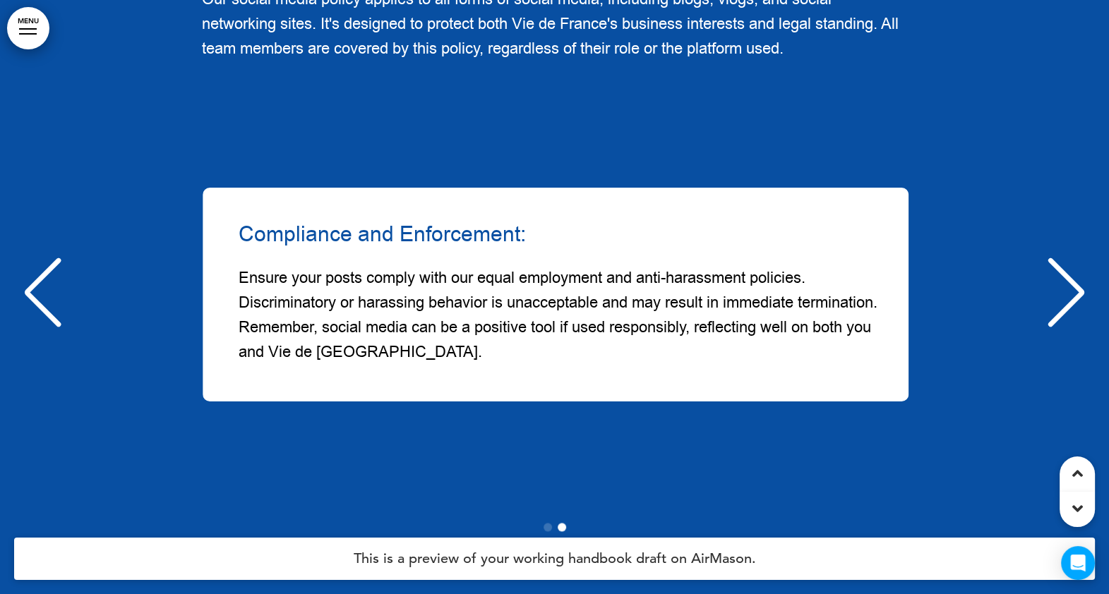
click at [1072, 300] on div "Next slide" at bounding box center [1066, 293] width 43 height 71
click at [1072, 300] on div "Compliance and Enforcement: Ensure your posts comply with our equal employment …" at bounding box center [555, 295] width 1081 height 214
click at [28, 28] on link "MENU" at bounding box center [28, 28] width 42 height 42
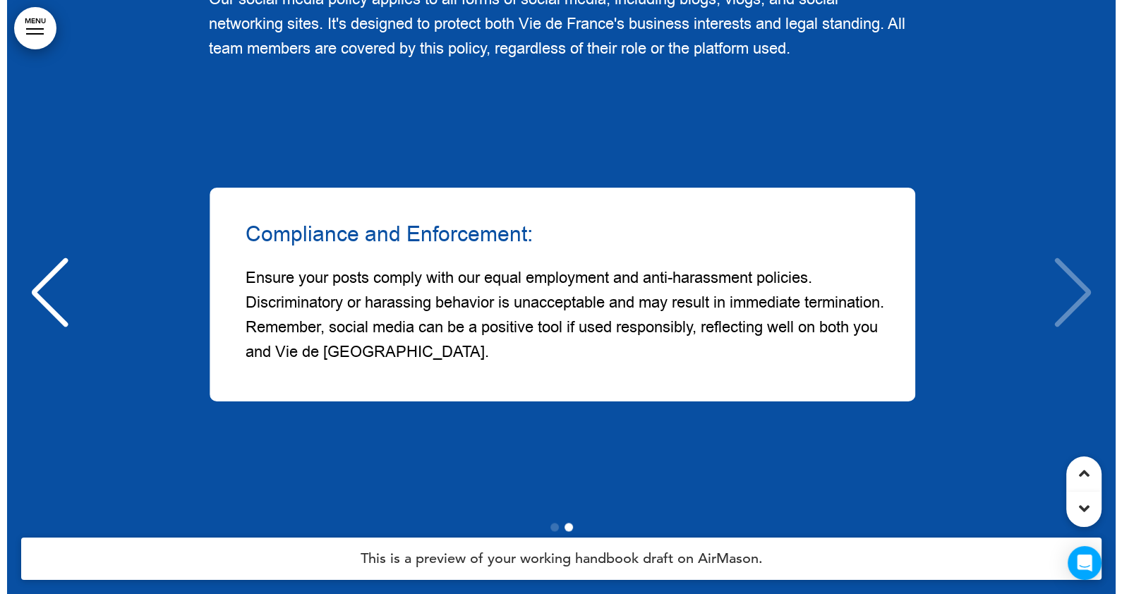
scroll to position [0, 1100]
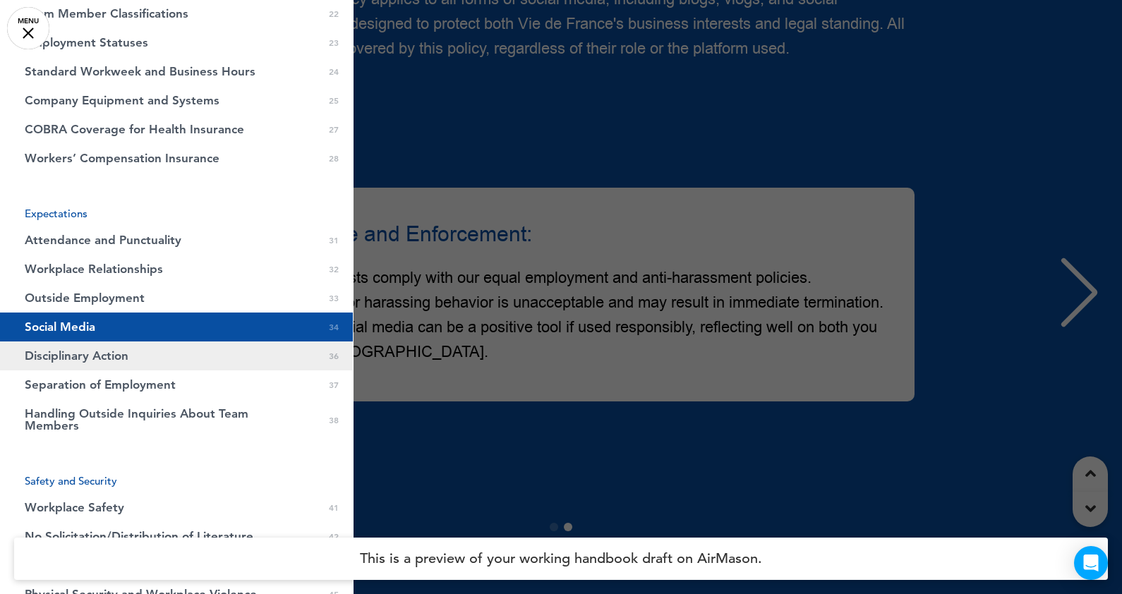
click at [88, 357] on span "Disciplinary Action" at bounding box center [77, 356] width 104 height 12
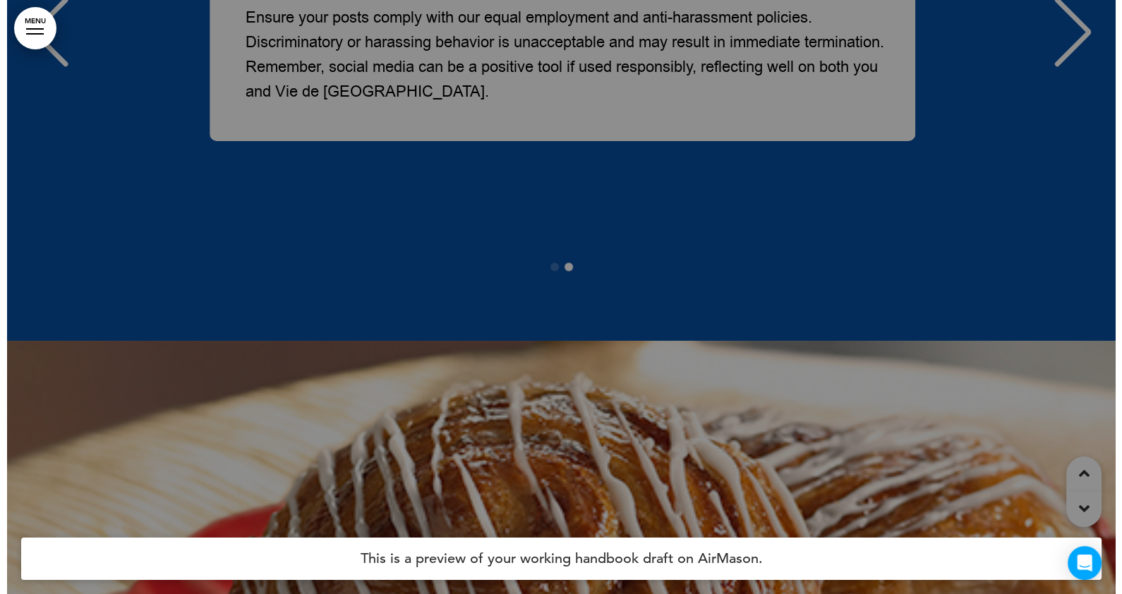
scroll to position [23250, 0]
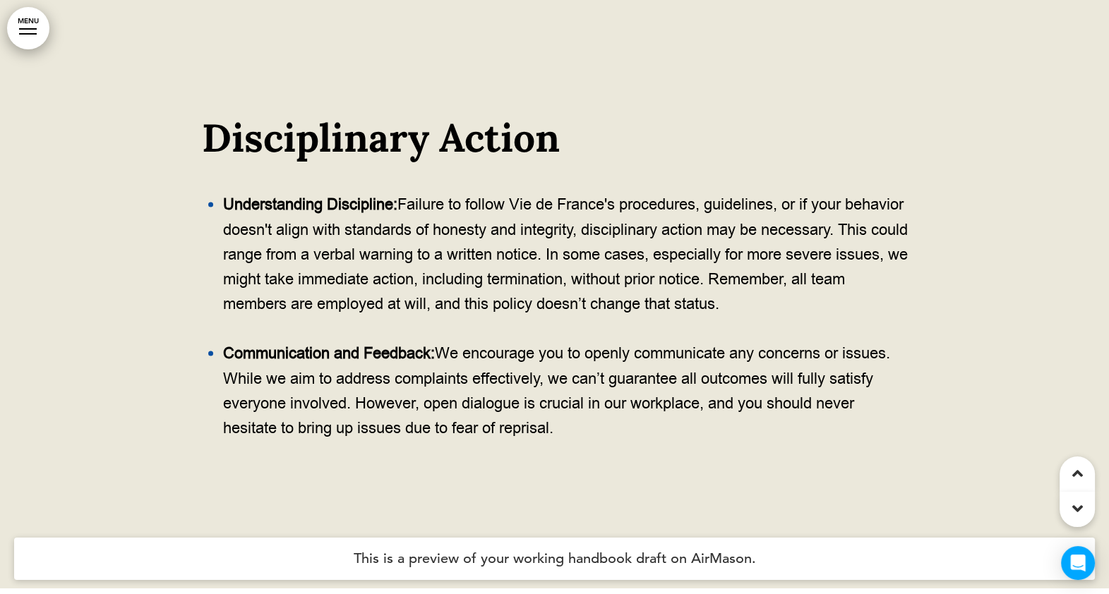
click at [30, 27] on link "MENU" at bounding box center [28, 28] width 42 height 42
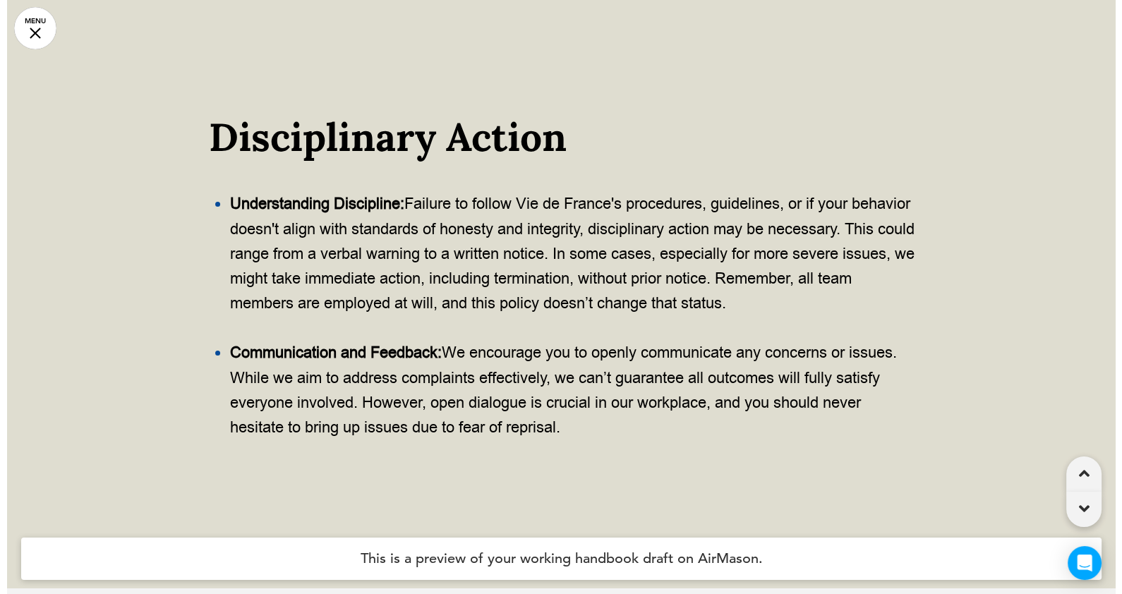
scroll to position [0, 1100]
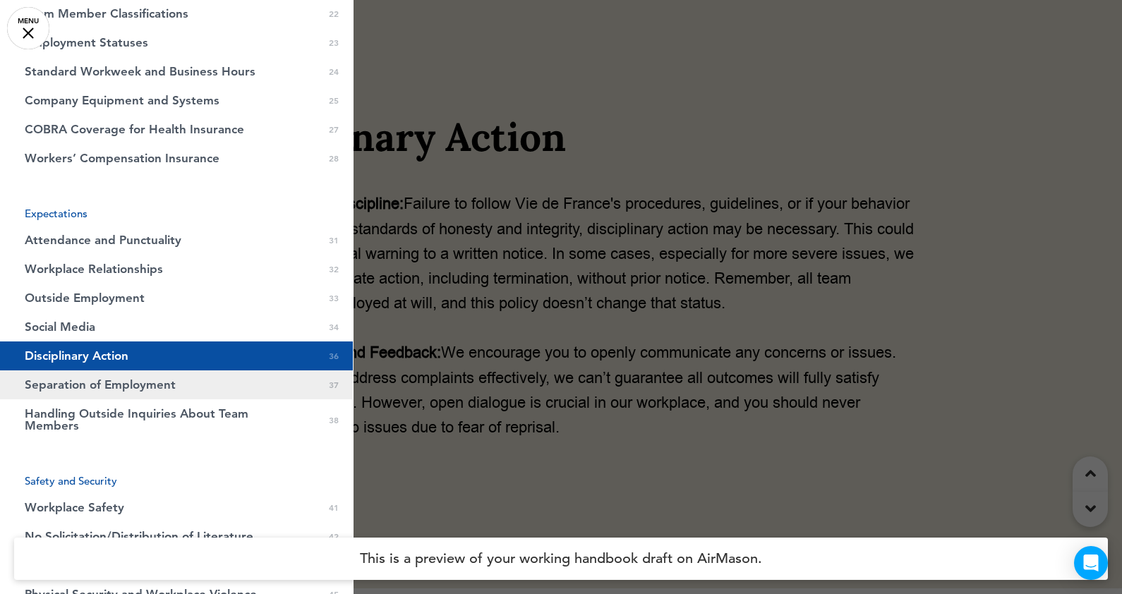
click at [64, 387] on span "Separation of Employment" at bounding box center [100, 385] width 151 height 12
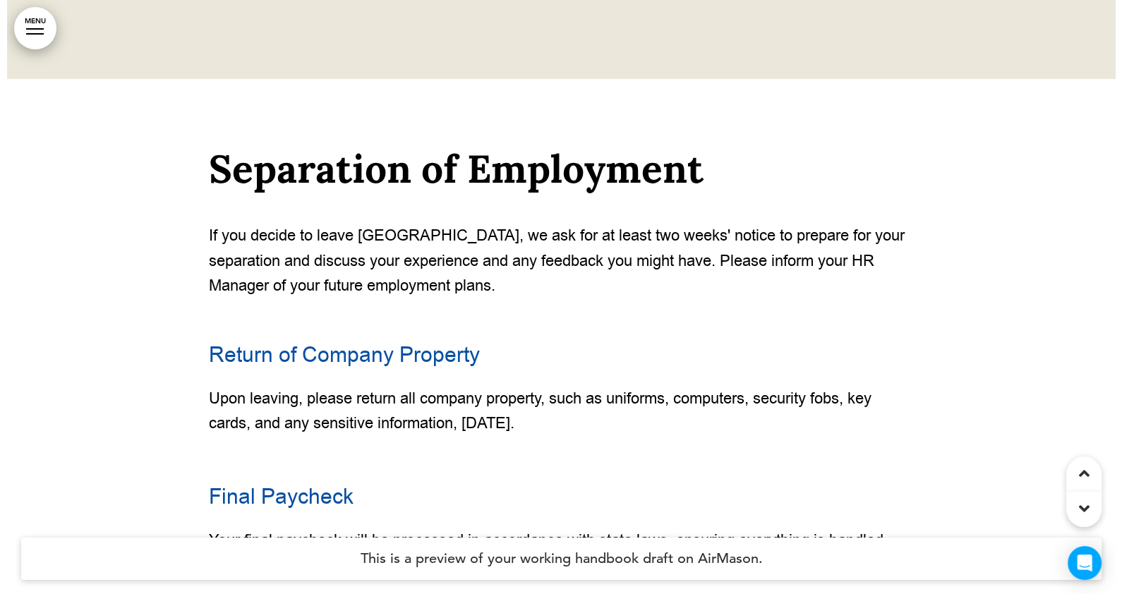
scroll to position [23756, 0]
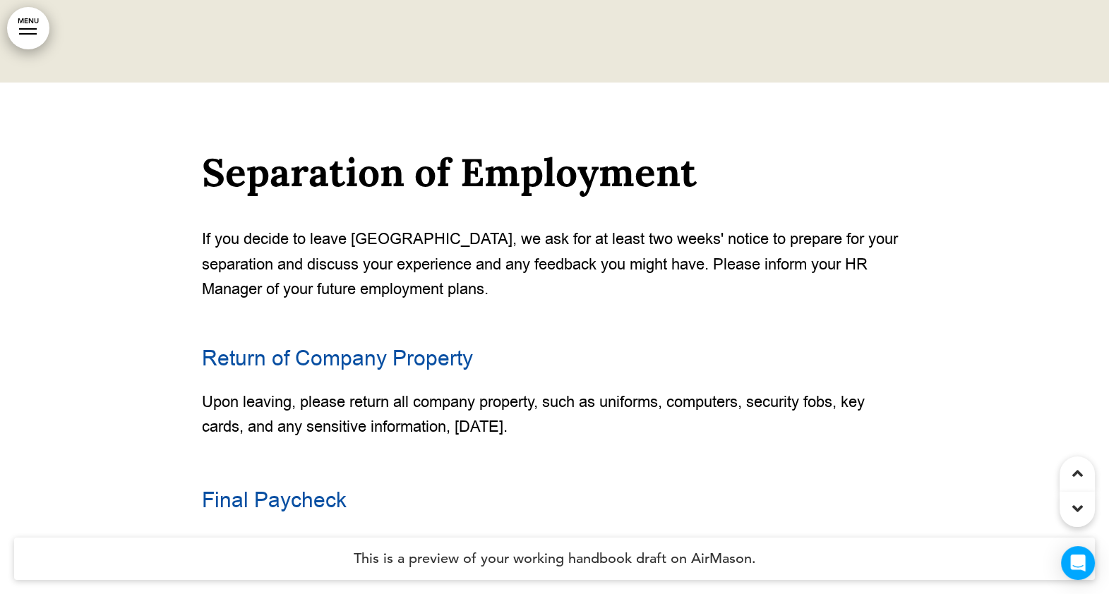
click at [27, 30] on link "MENU" at bounding box center [28, 28] width 42 height 42
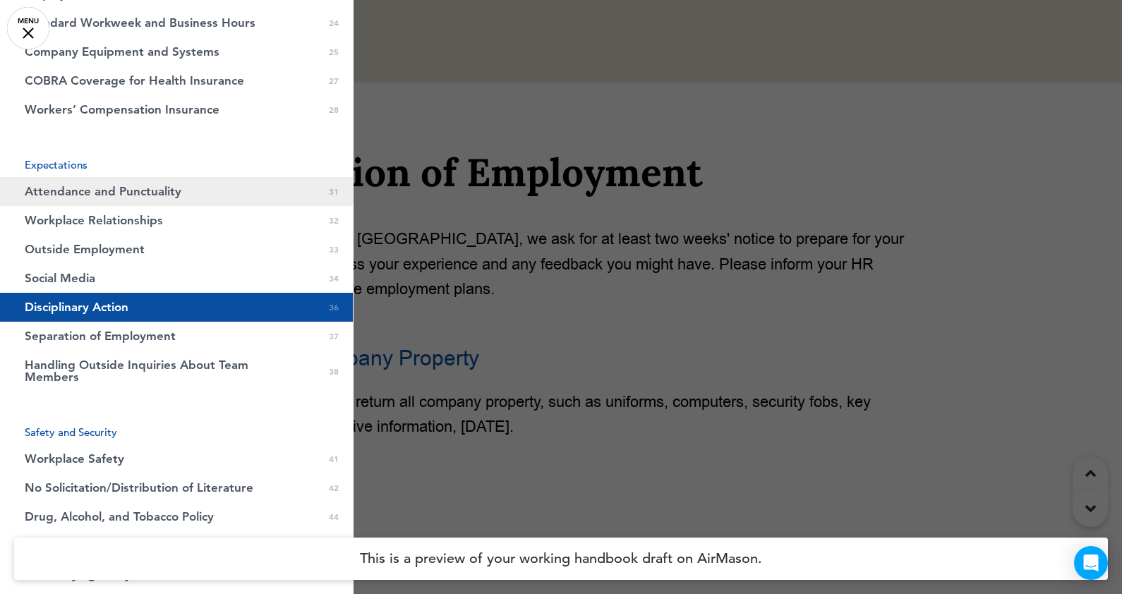
scroll to position [794, 0]
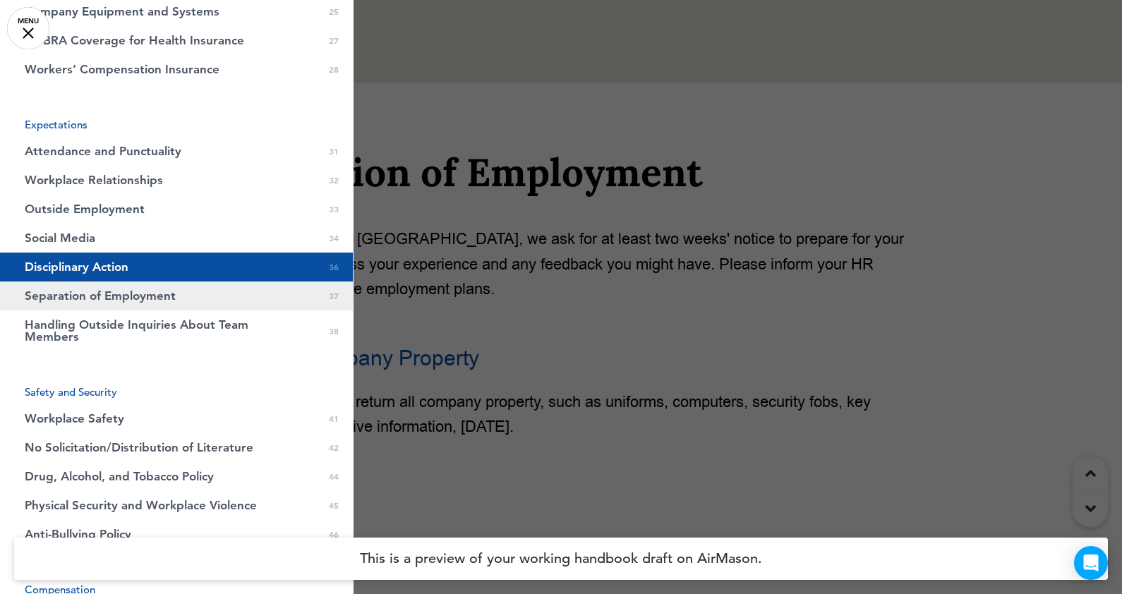
click at [66, 295] on span "Separation of Employment" at bounding box center [100, 296] width 151 height 12
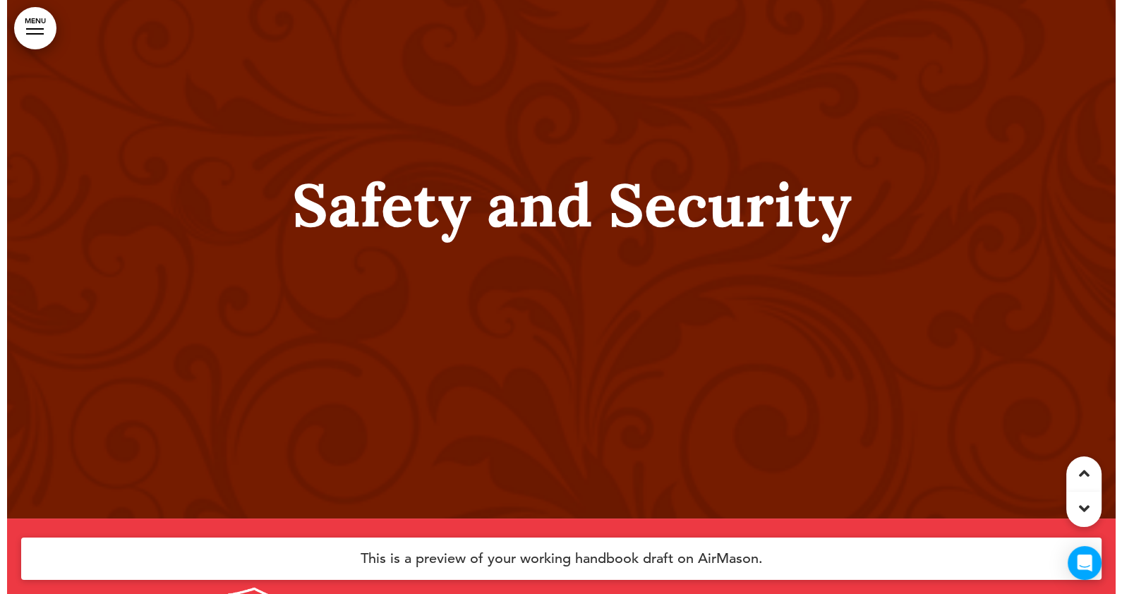
scroll to position [26050, 0]
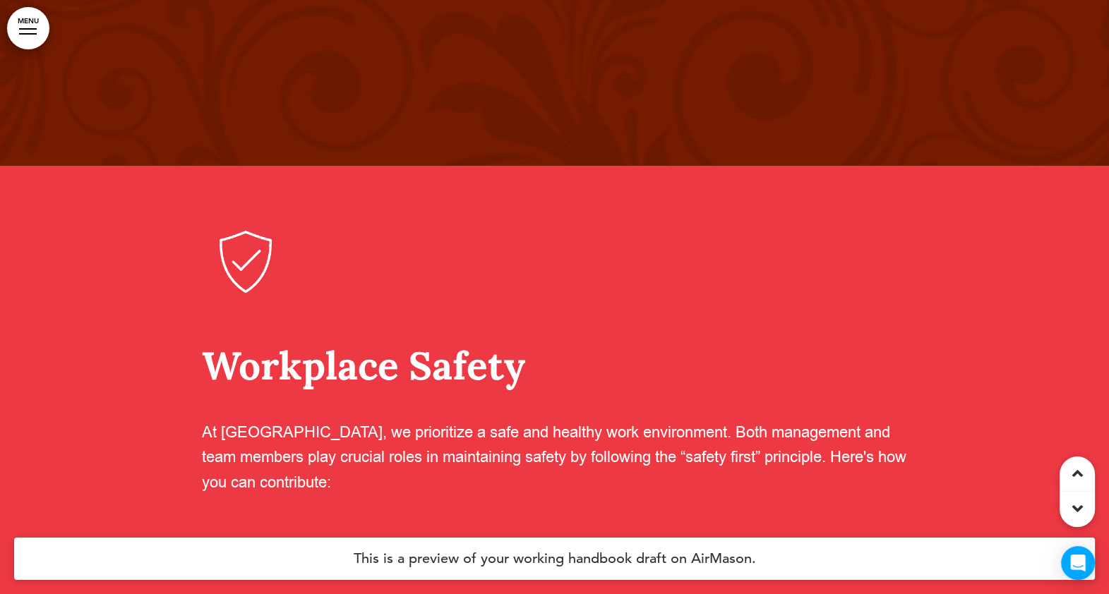
click at [30, 33] on div at bounding box center [28, 33] width 18 height 1
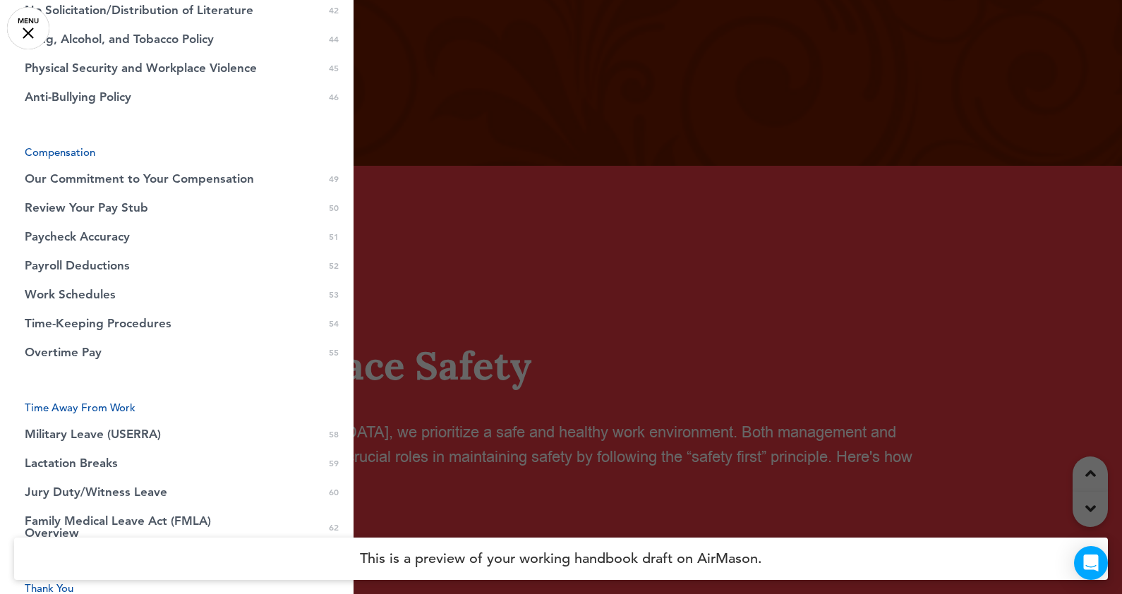
scroll to position [1408, 0]
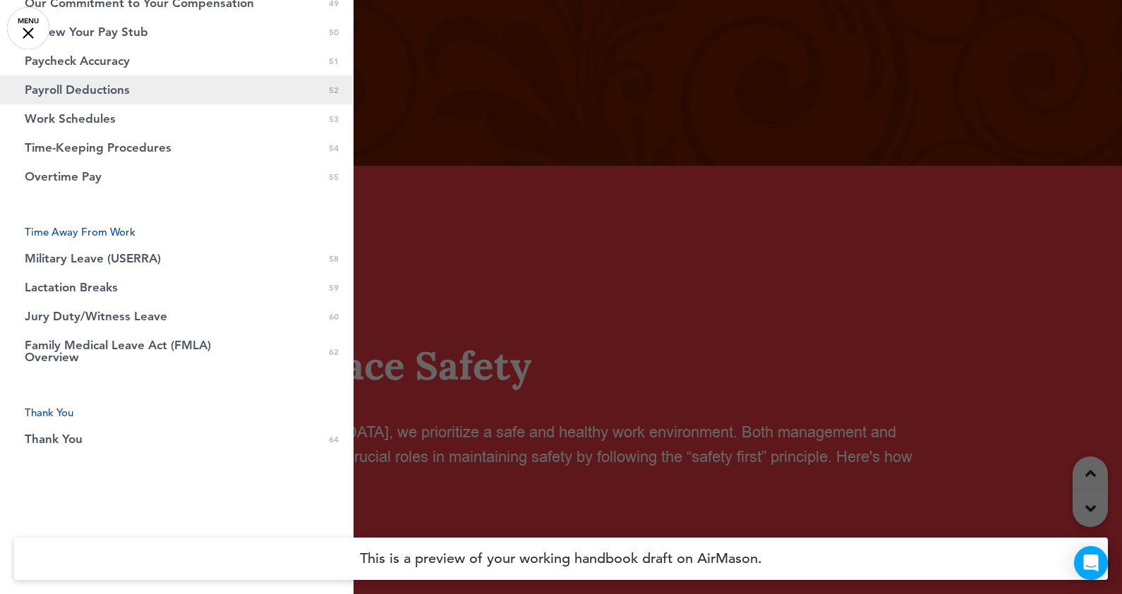
click at [114, 92] on span "Payroll Deductions" at bounding box center [77, 90] width 105 height 12
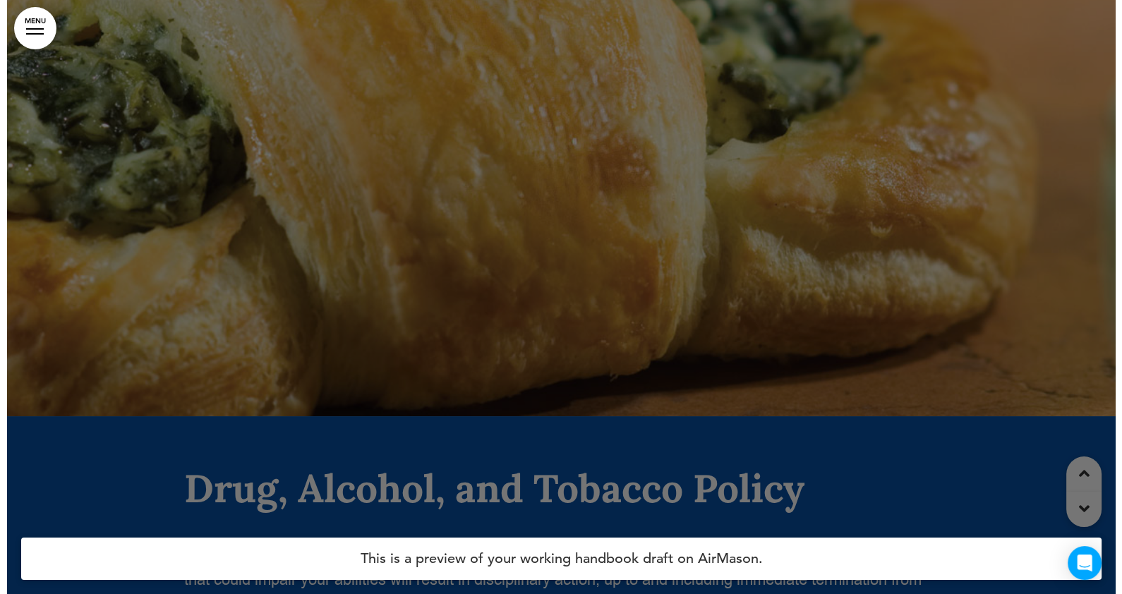
scroll to position [33639, 0]
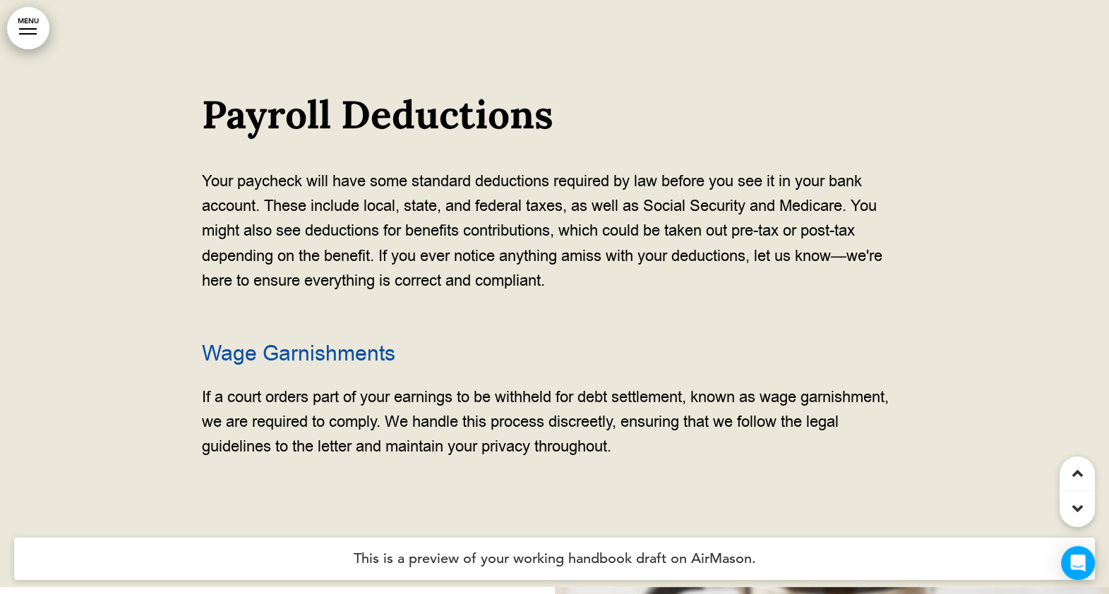
click at [42, 32] on link "MENU" at bounding box center [28, 28] width 42 height 42
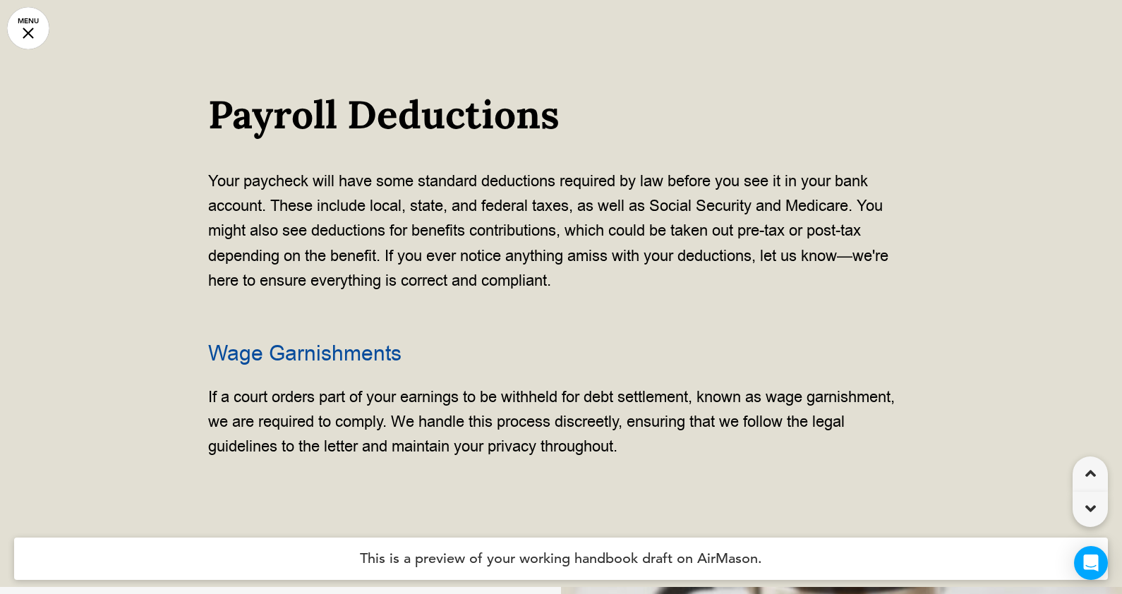
scroll to position [0, 1100]
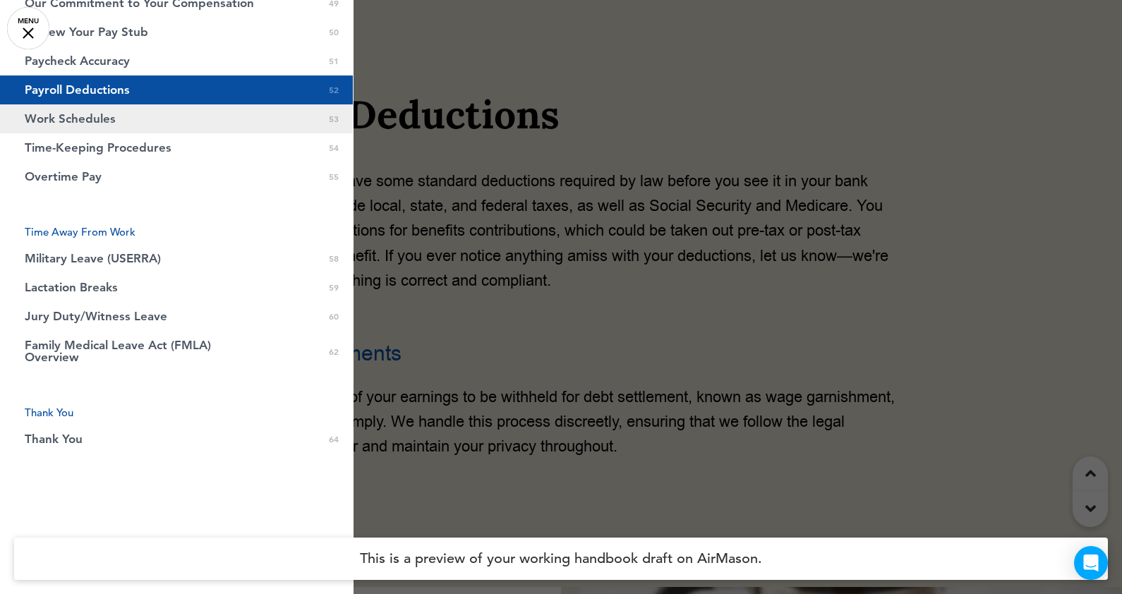
click at [88, 119] on span "Work Schedules" at bounding box center [70, 119] width 91 height 12
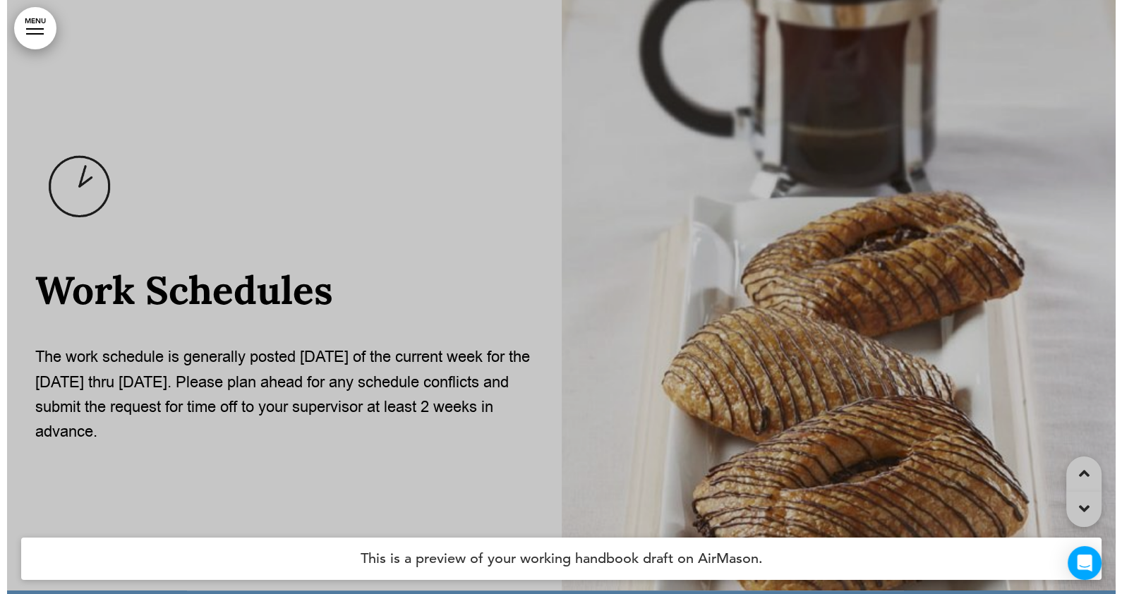
scroll to position [34234, 0]
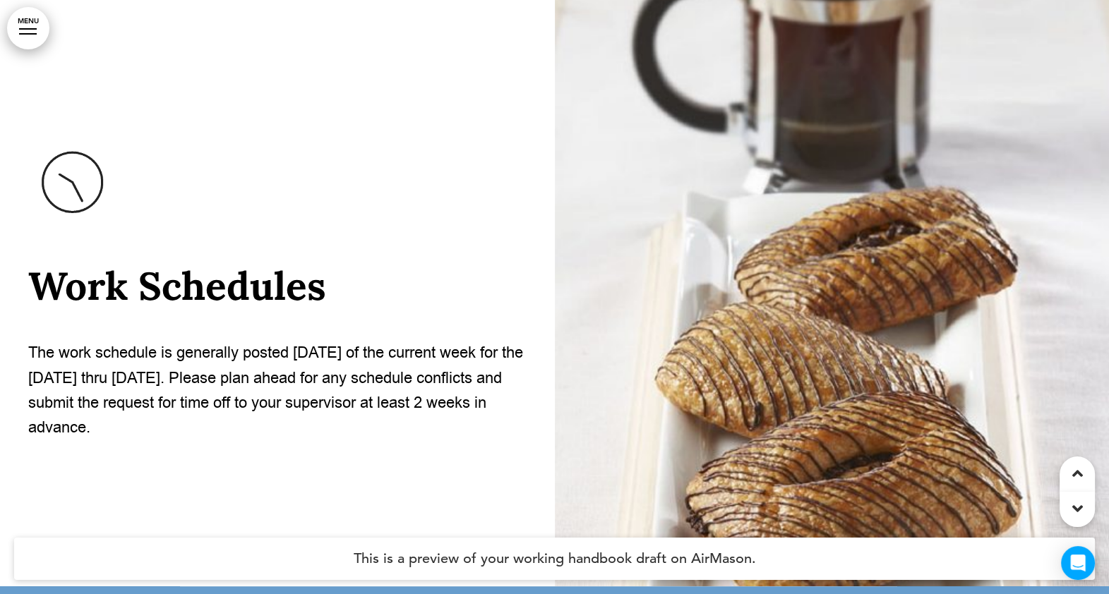
click at [27, 34] on div at bounding box center [28, 33] width 18 height 1
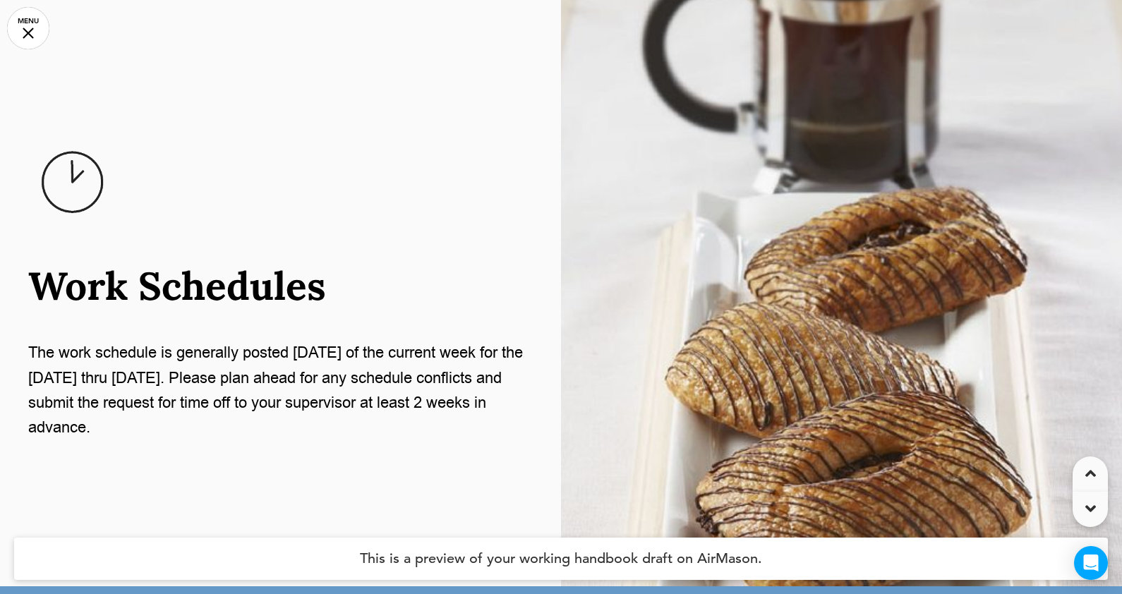
scroll to position [0, 1100]
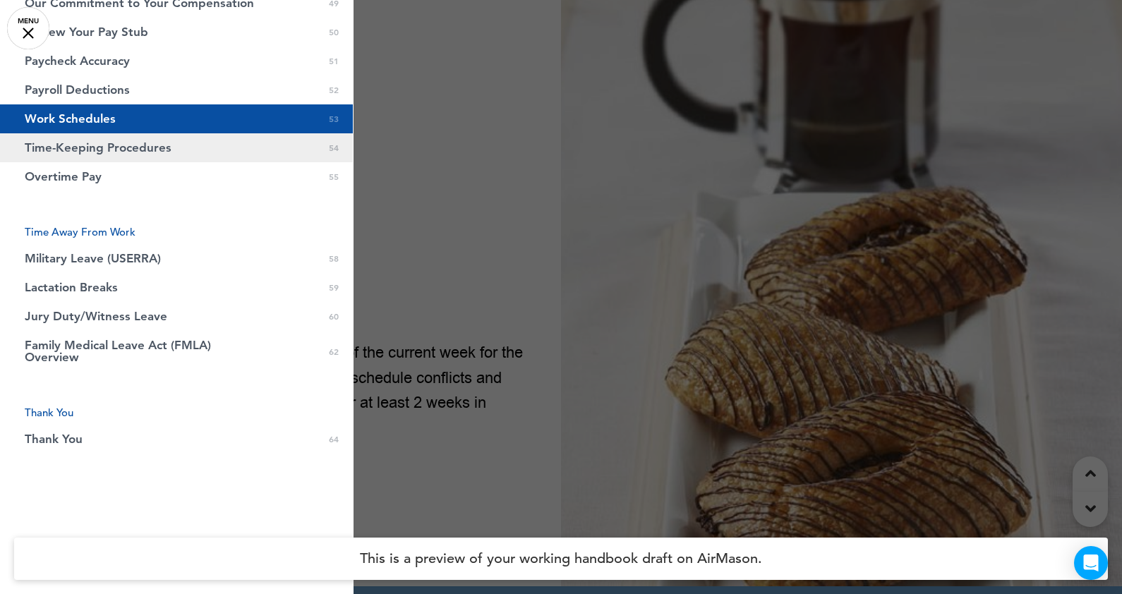
click at [56, 148] on span "Time-Keeping Procedures" at bounding box center [98, 148] width 147 height 12
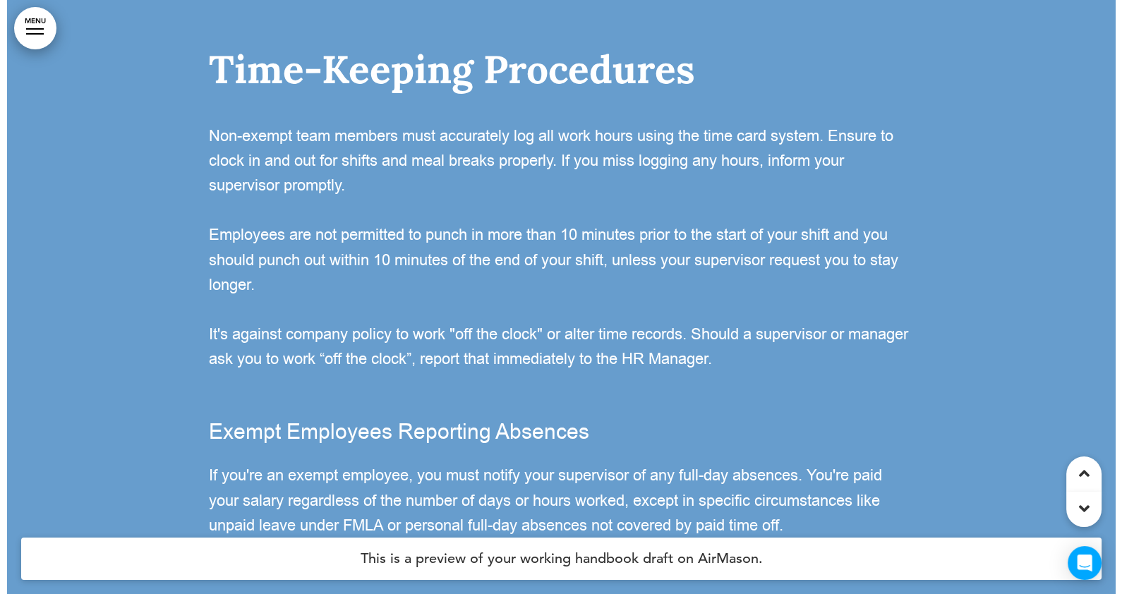
scroll to position [34828, 0]
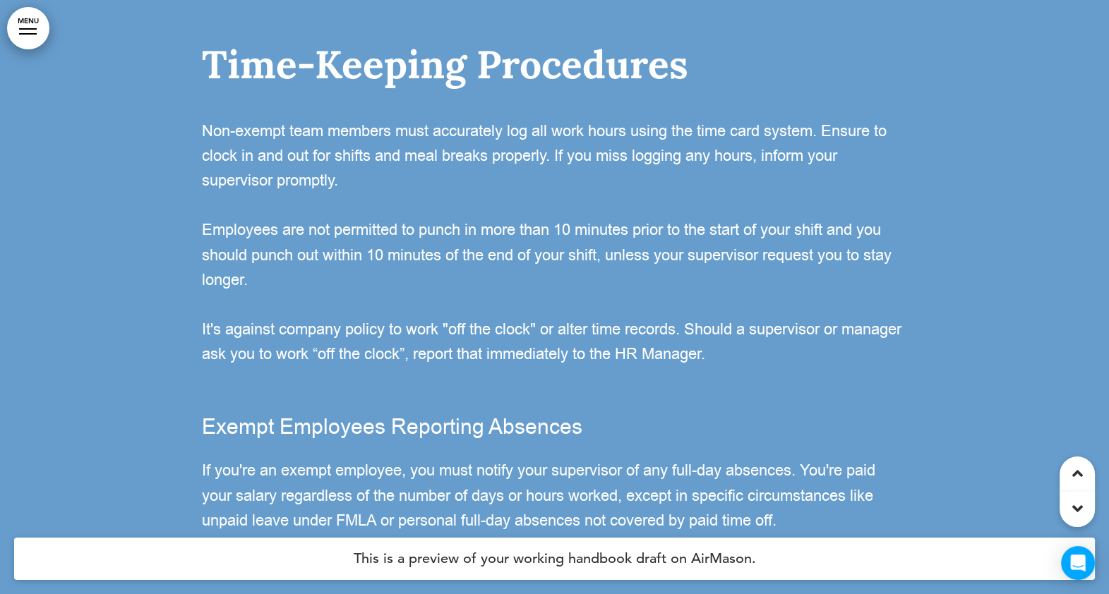
click at [25, 35] on link "MENU" at bounding box center [28, 28] width 42 height 42
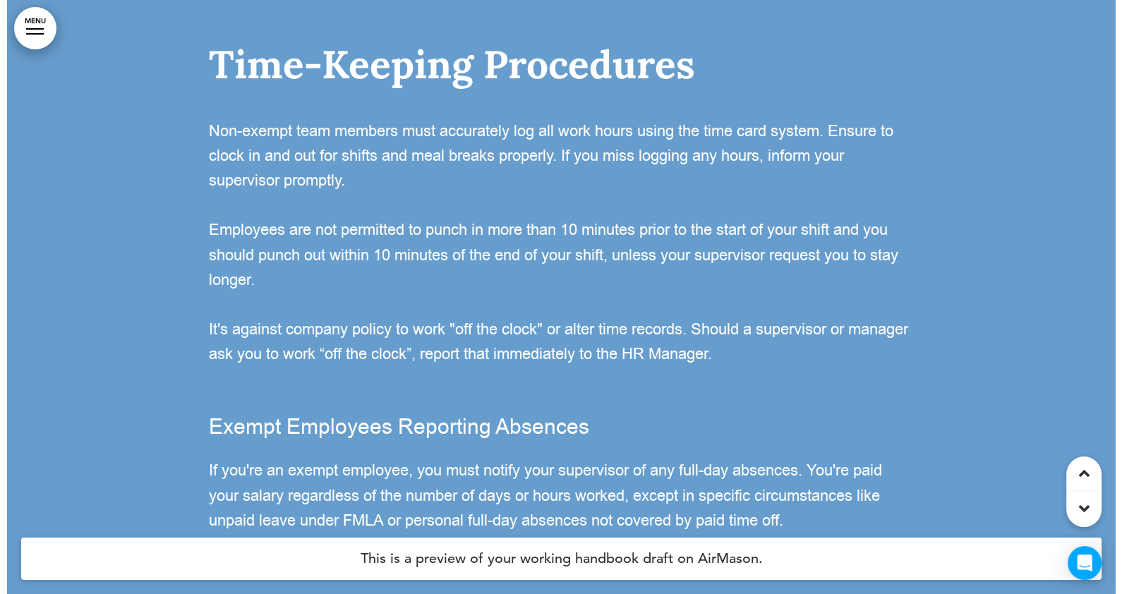
scroll to position [0, 1100]
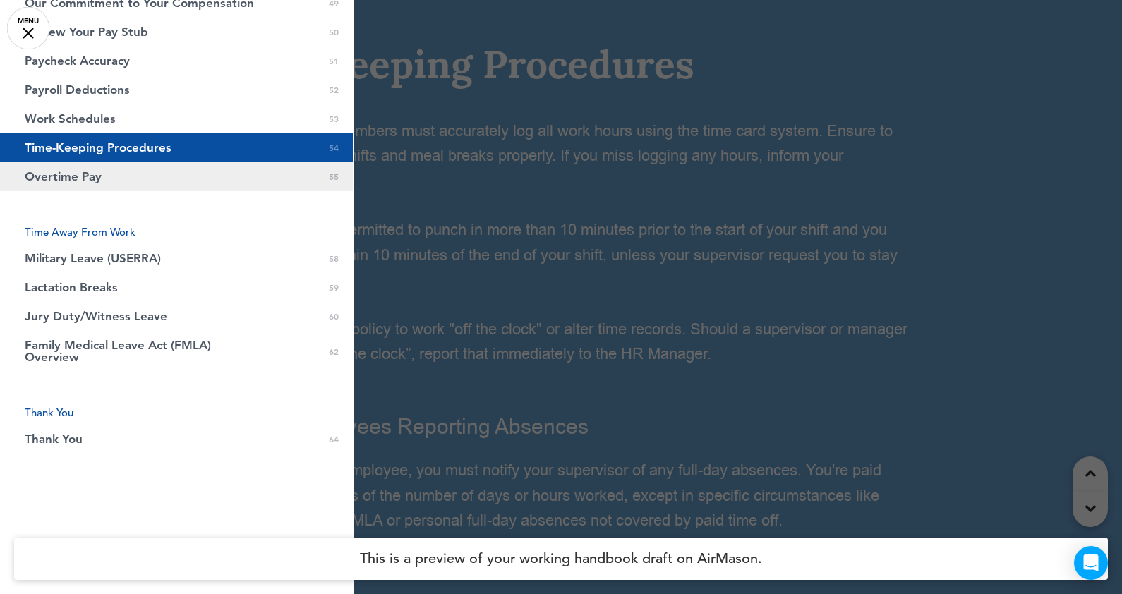
click at [43, 180] on span "Overtime Pay" at bounding box center [63, 177] width 77 height 12
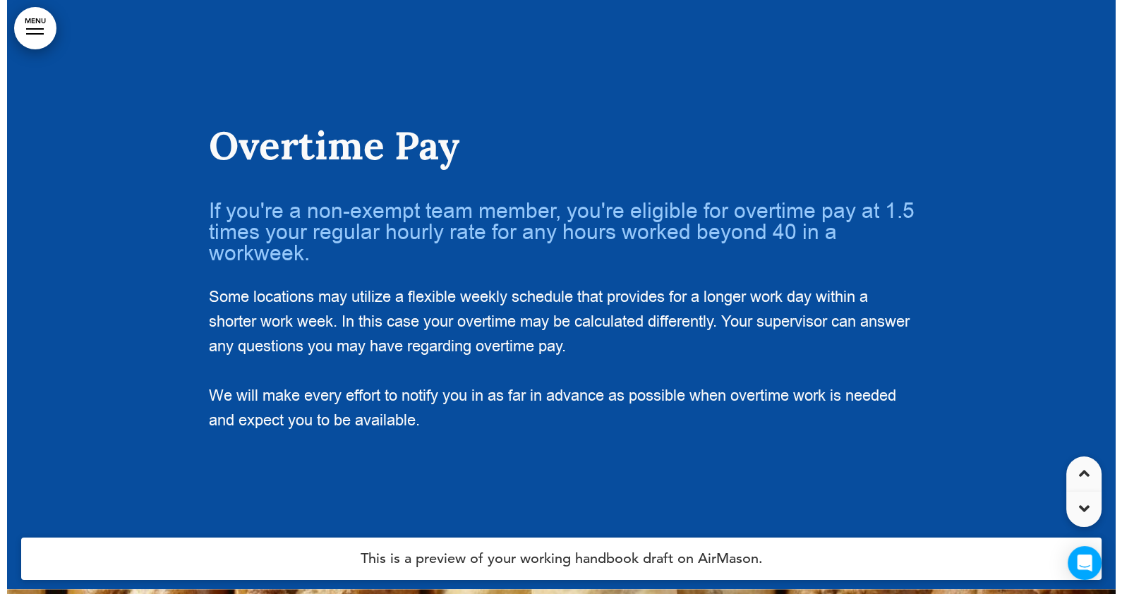
scroll to position [0, 0]
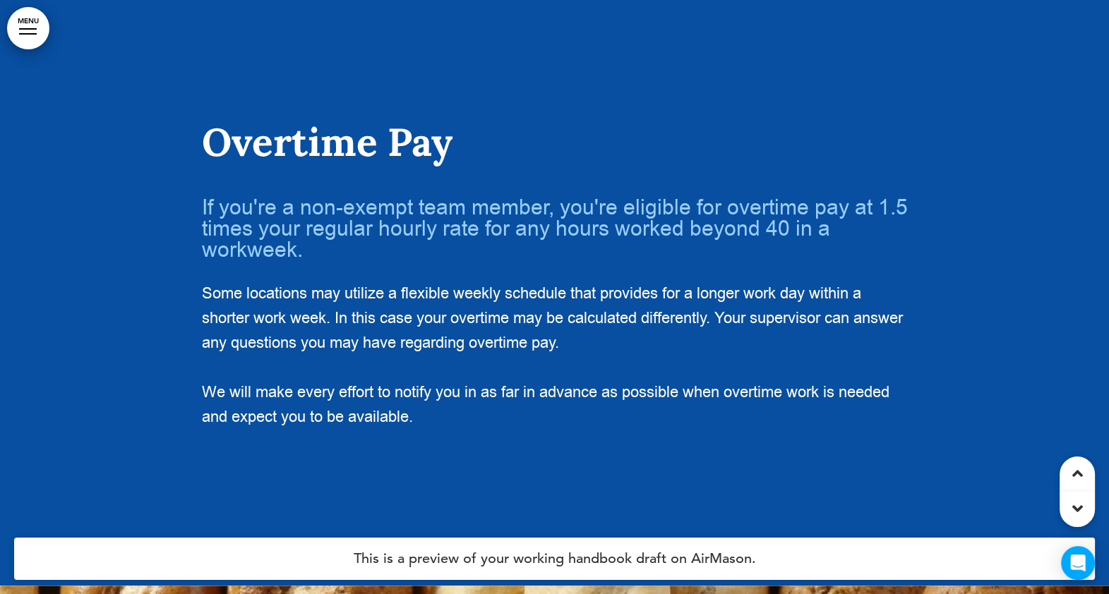
click at [26, 33] on div at bounding box center [28, 33] width 18 height 1
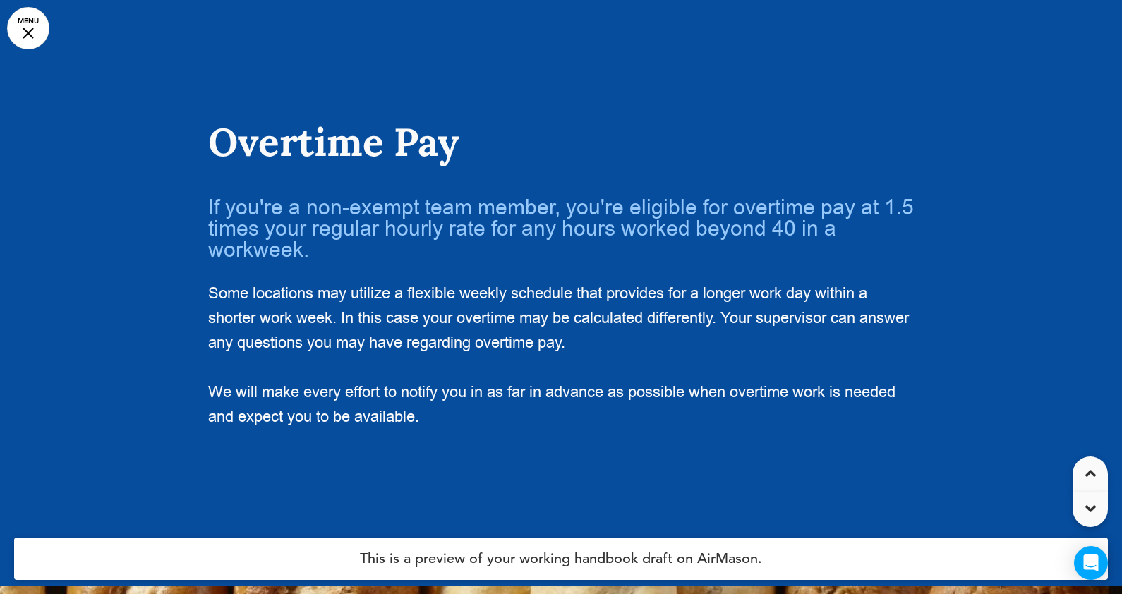
scroll to position [0, 1100]
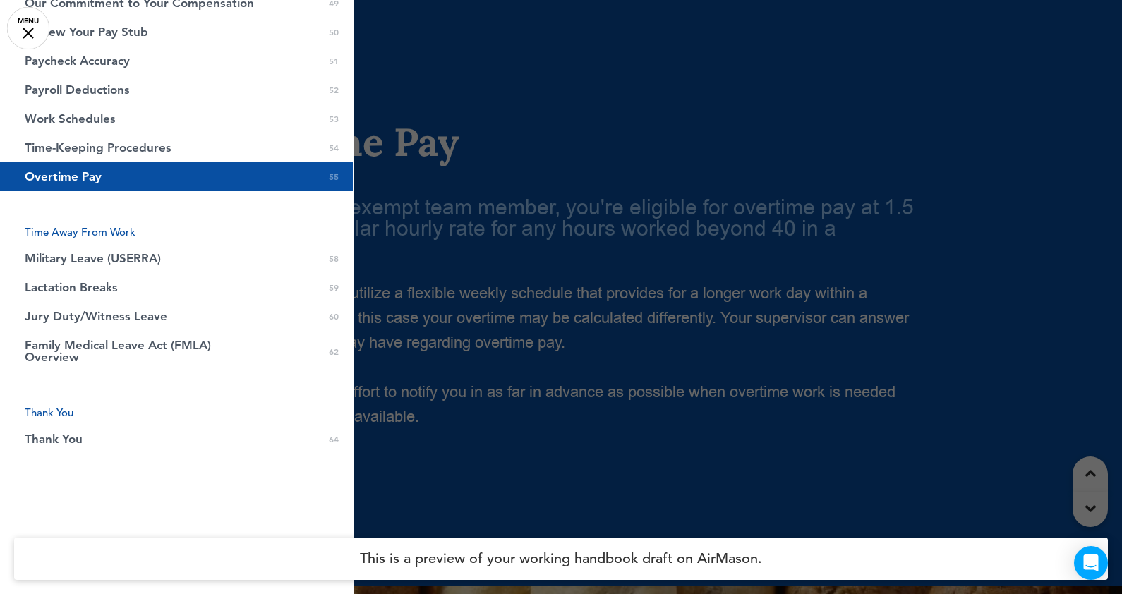
click at [99, 234] on li "Time Away From Work" at bounding box center [176, 232] width 353 height 11
click at [116, 253] on span "Military Leave (USERRA)" at bounding box center [93, 259] width 136 height 12
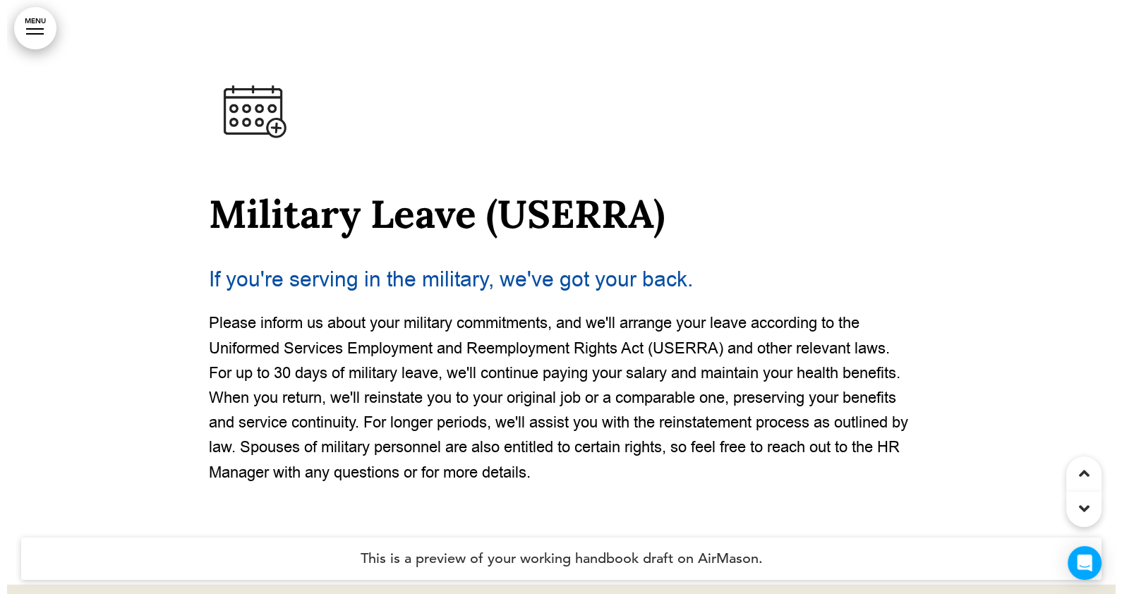
scroll to position [37320, 0]
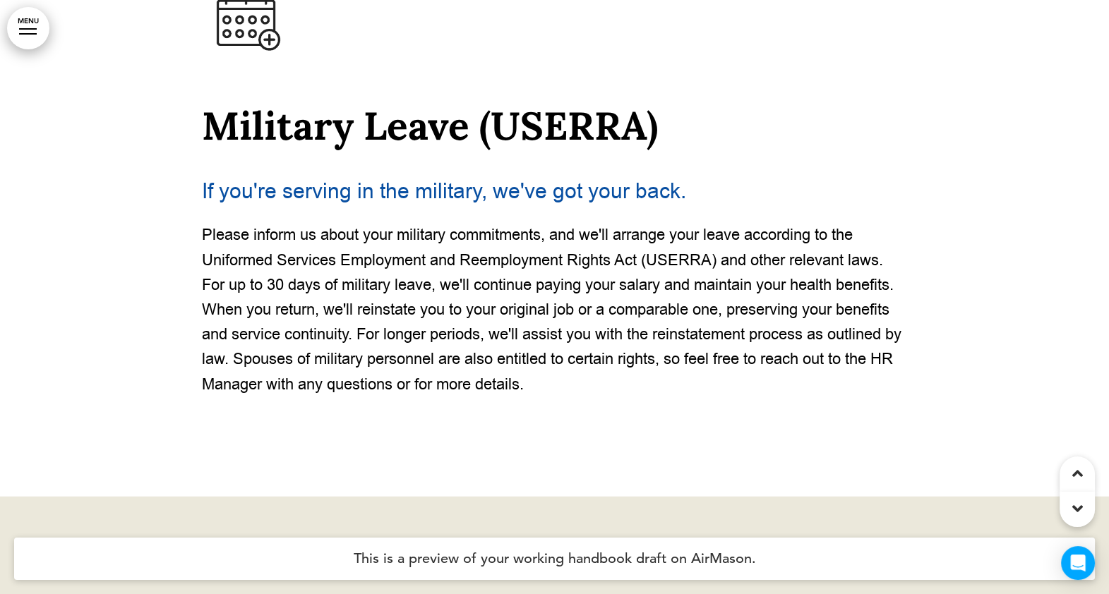
click at [24, 35] on link "MENU" at bounding box center [28, 28] width 42 height 42
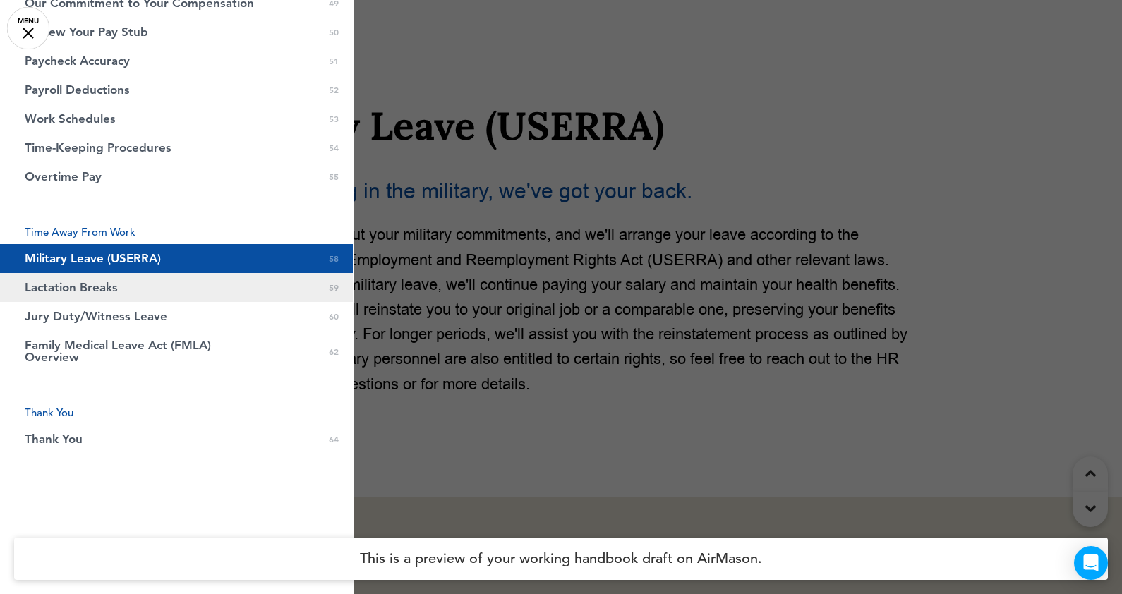
click at [53, 290] on span "Lactation Breaks" at bounding box center [71, 288] width 93 height 12
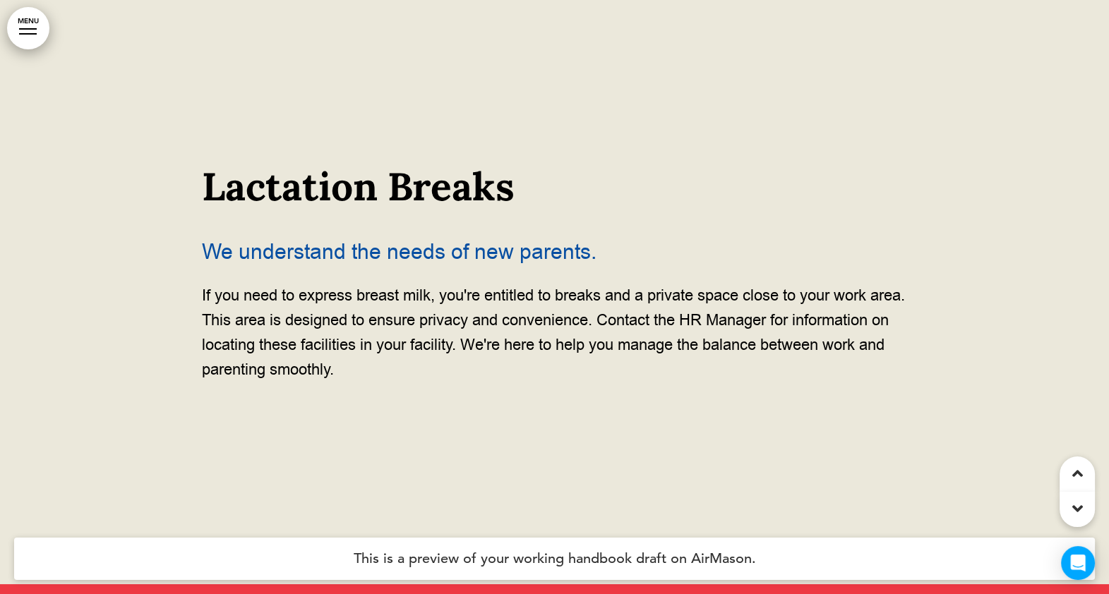
click at [27, 32] on link "MENU" at bounding box center [28, 28] width 42 height 42
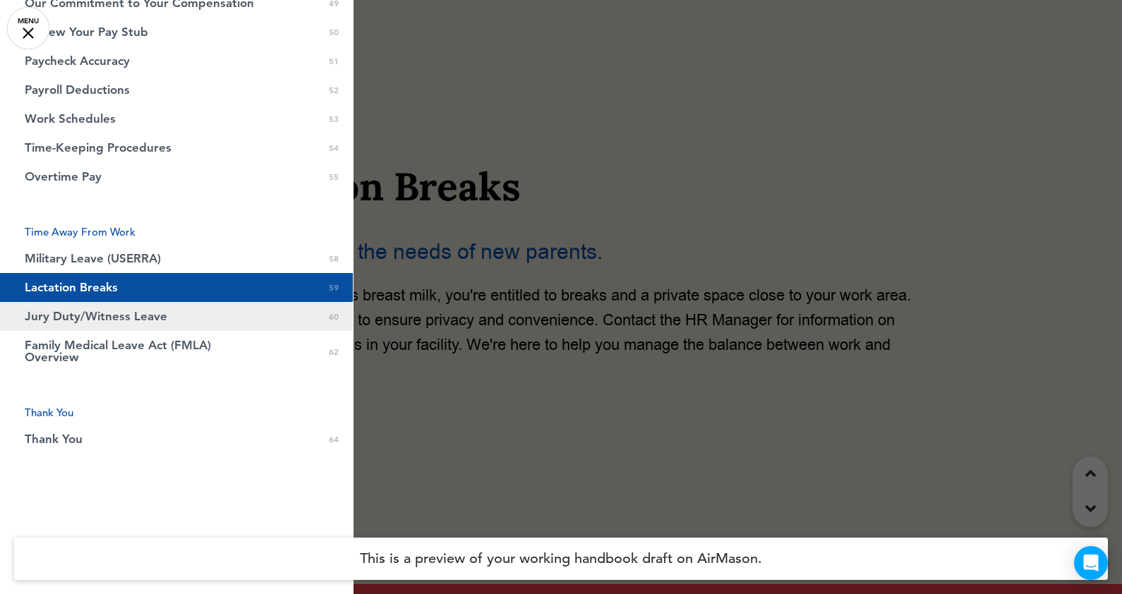
click at [110, 318] on span "Jury Duty/Witness Leave" at bounding box center [96, 317] width 143 height 12
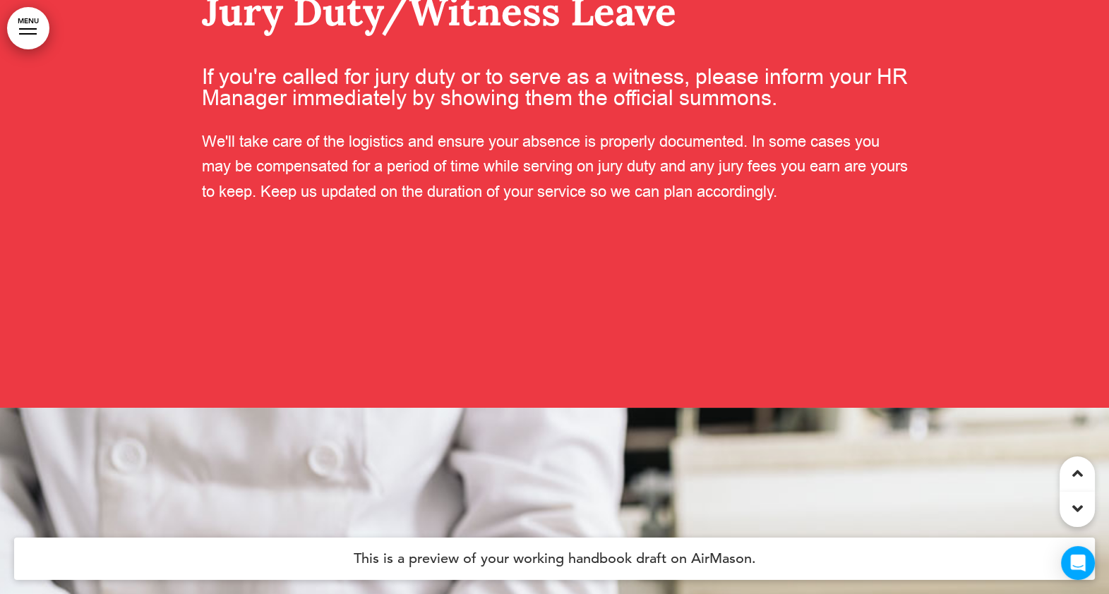
click at [28, 33] on div at bounding box center [28, 33] width 18 height 1
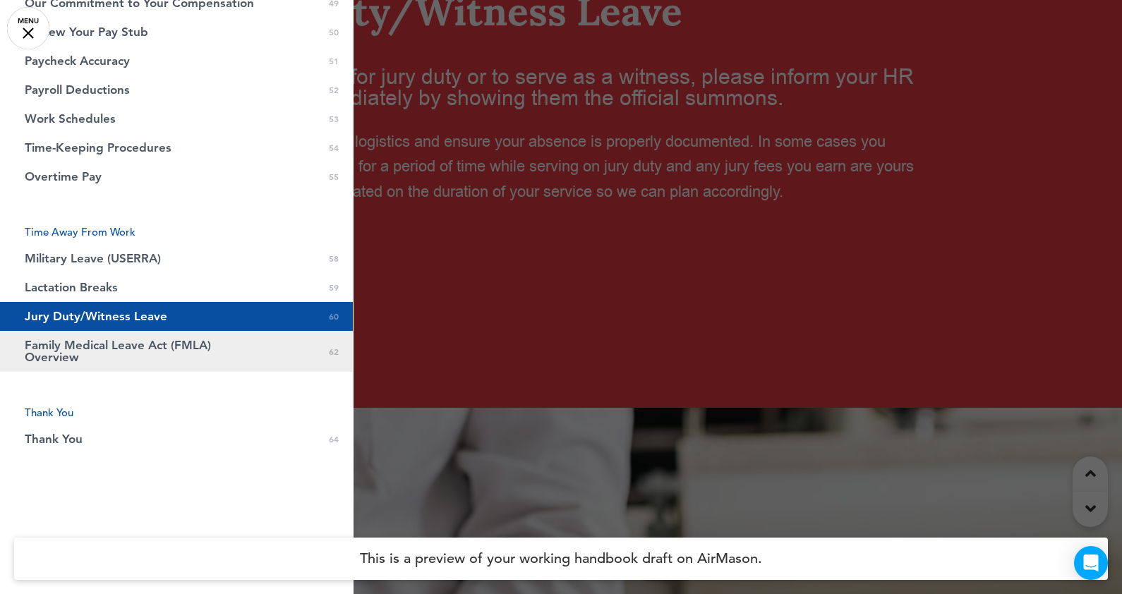
click at [86, 342] on span "Family Medical Leave Act (FMLA) Overview" at bounding box center [141, 352] width 233 height 24
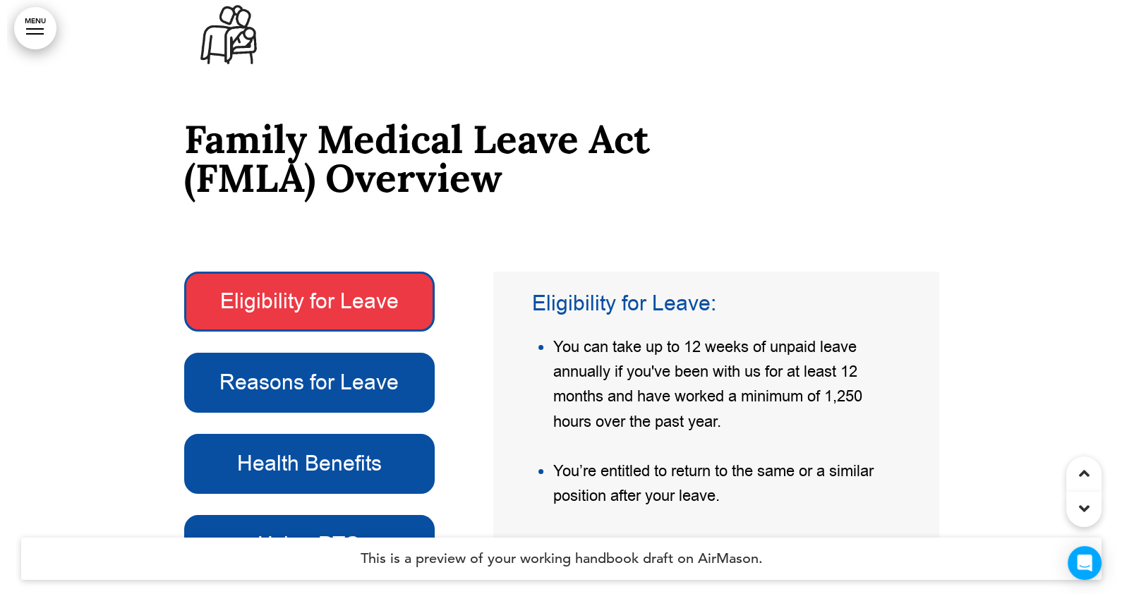
scroll to position [39758, 0]
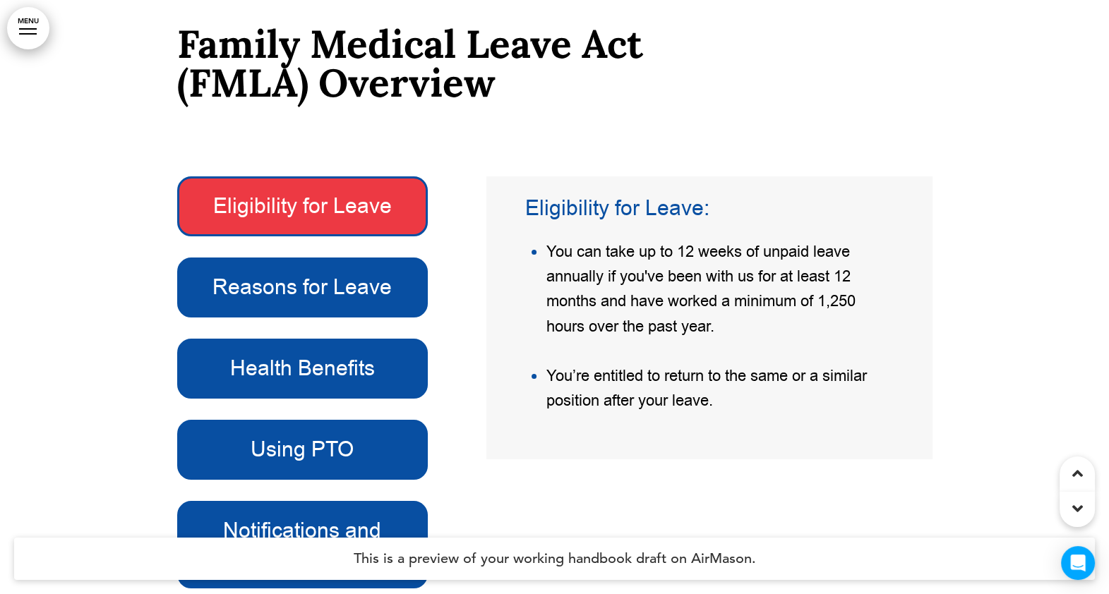
click at [35, 25] on link "MENU" at bounding box center [28, 28] width 42 height 42
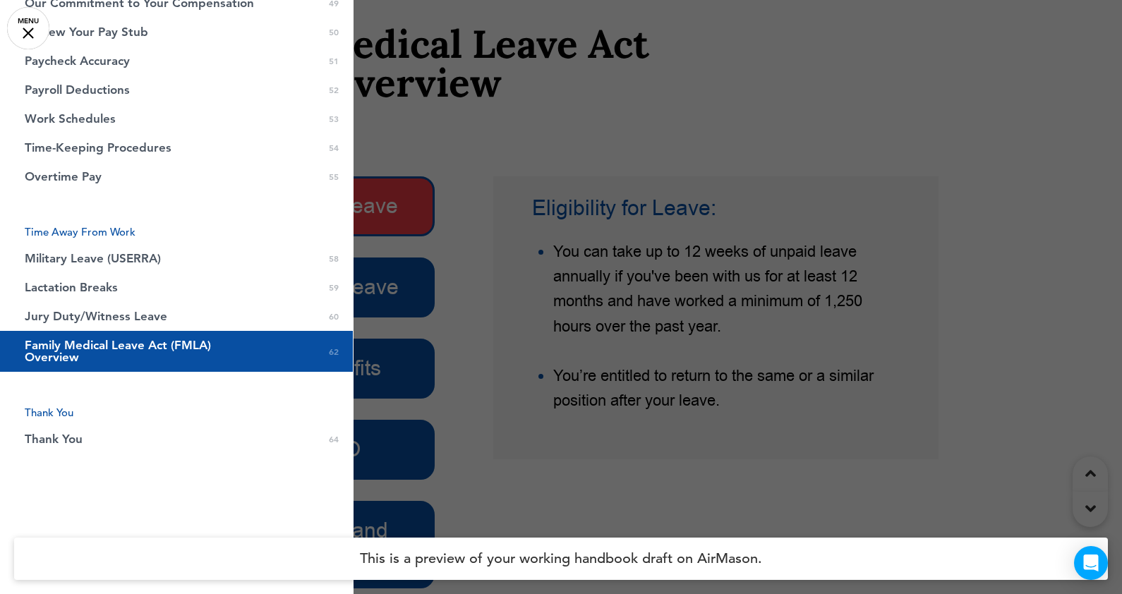
click at [790, 361] on div at bounding box center [561, 297] width 1122 height 594
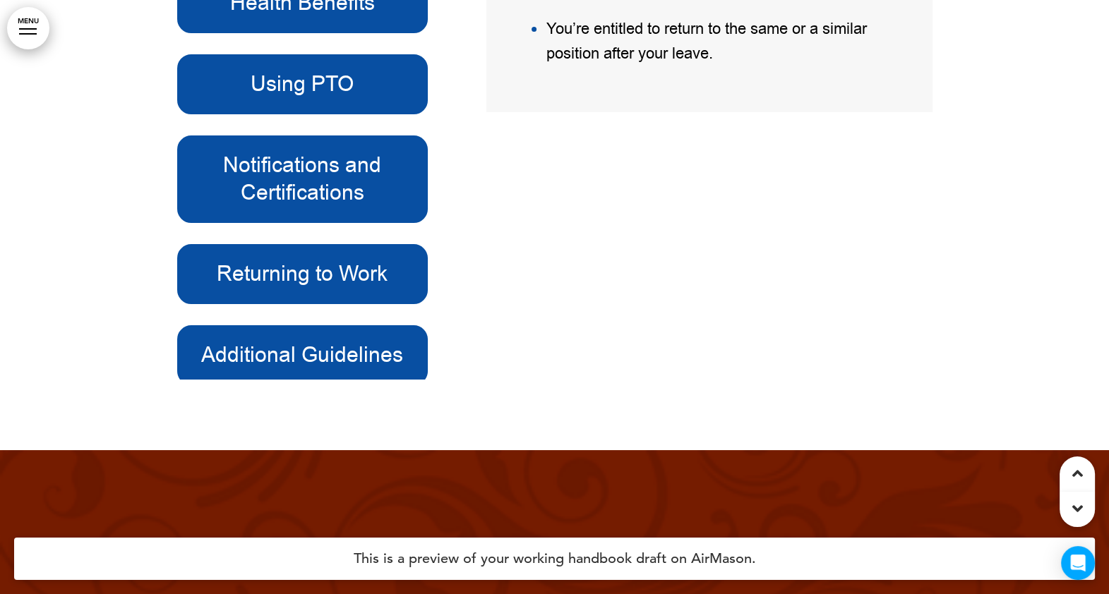
scroll to position [40111, 0]
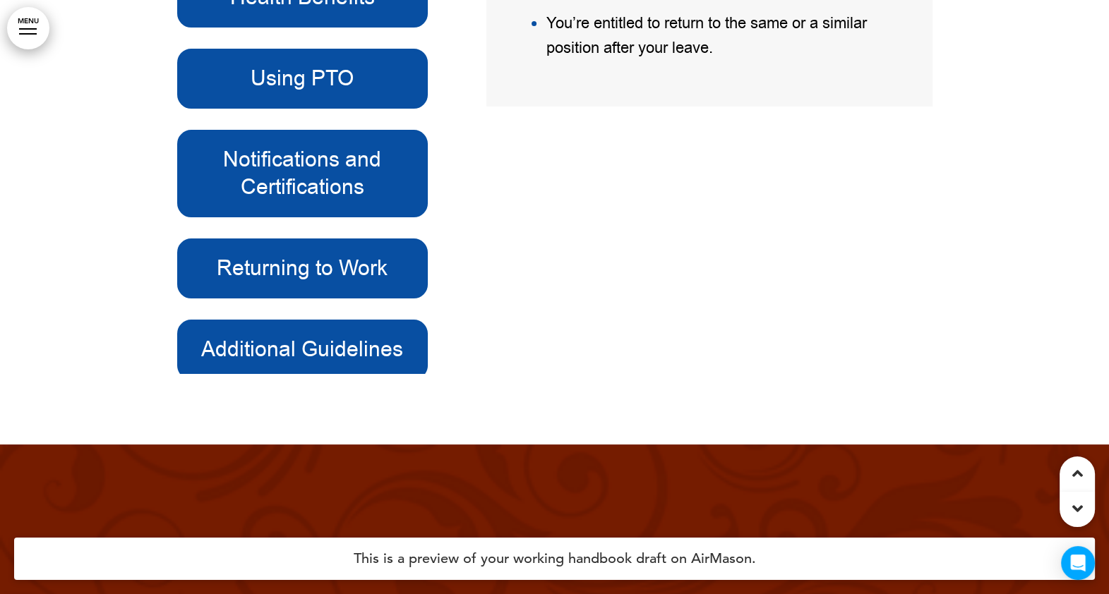
click at [280, 354] on h6 "Additional Guidelines" at bounding box center [302, 350] width 219 height 28
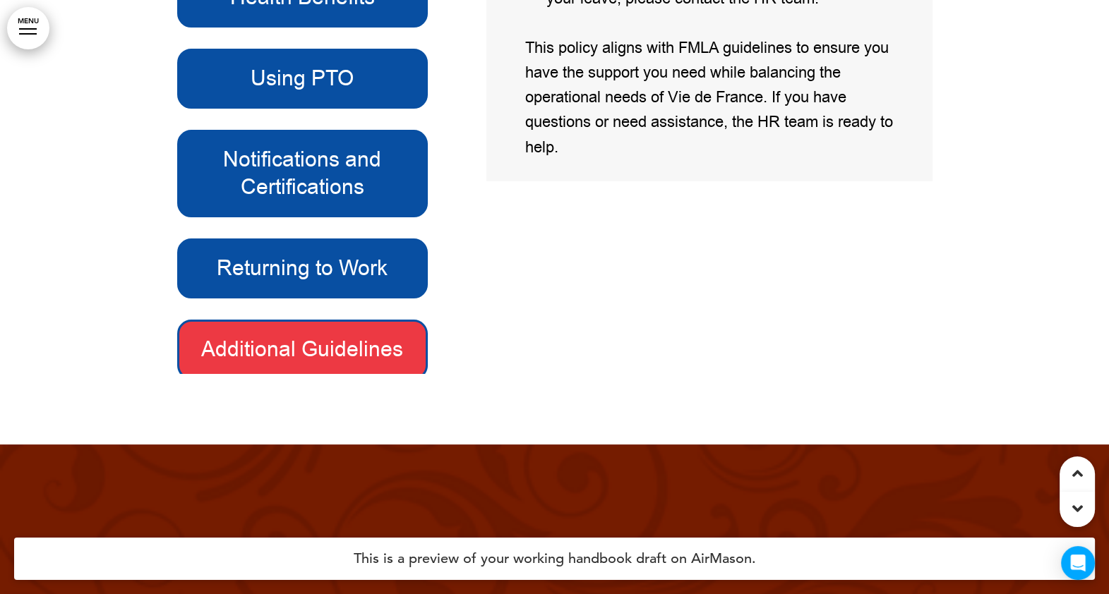
click at [358, 275] on h6 "Returning to Work" at bounding box center [302, 269] width 219 height 28
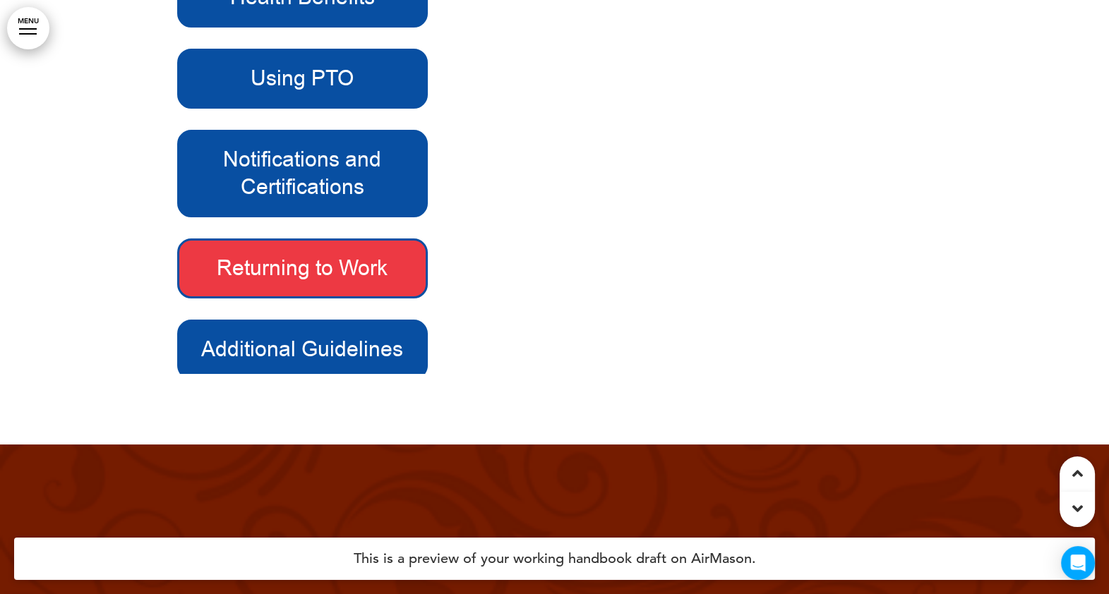
click at [318, 184] on h6 "Notifications and Certifications" at bounding box center [302, 173] width 219 height 55
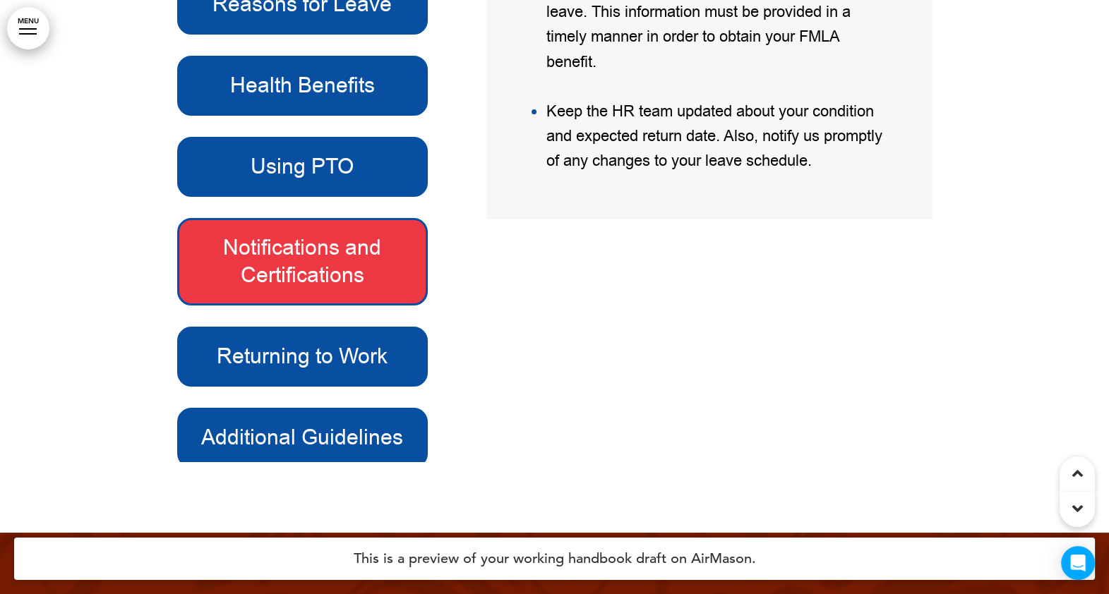
scroll to position [39935, 0]
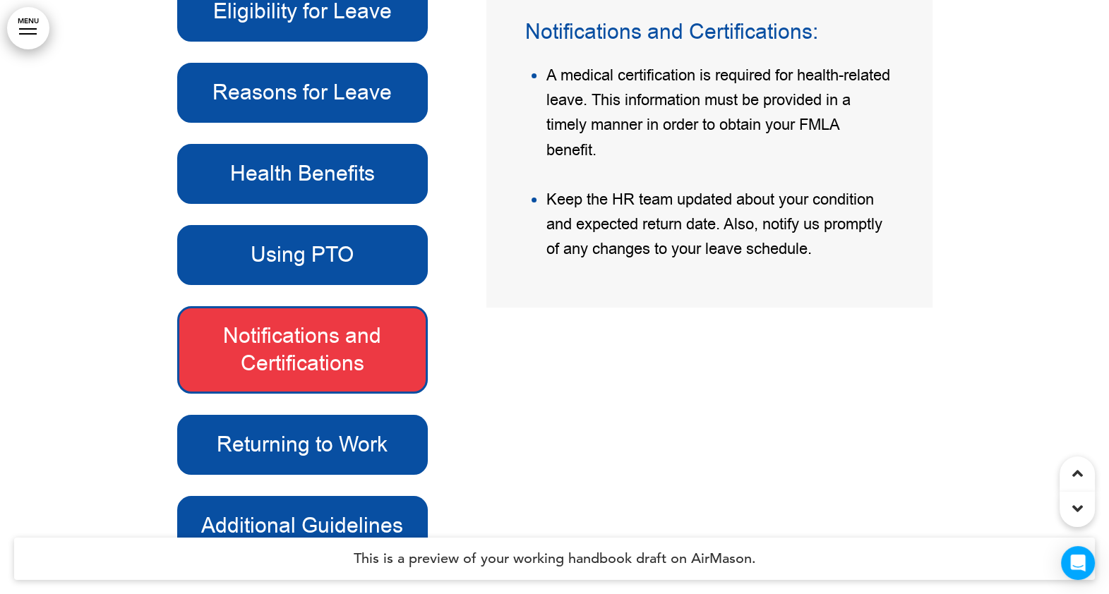
click at [310, 262] on h6 "Using PTO" at bounding box center [302, 255] width 219 height 28
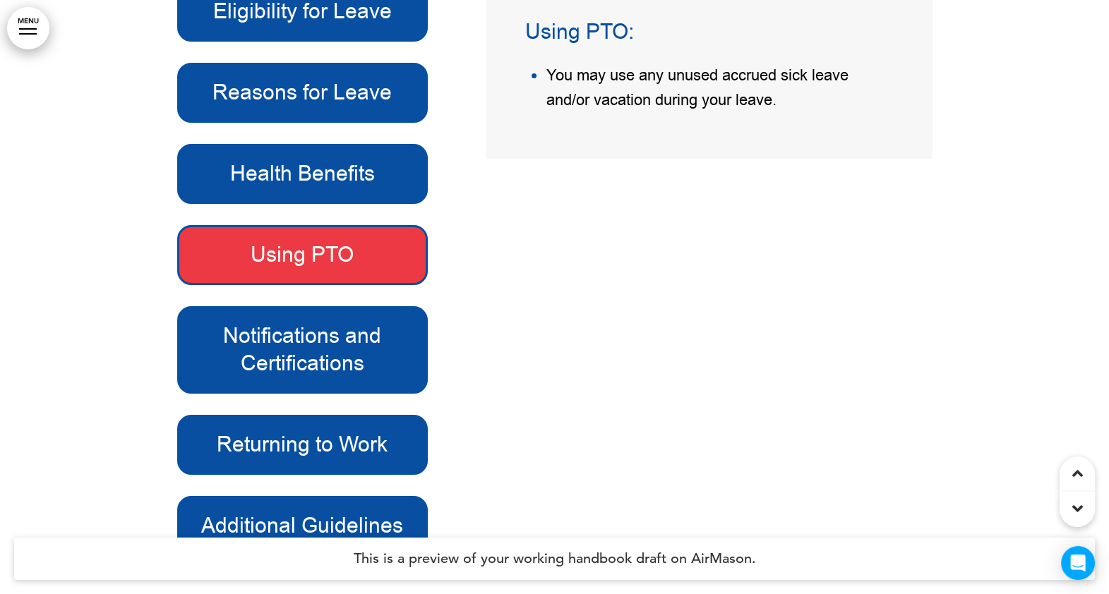
click at [289, 183] on h6 "Health Benefits" at bounding box center [302, 174] width 219 height 28
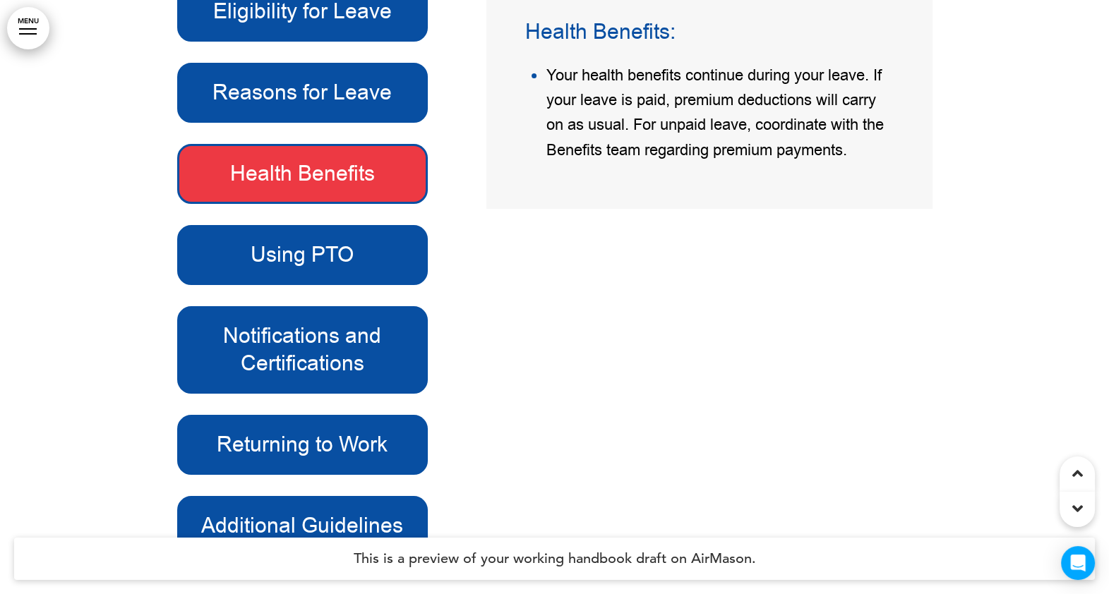
click at [366, 107] on h6 "Reasons for Leave" at bounding box center [302, 93] width 219 height 28
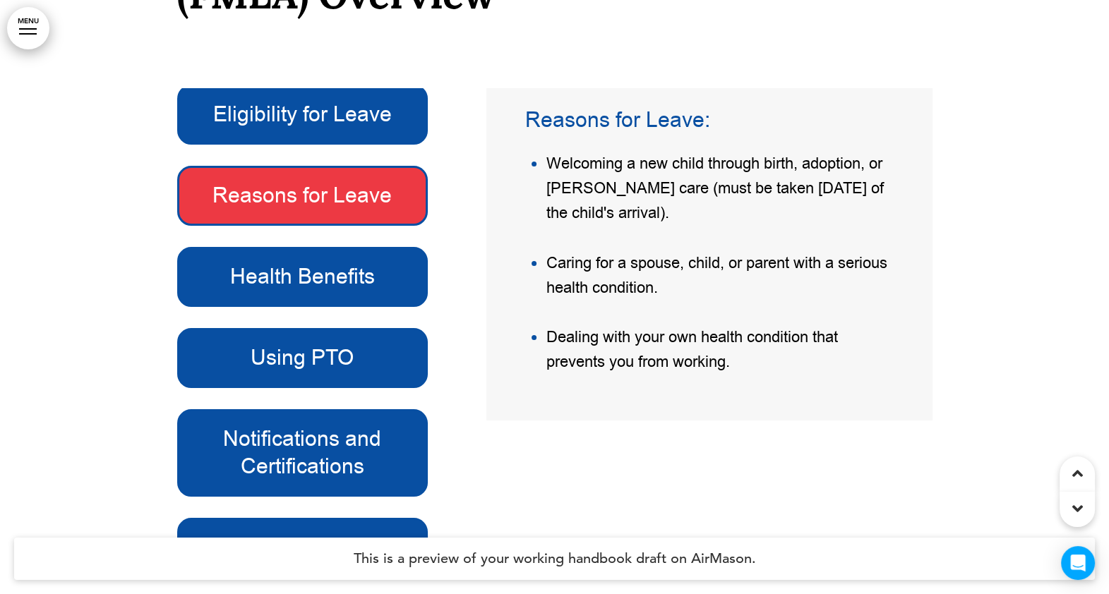
scroll to position [0, 0]
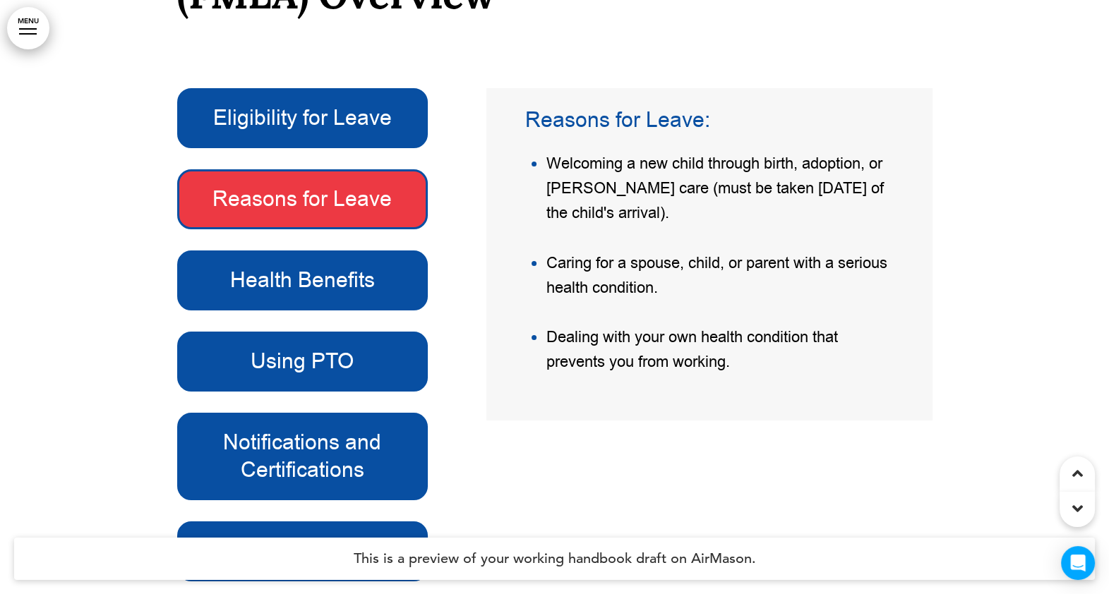
click at [344, 124] on h6 "Eligibility for Leave" at bounding box center [302, 118] width 219 height 28
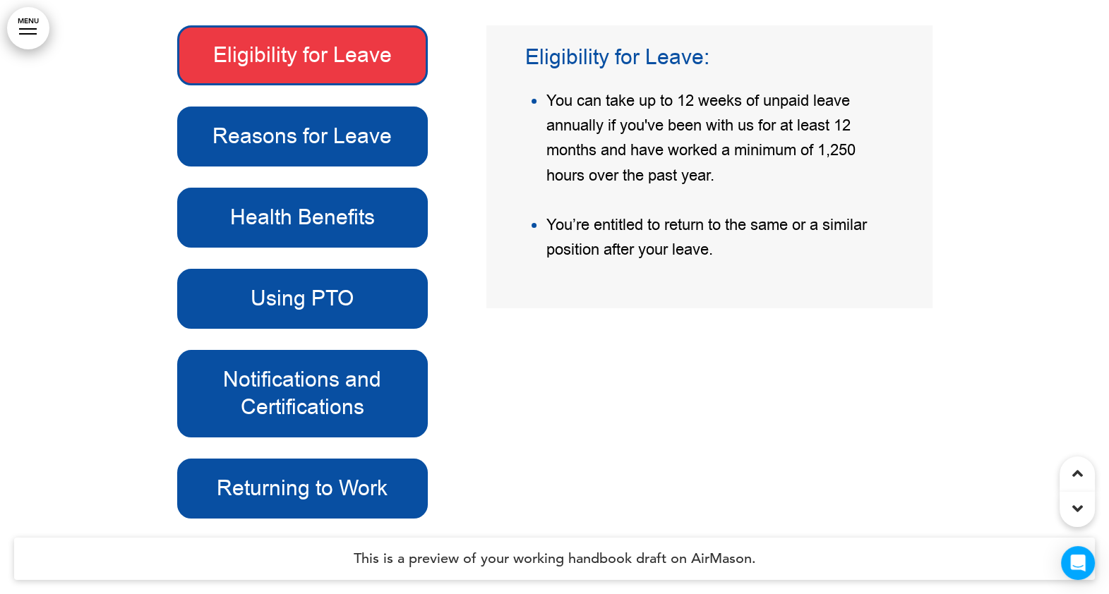
scroll to position [39935, 0]
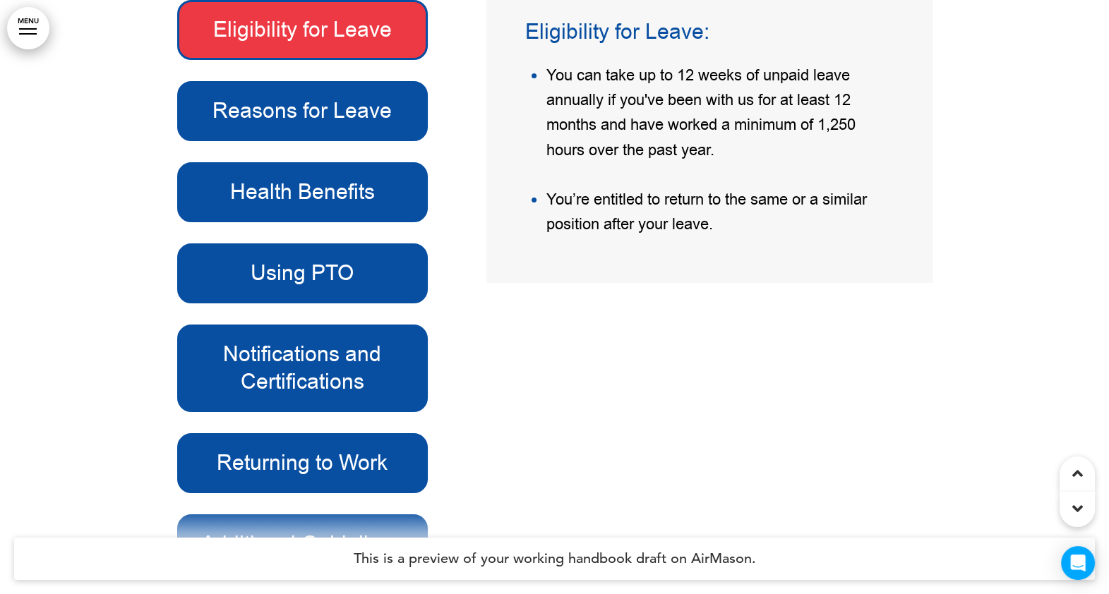
click at [329, 201] on h6 "Health Benefits" at bounding box center [302, 193] width 219 height 28
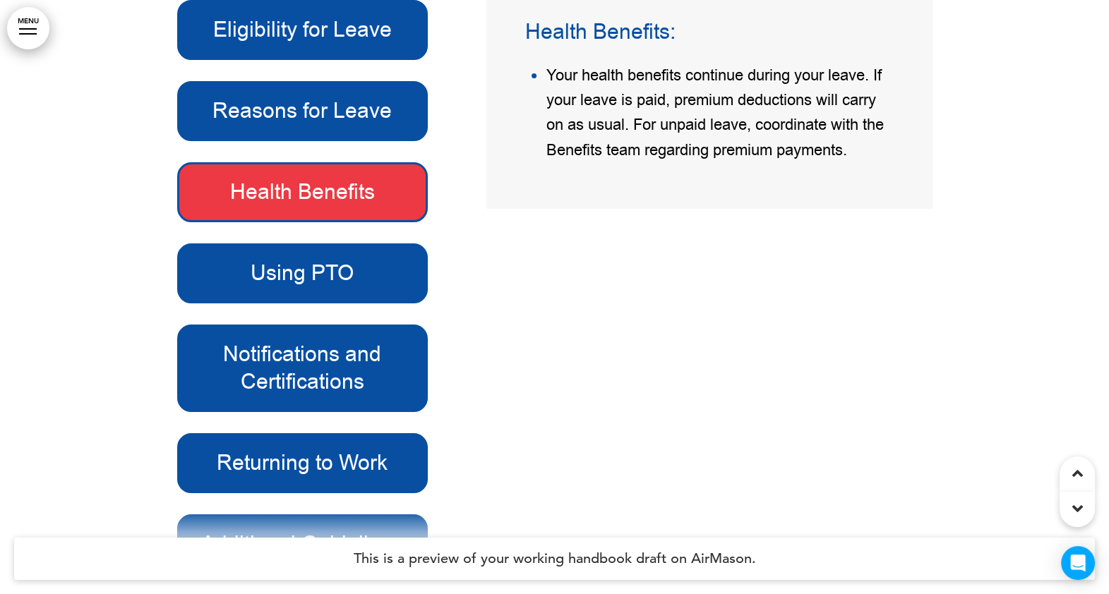
click at [335, 276] on h6 "Using PTO" at bounding box center [302, 274] width 219 height 28
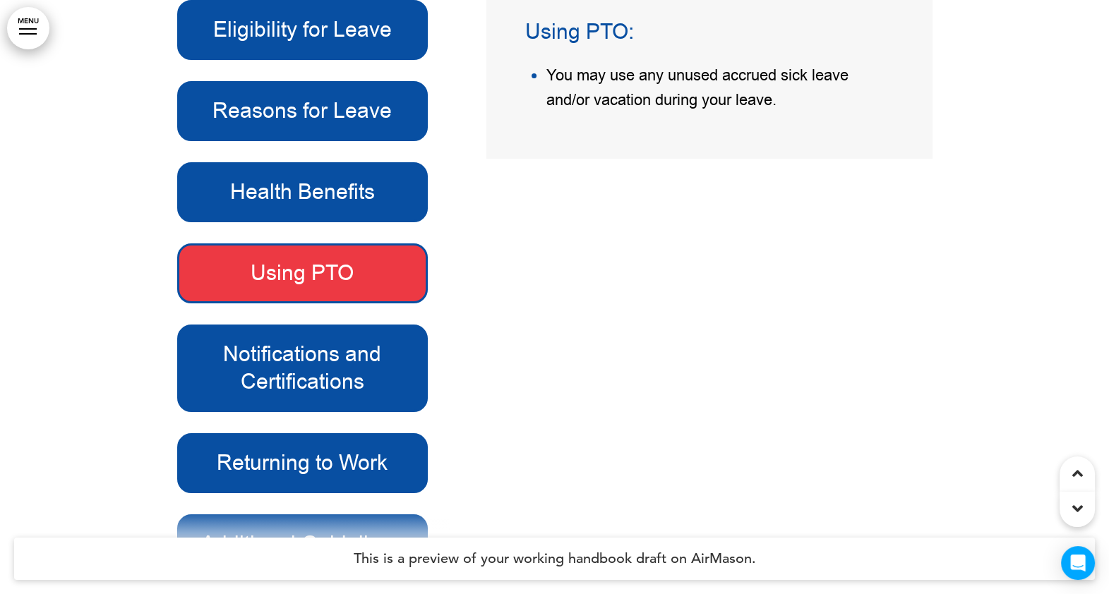
click at [287, 362] on h6 "Notifications and Certifications" at bounding box center [302, 368] width 219 height 55
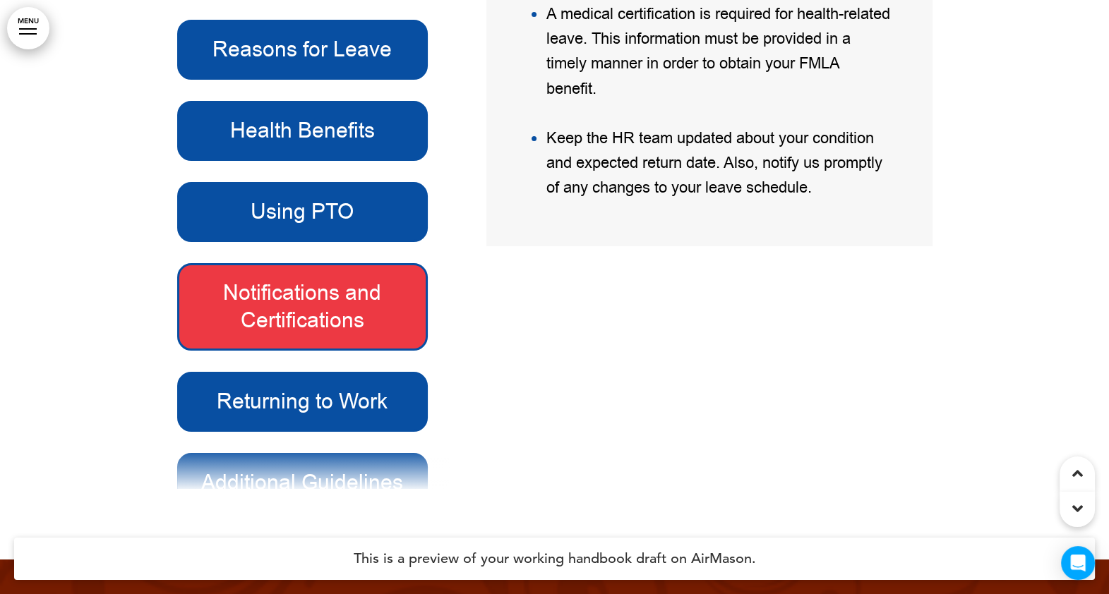
scroll to position [40023, 0]
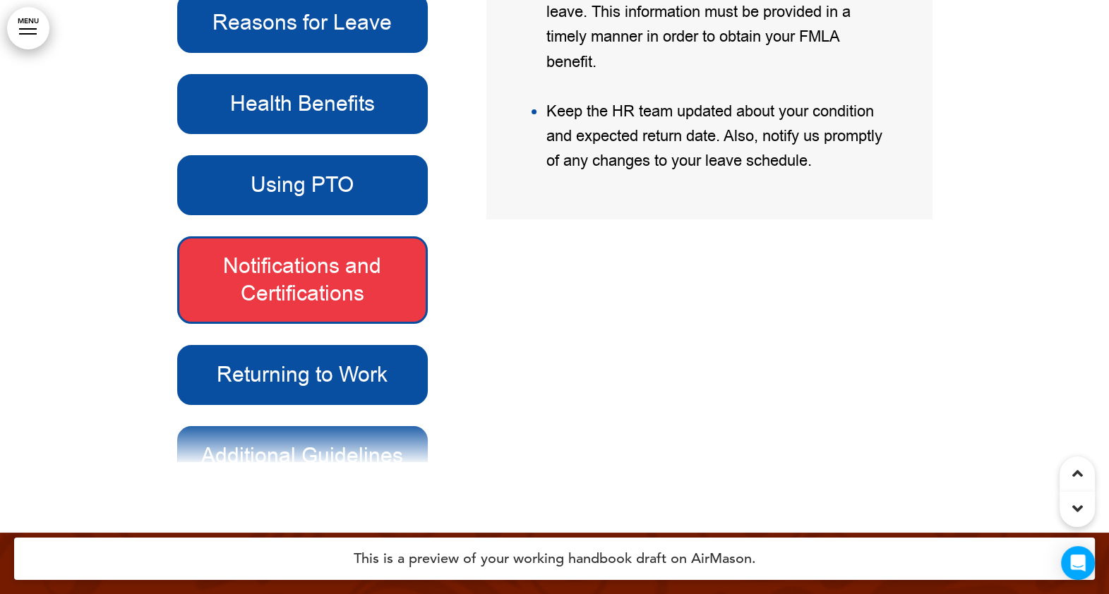
click at [317, 388] on h6 "Returning to Work" at bounding box center [302, 375] width 219 height 28
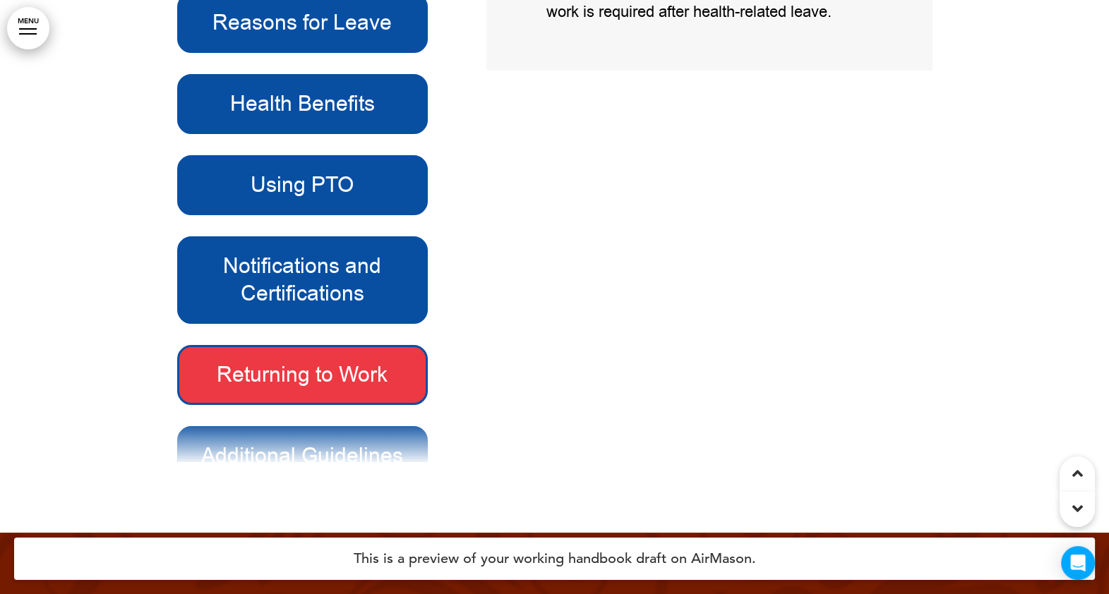
click at [307, 385] on h6 "Returning to Work" at bounding box center [302, 375] width 219 height 28
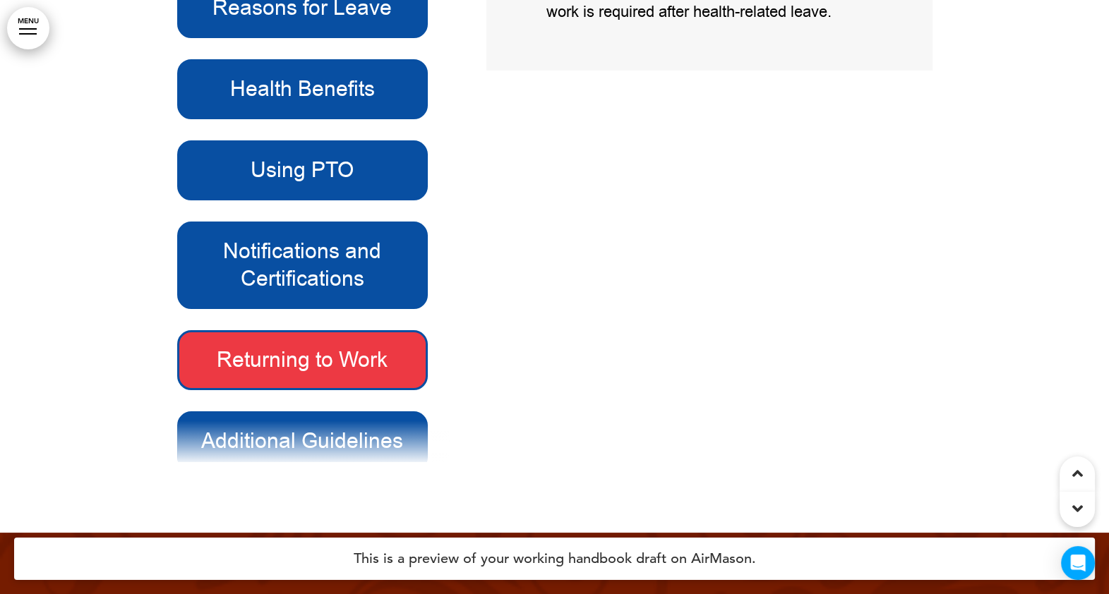
scroll to position [18, 0]
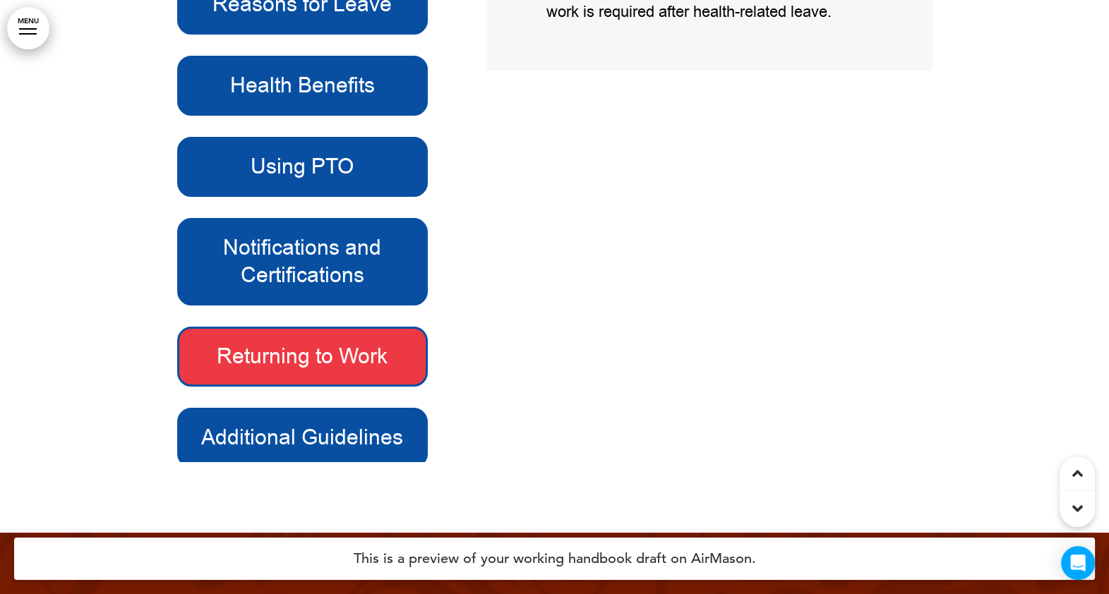
click at [311, 436] on h6 "Additional Guidelines" at bounding box center [302, 438] width 219 height 28
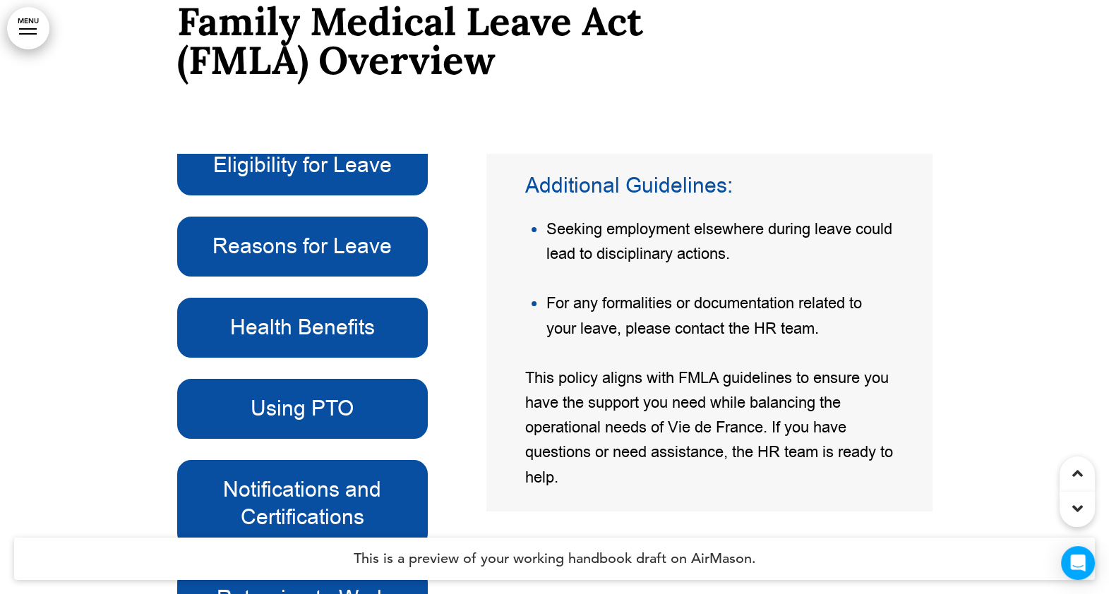
scroll to position [39670, 0]
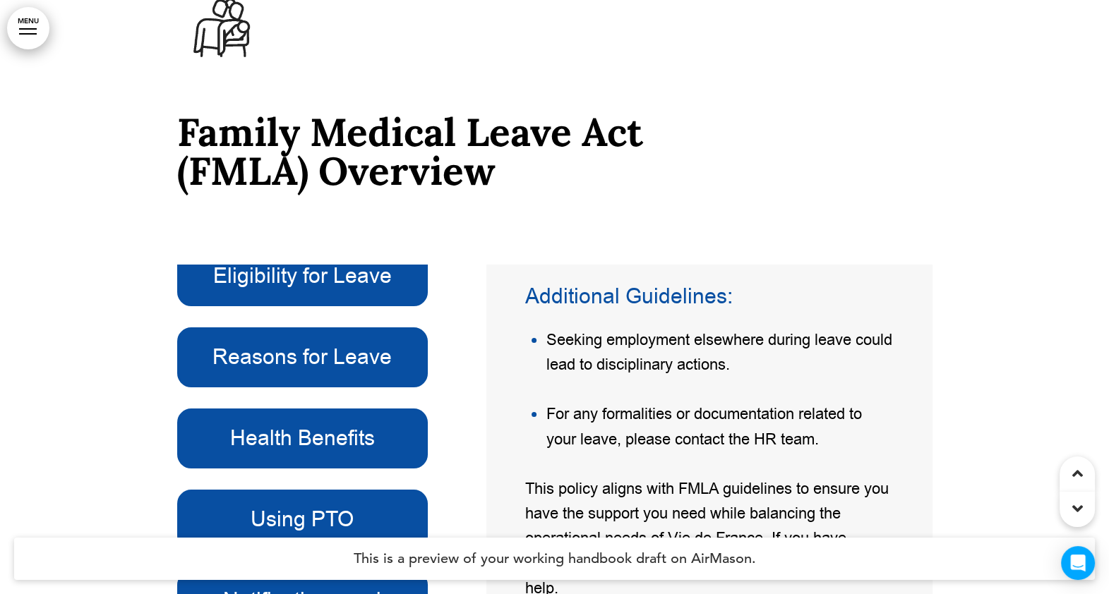
click at [671, 307] on h6 "Additional Guidelines:" at bounding box center [709, 296] width 368 height 21
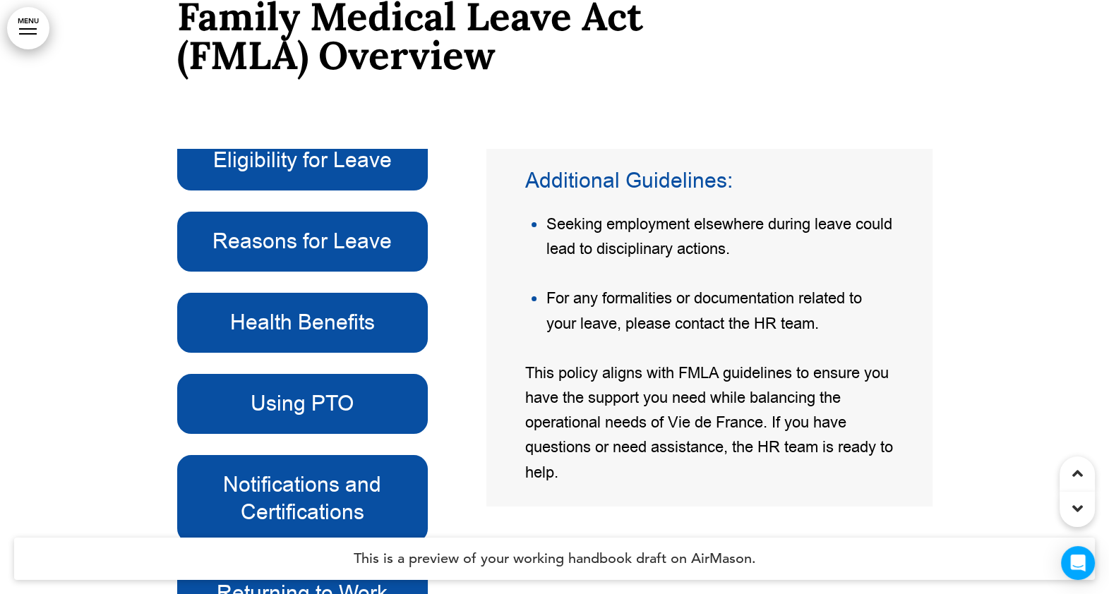
scroll to position [39846, 0]
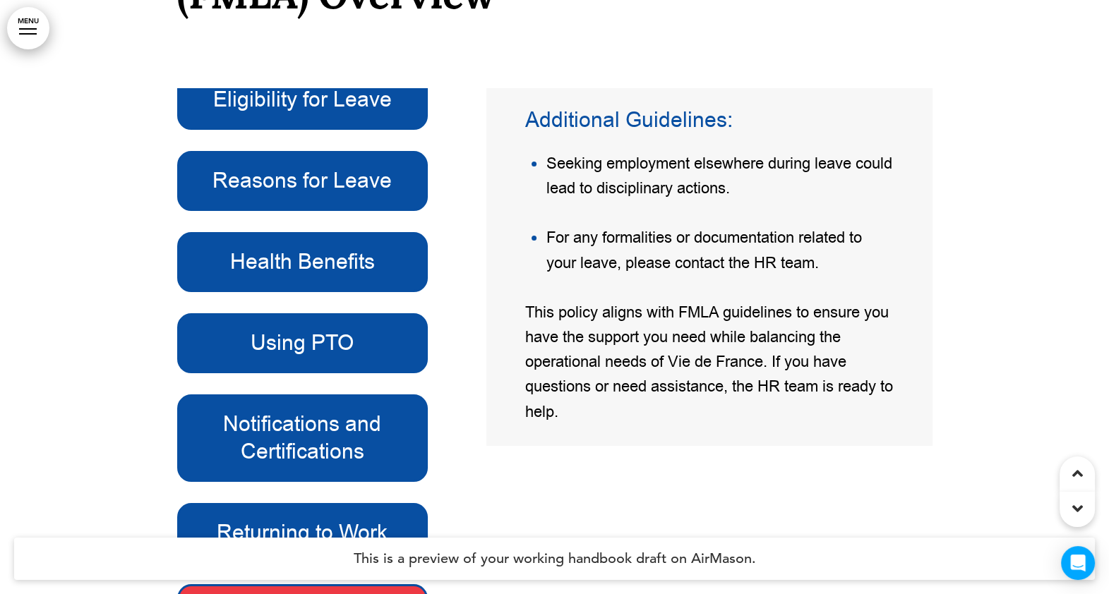
click at [280, 353] on h6 "Using PTO" at bounding box center [302, 344] width 219 height 28
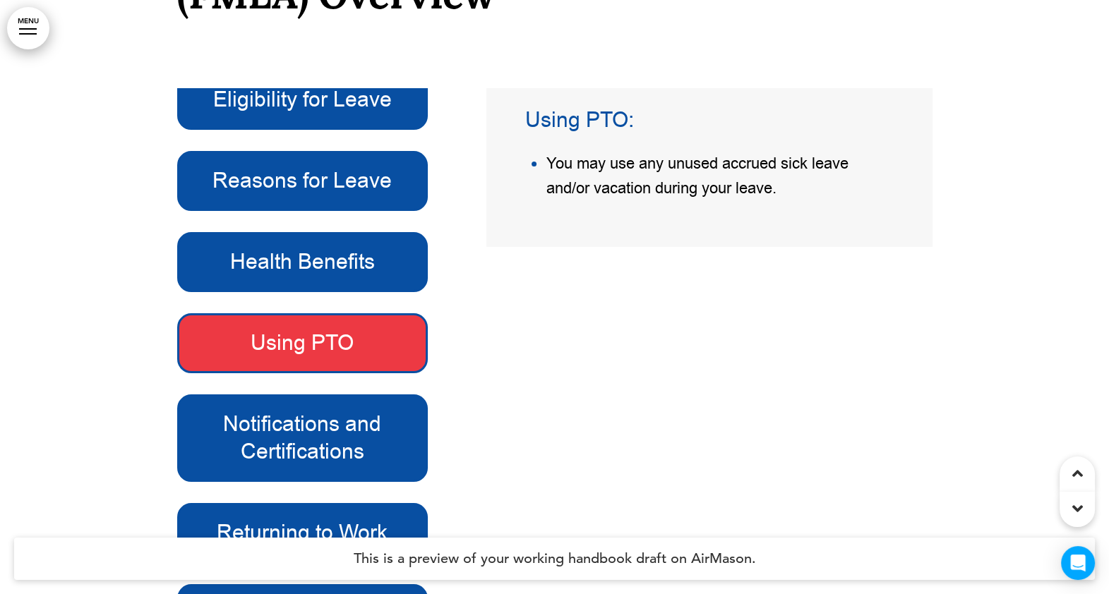
click at [307, 436] on h6 "Notifications and Certifications" at bounding box center [302, 438] width 219 height 55
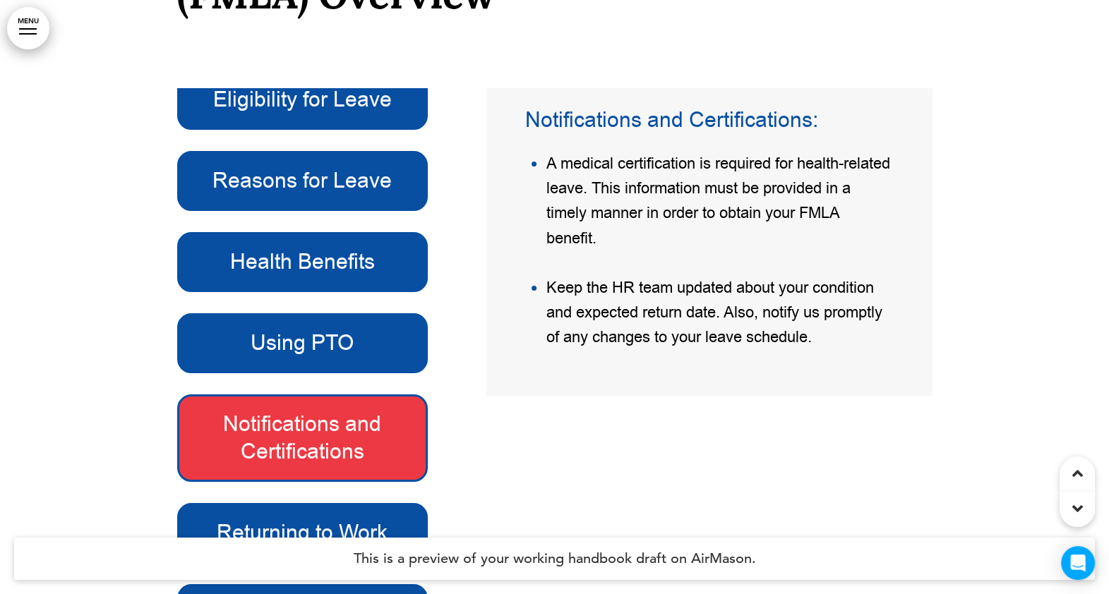
click at [358, 194] on h6 "Reasons for Leave" at bounding box center [302, 181] width 219 height 28
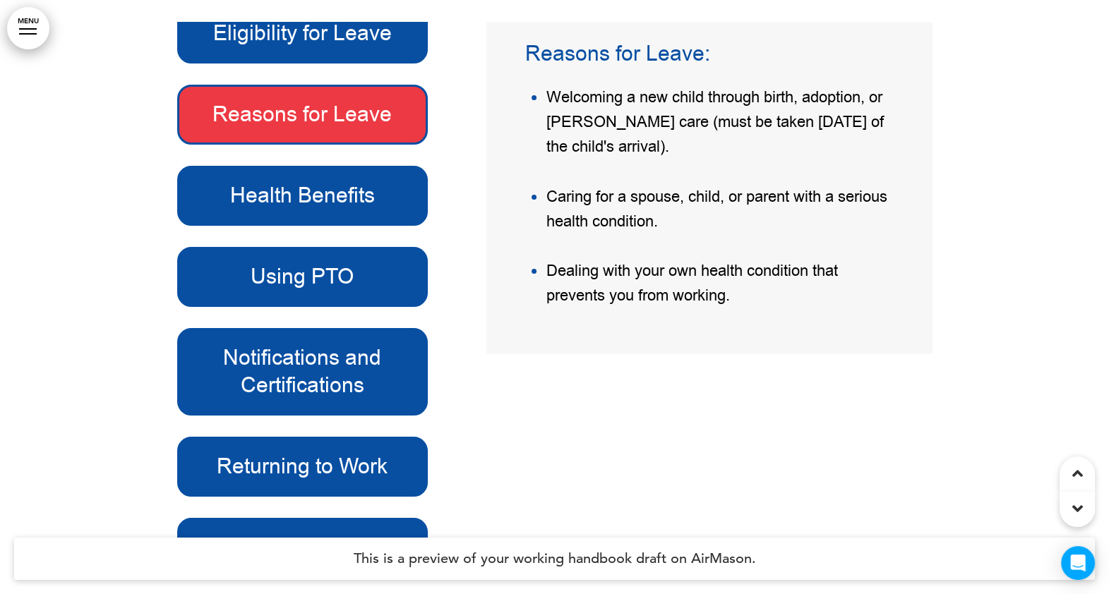
scroll to position [40023, 0]
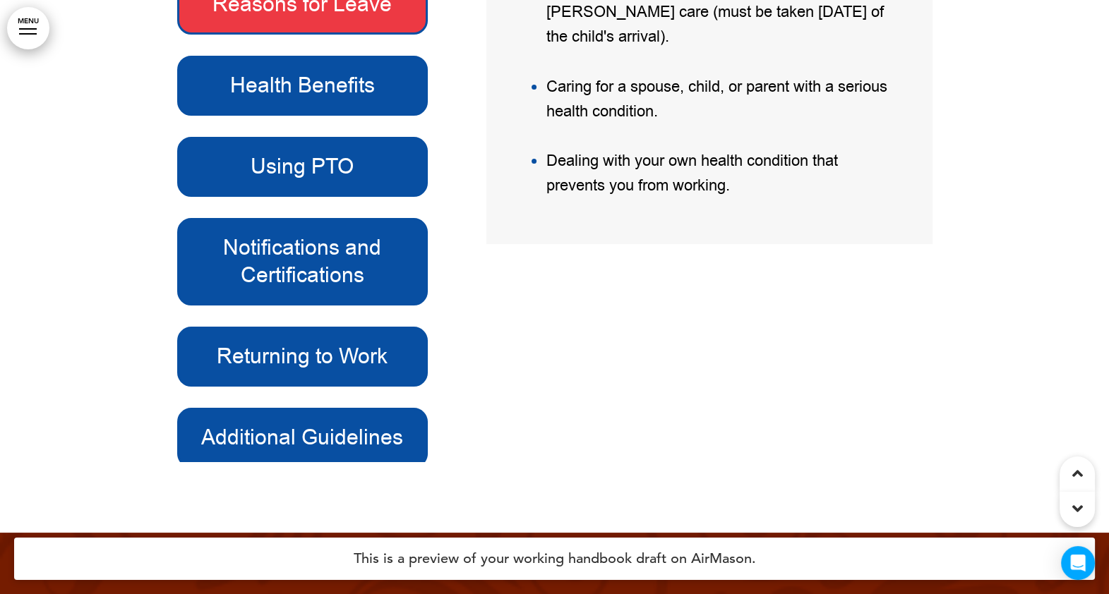
click at [353, 367] on h6 "Returning to Work" at bounding box center [302, 357] width 219 height 28
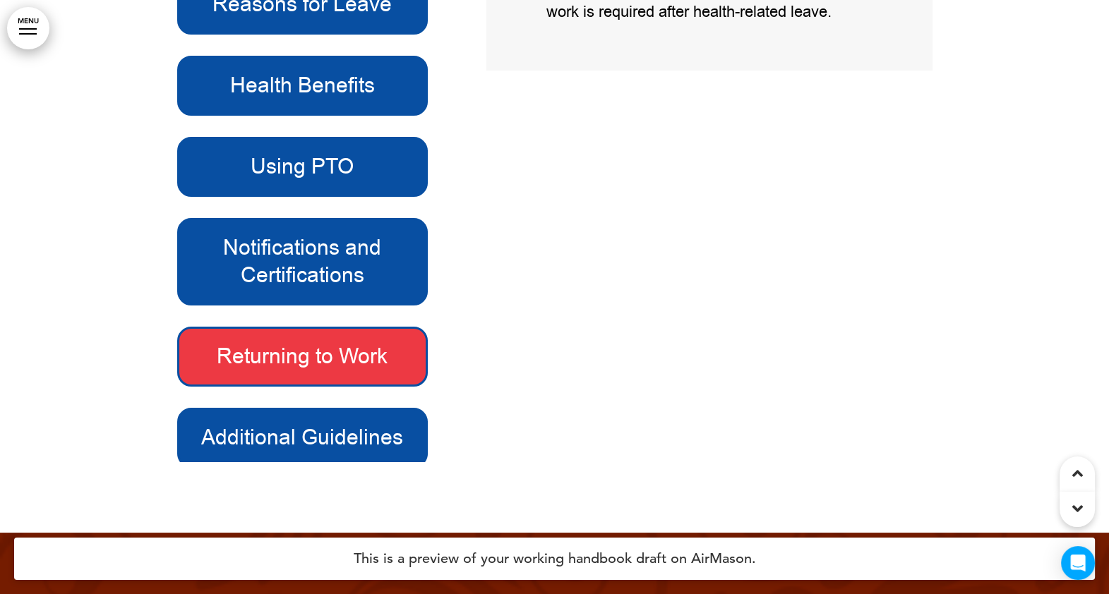
click at [389, 435] on h6 "Additional Guidelines" at bounding box center [302, 438] width 219 height 28
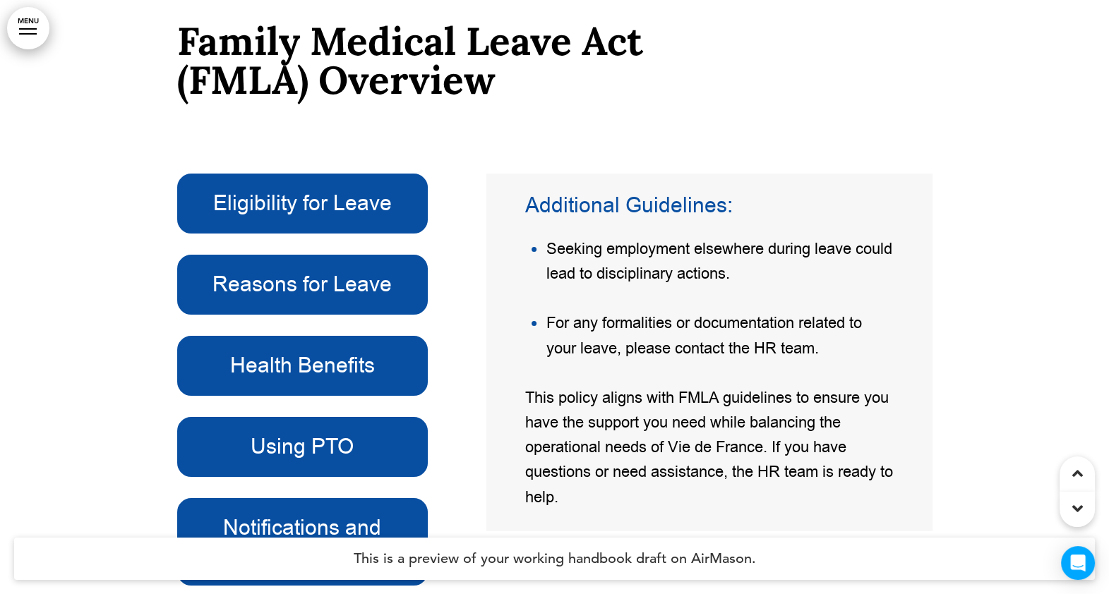
scroll to position [39758, 0]
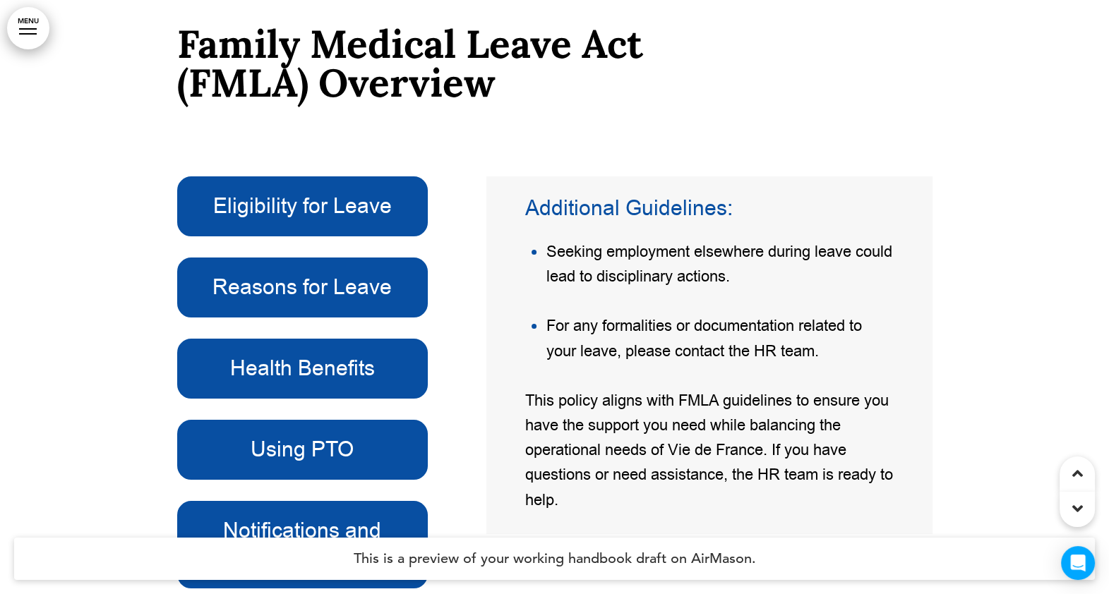
click at [353, 217] on h6 "Eligibility for Leave" at bounding box center [302, 207] width 219 height 28
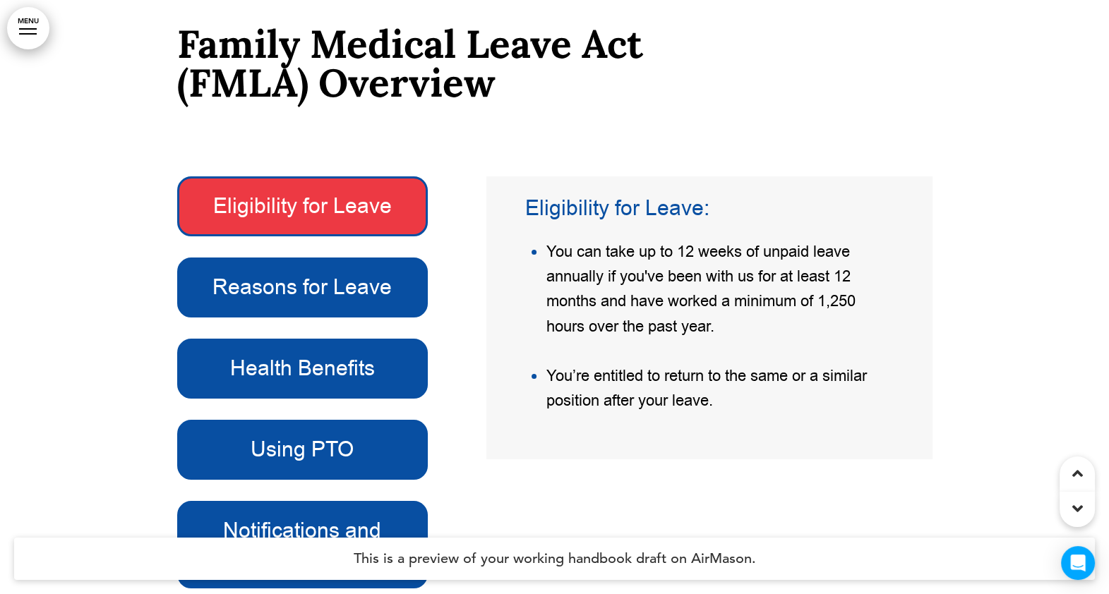
click at [330, 299] on h6 "Reasons for Leave" at bounding box center [302, 288] width 219 height 28
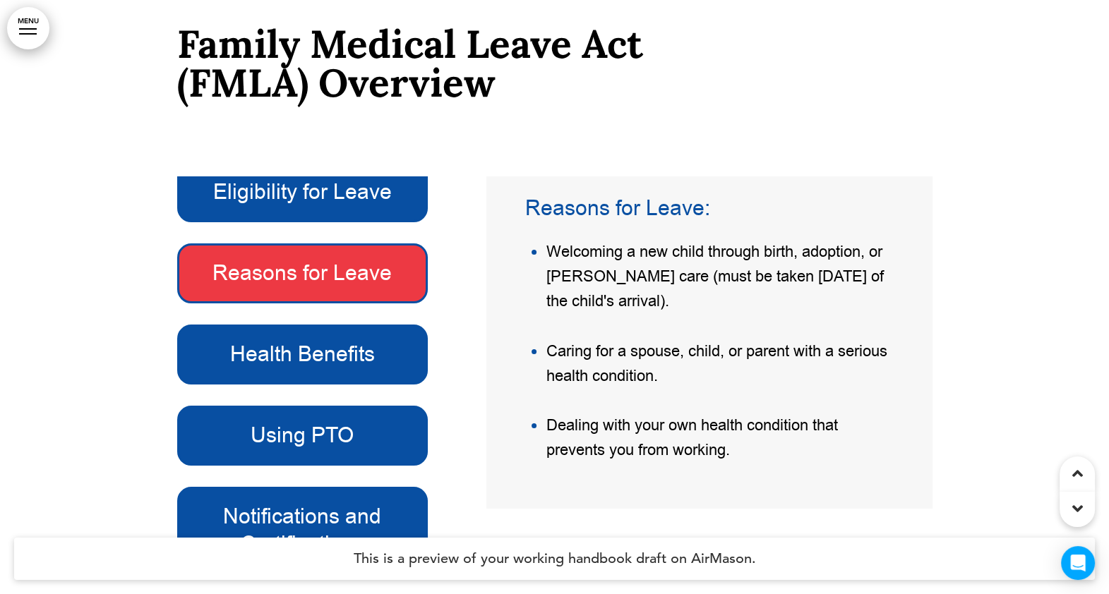
scroll to position [18, 0]
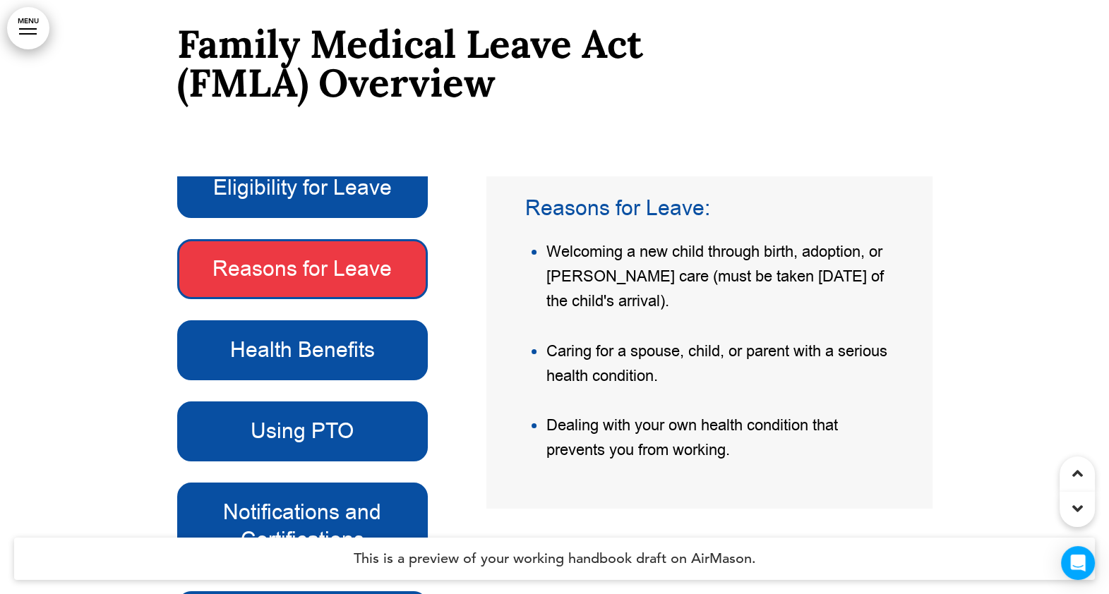
click at [311, 356] on h6 "Health Benefits" at bounding box center [302, 351] width 219 height 28
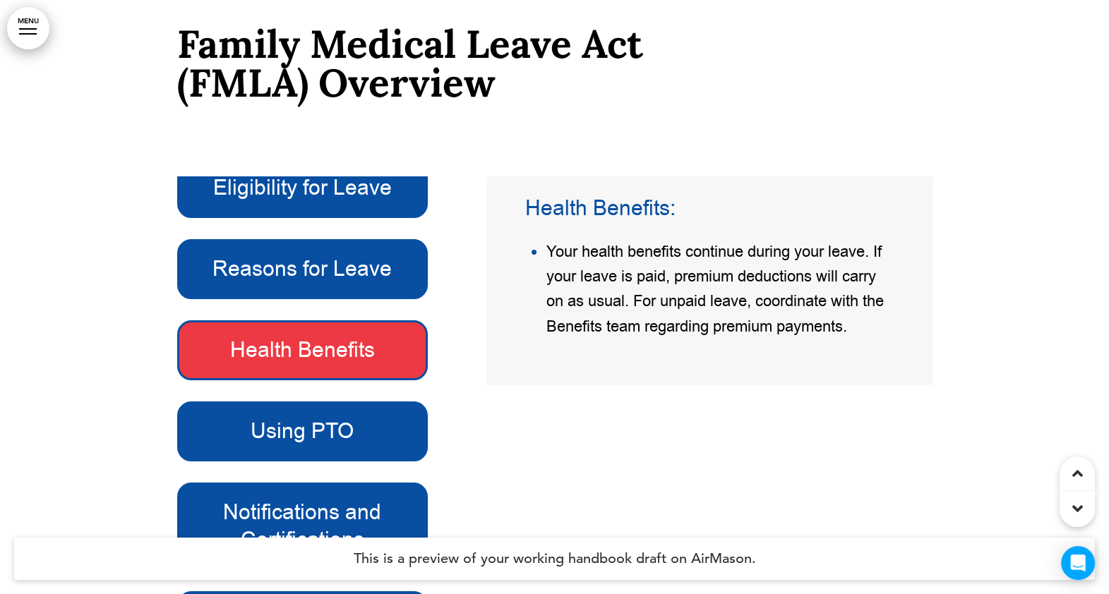
click at [332, 441] on h6 "Using PTO" at bounding box center [302, 432] width 219 height 28
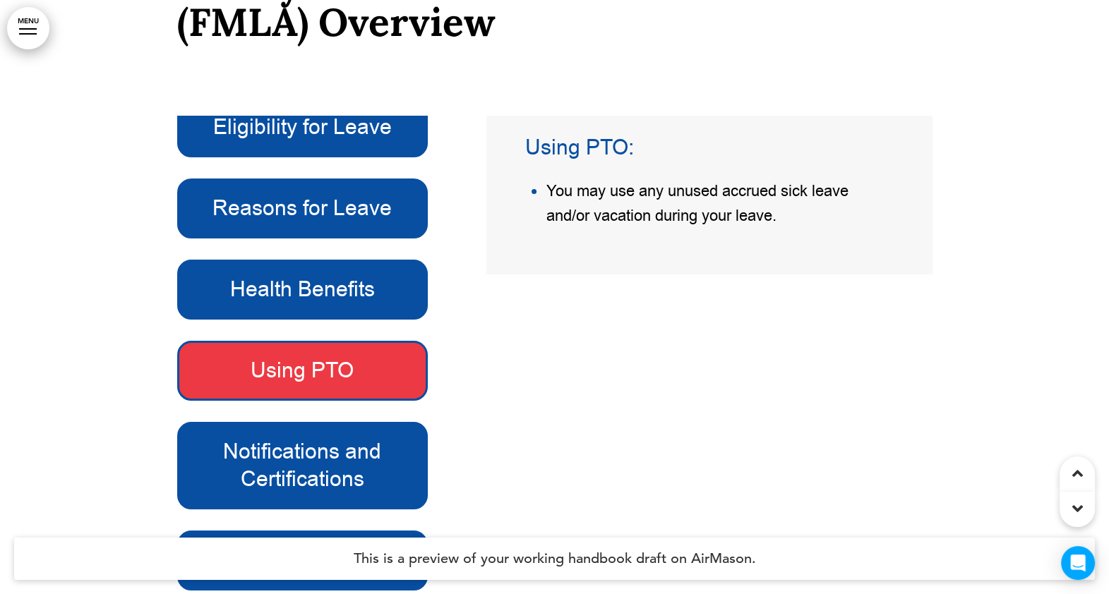
scroll to position [39846, 0]
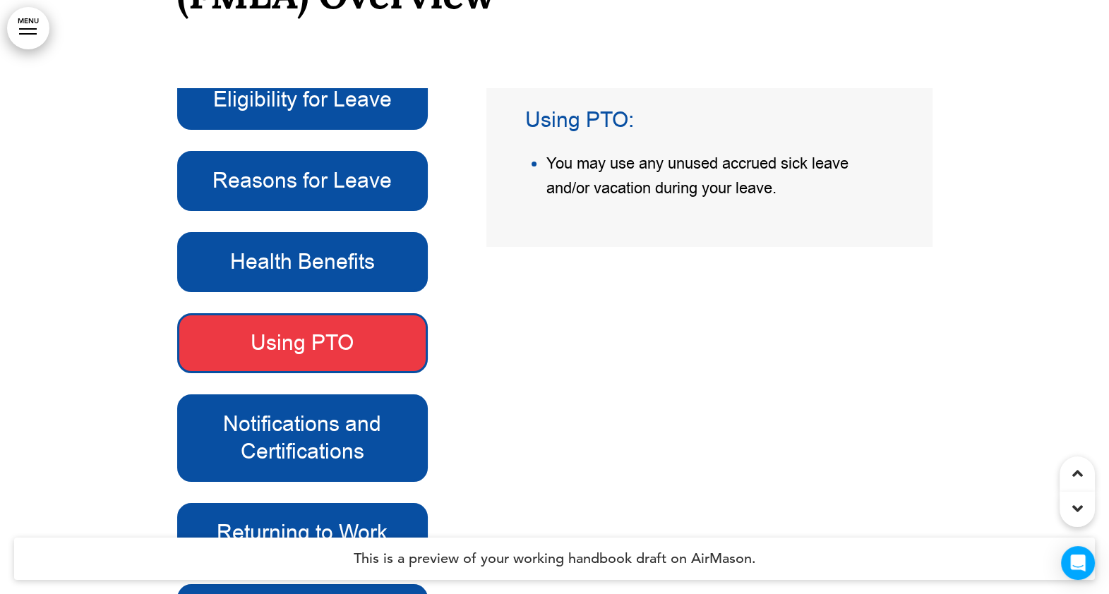
click at [336, 445] on h6 "Notifications and Certifications" at bounding box center [302, 438] width 219 height 55
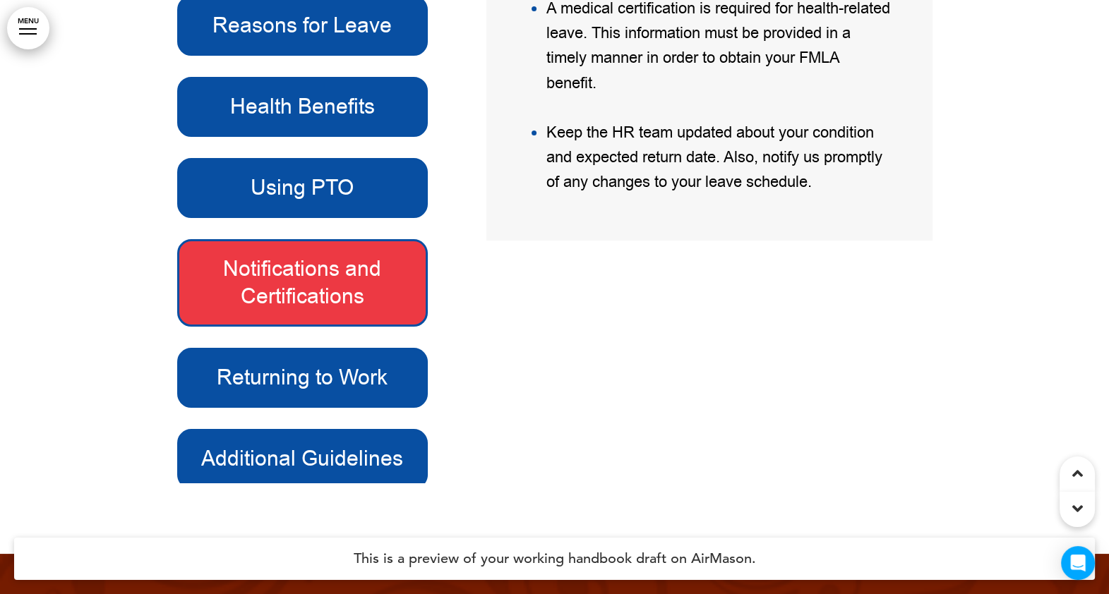
scroll to position [40023, 0]
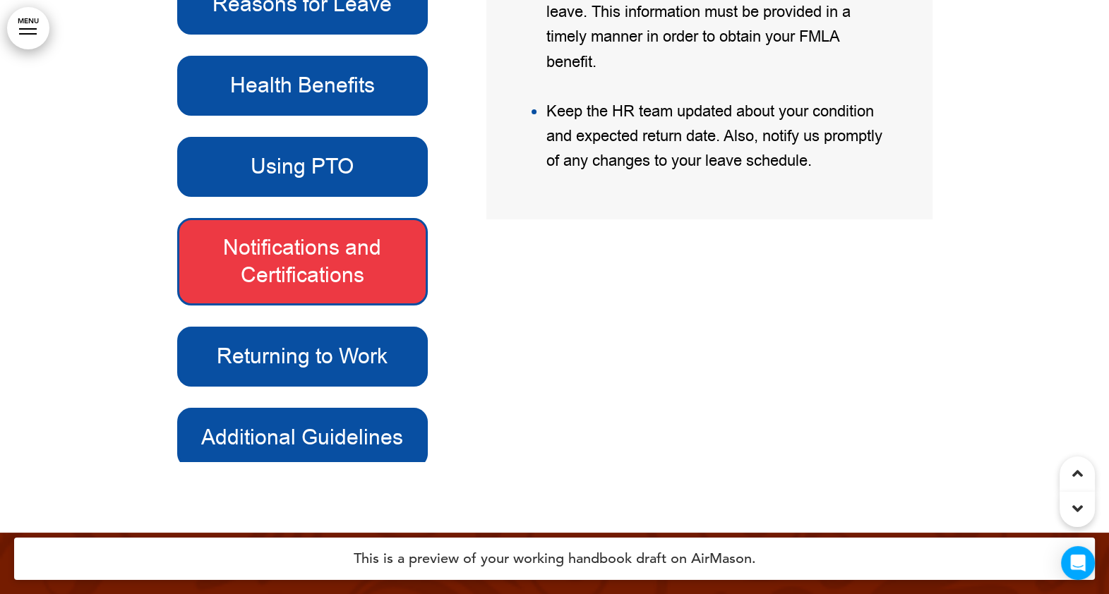
click at [335, 371] on h6 "Returning to Work" at bounding box center [302, 357] width 219 height 28
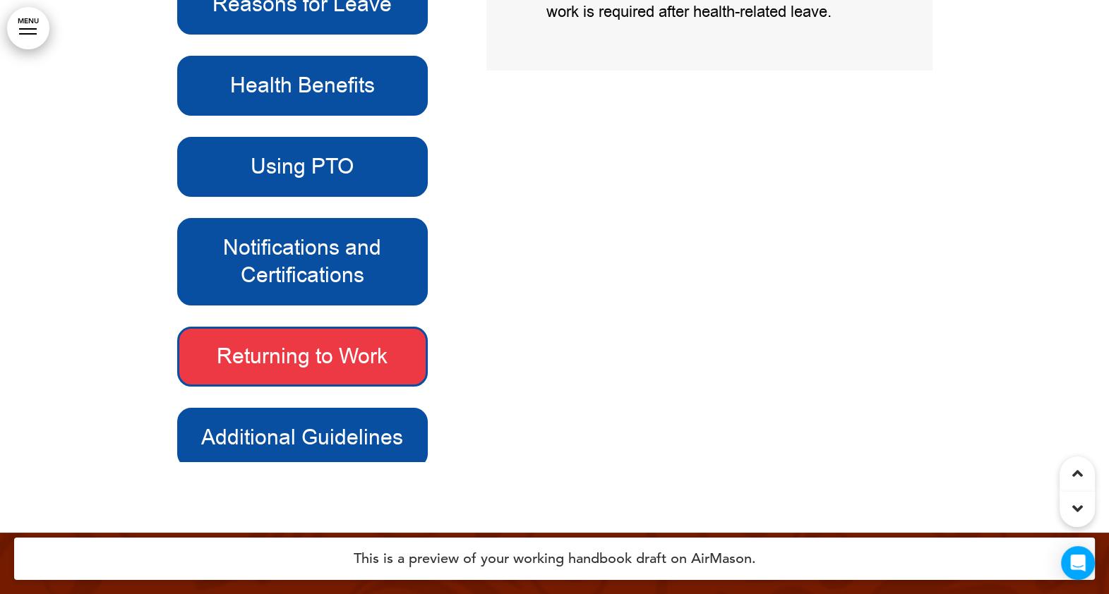
click at [289, 442] on h6 "Additional Guidelines" at bounding box center [302, 438] width 219 height 28
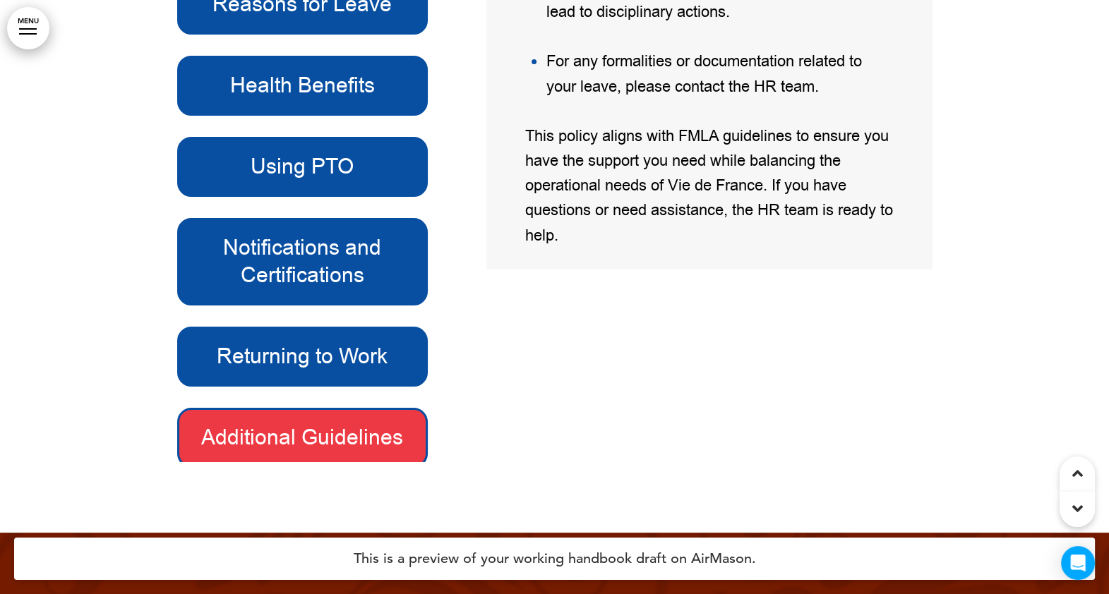
click at [362, 363] on h6 "Returning to Work" at bounding box center [302, 357] width 219 height 28
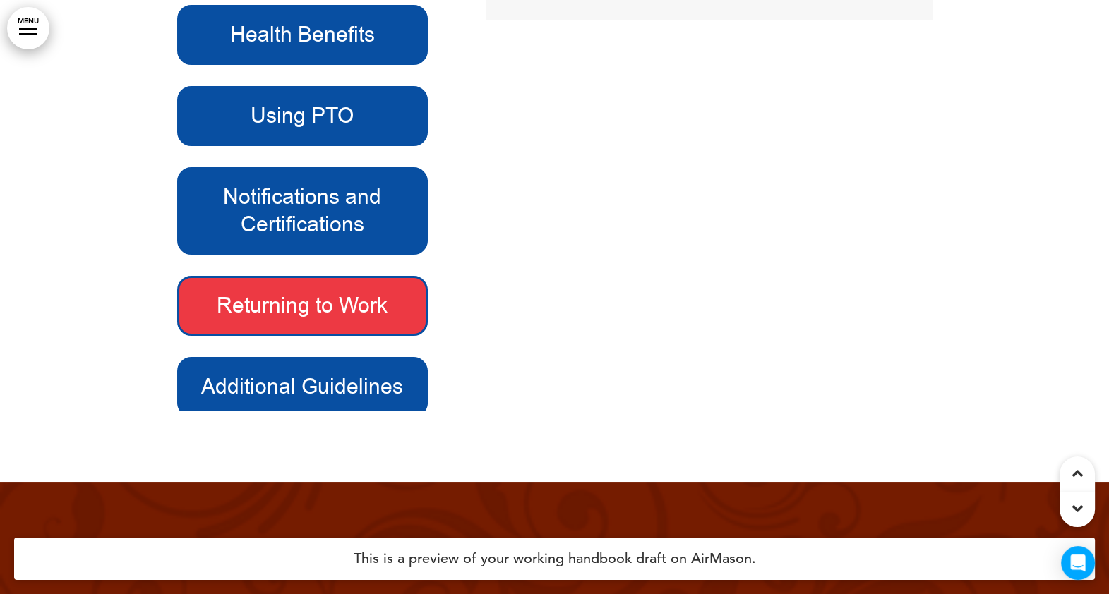
scroll to position [40111, 0]
